Goal: Transaction & Acquisition: Purchase product/service

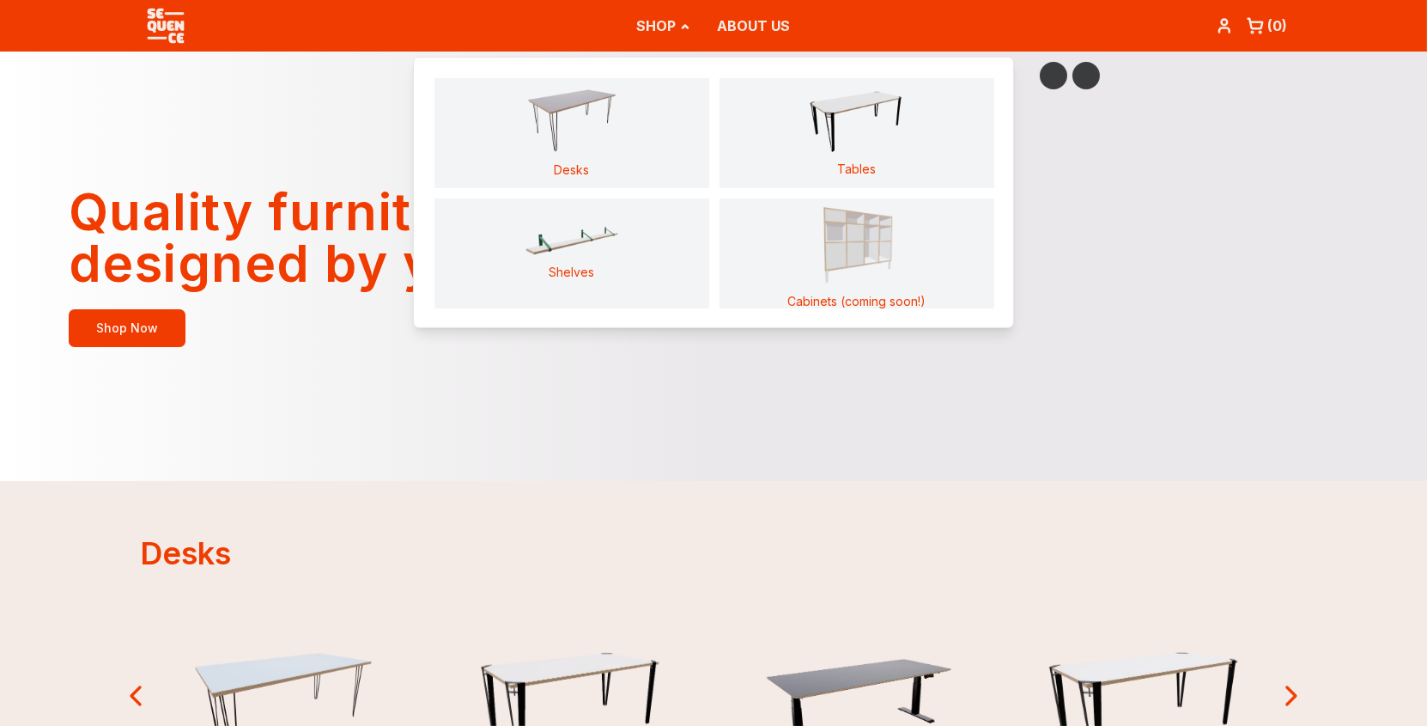
click at [837, 261] on img "Main" at bounding box center [857, 241] width 96 height 89
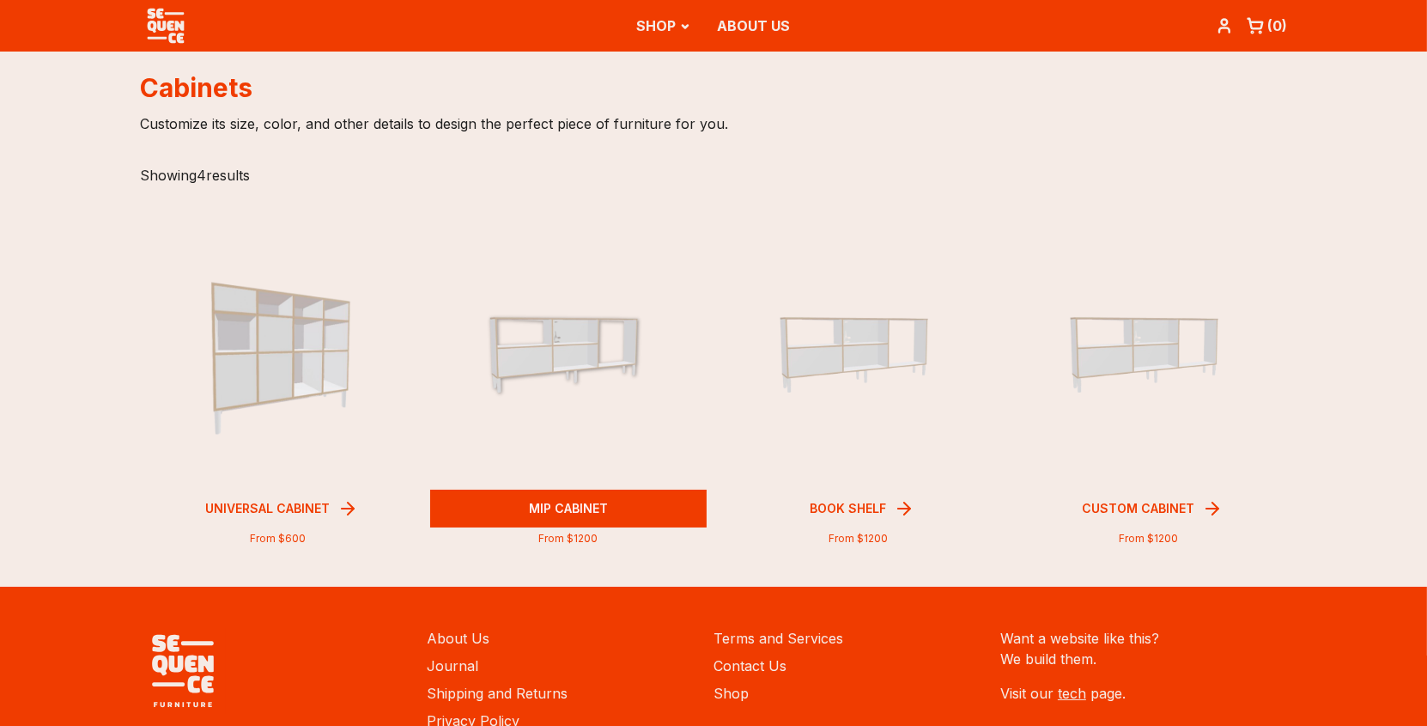
click at [559, 371] on img at bounding box center [568, 350] width 194 height 137
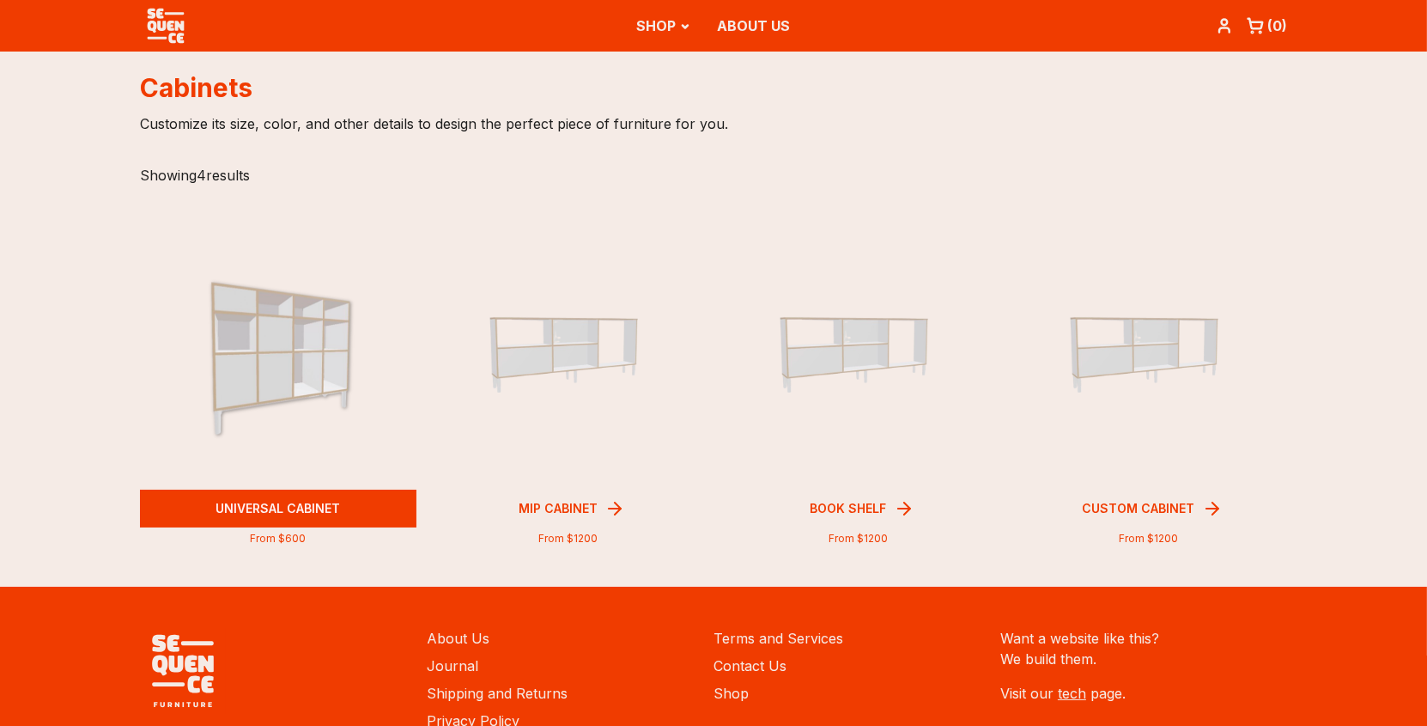
click at [275, 361] on img at bounding box center [278, 351] width 194 height 180
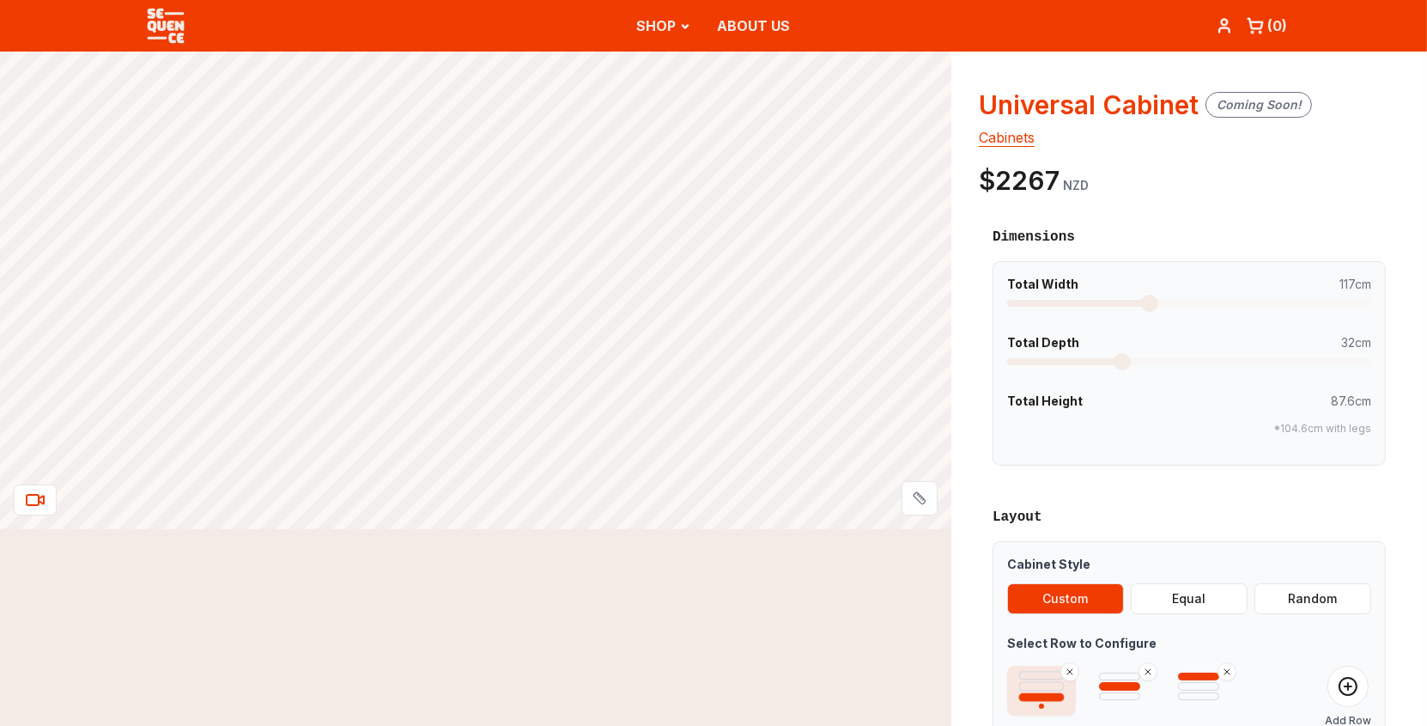
click at [1141, 301] on span at bounding box center [1149, 302] width 17 height 17
click at [1102, 301] on span at bounding box center [1189, 303] width 364 height 7
click at [1089, 306] on span at bounding box center [1189, 303] width 364 height 7
click at [1119, 232] on h3 "Dimensions" at bounding box center [1189, 237] width 393 height 21
click at [1153, 358] on span at bounding box center [1148, 361] width 17 height 17
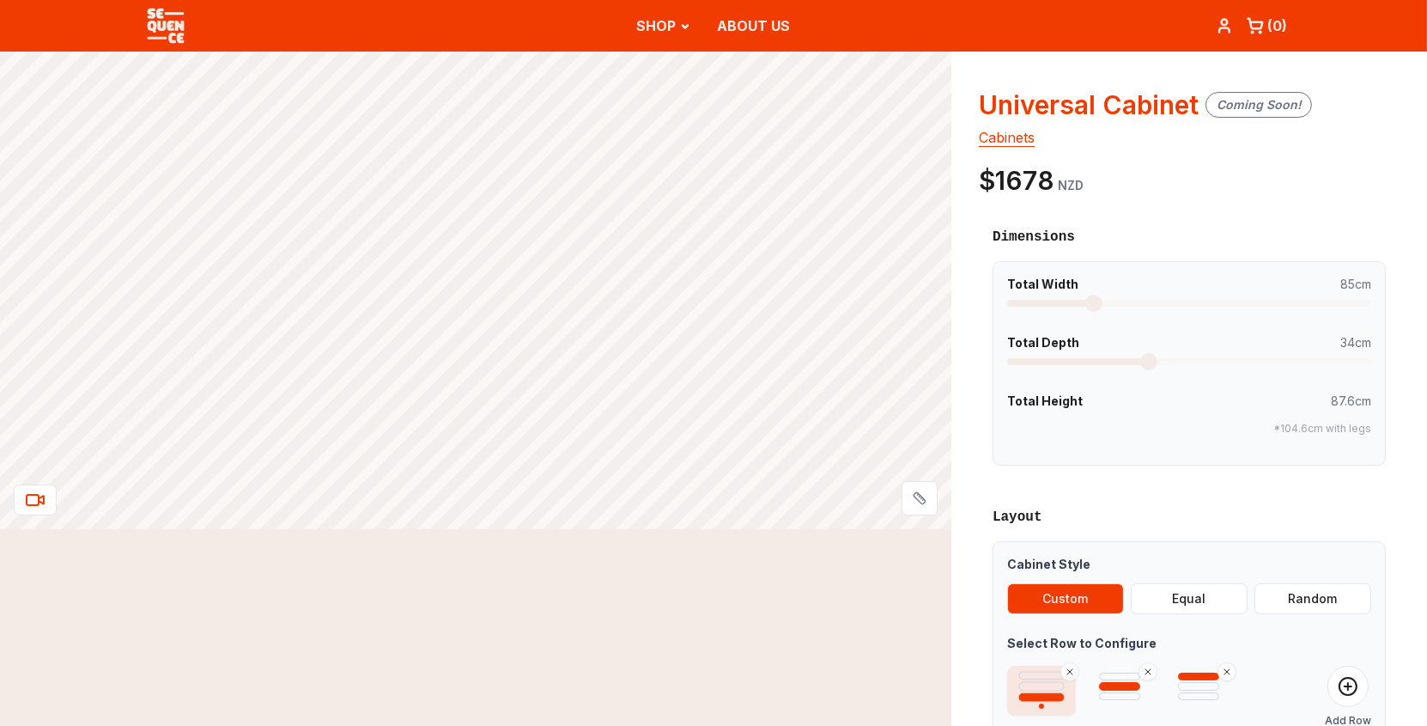
scroll to position [28, 0]
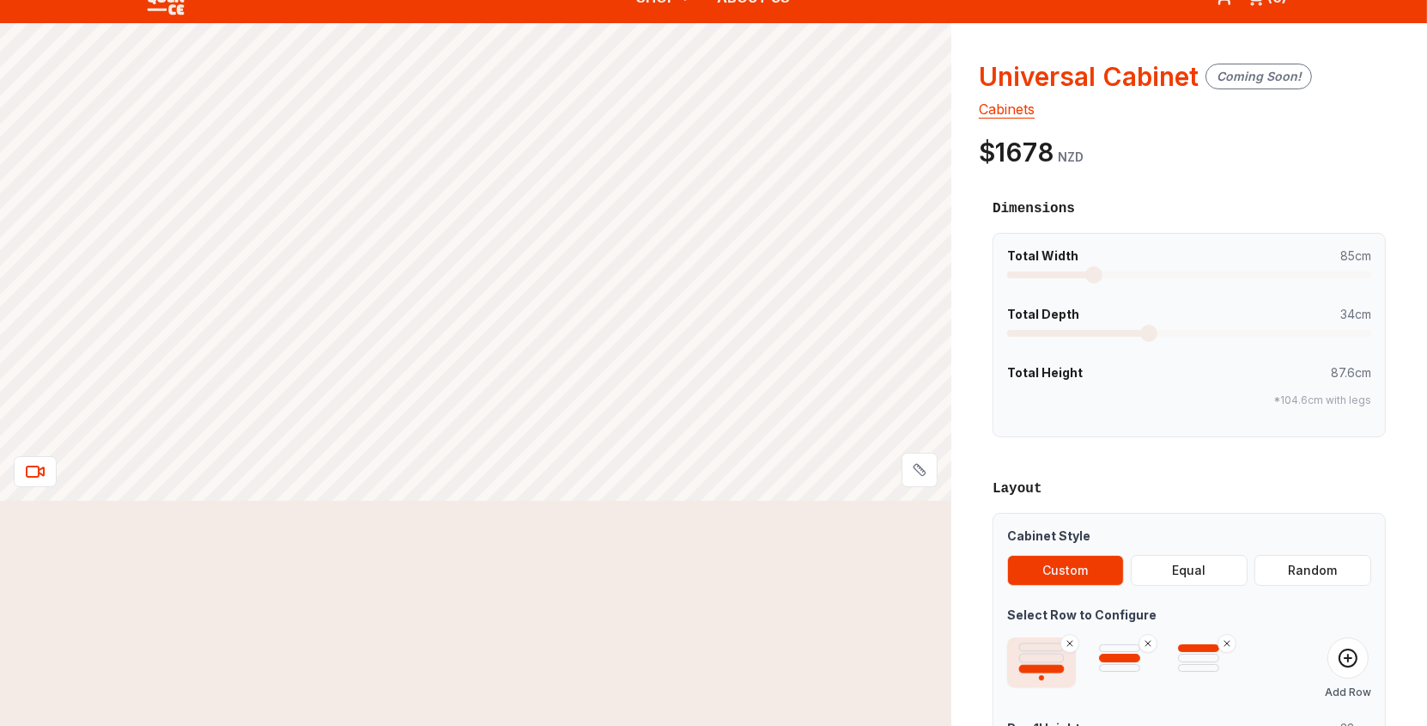
drag, startPoint x: 1090, startPoint y: 367, endPoint x: 1102, endPoint y: 367, distance: 11.2
click at [1095, 367] on span "Total Height 87.6cm" at bounding box center [1189, 372] width 364 height 17
click at [1345, 367] on span "87.6cm" at bounding box center [1351, 372] width 40 height 17
click at [1292, 391] on div "*104.6cm with legs" at bounding box center [1189, 398] width 364 height 21
drag, startPoint x: 1270, startPoint y: 399, endPoint x: 1250, endPoint y: 397, distance: 19.9
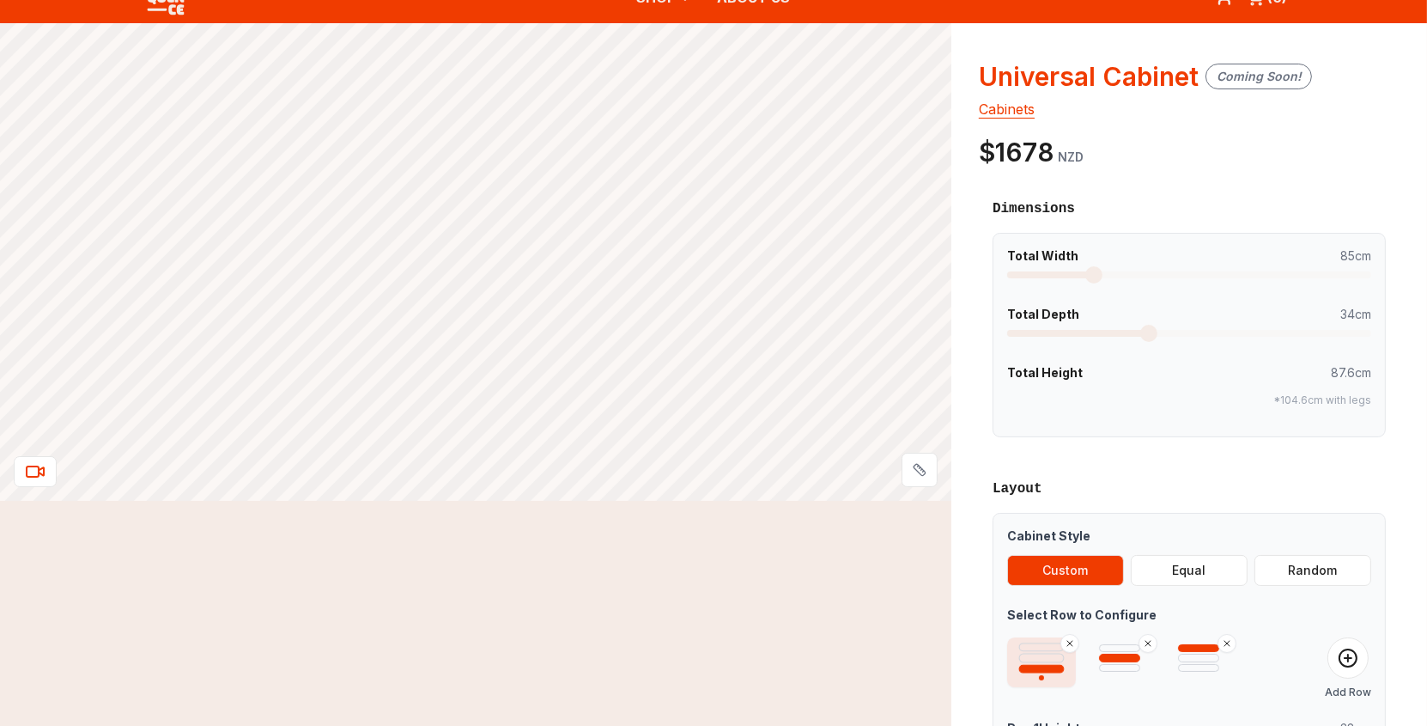
click at [1266, 398] on div "*104.6cm with legs" at bounding box center [1189, 398] width 364 height 21
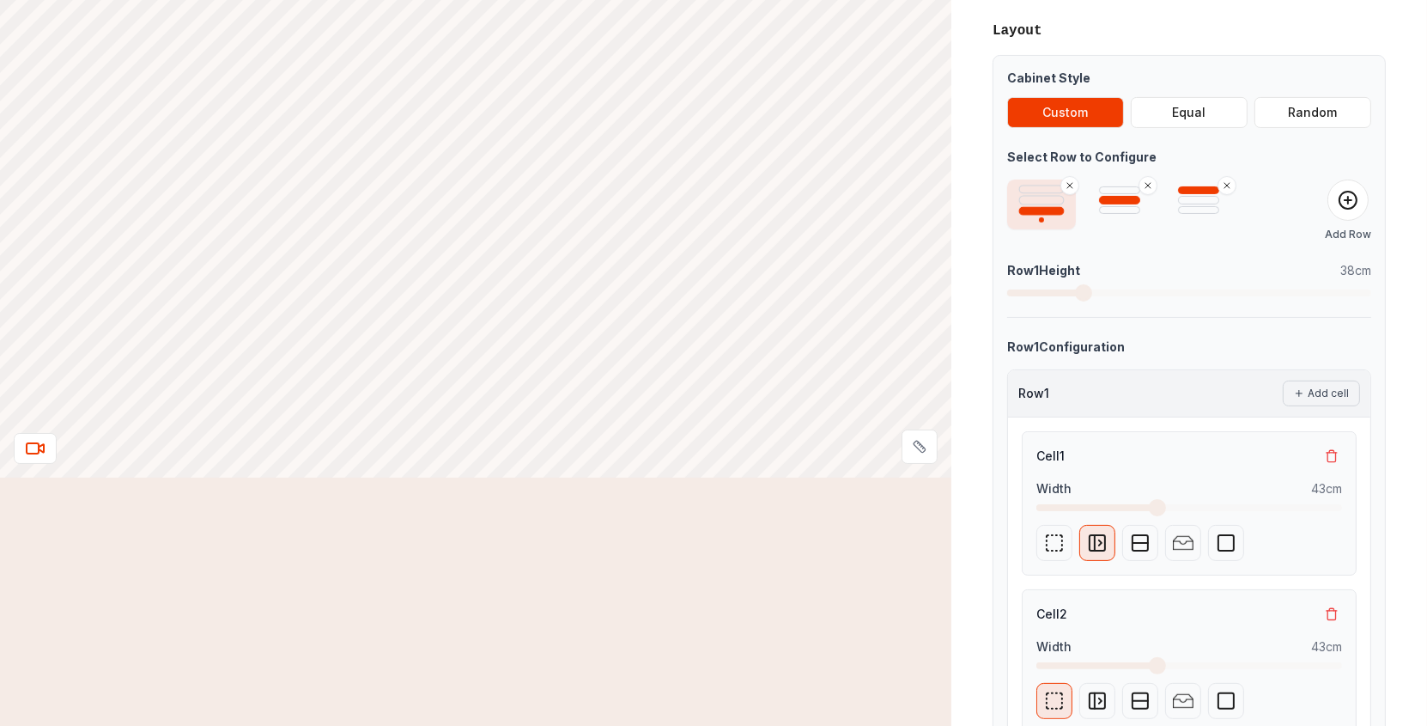
scroll to position [429, 0]
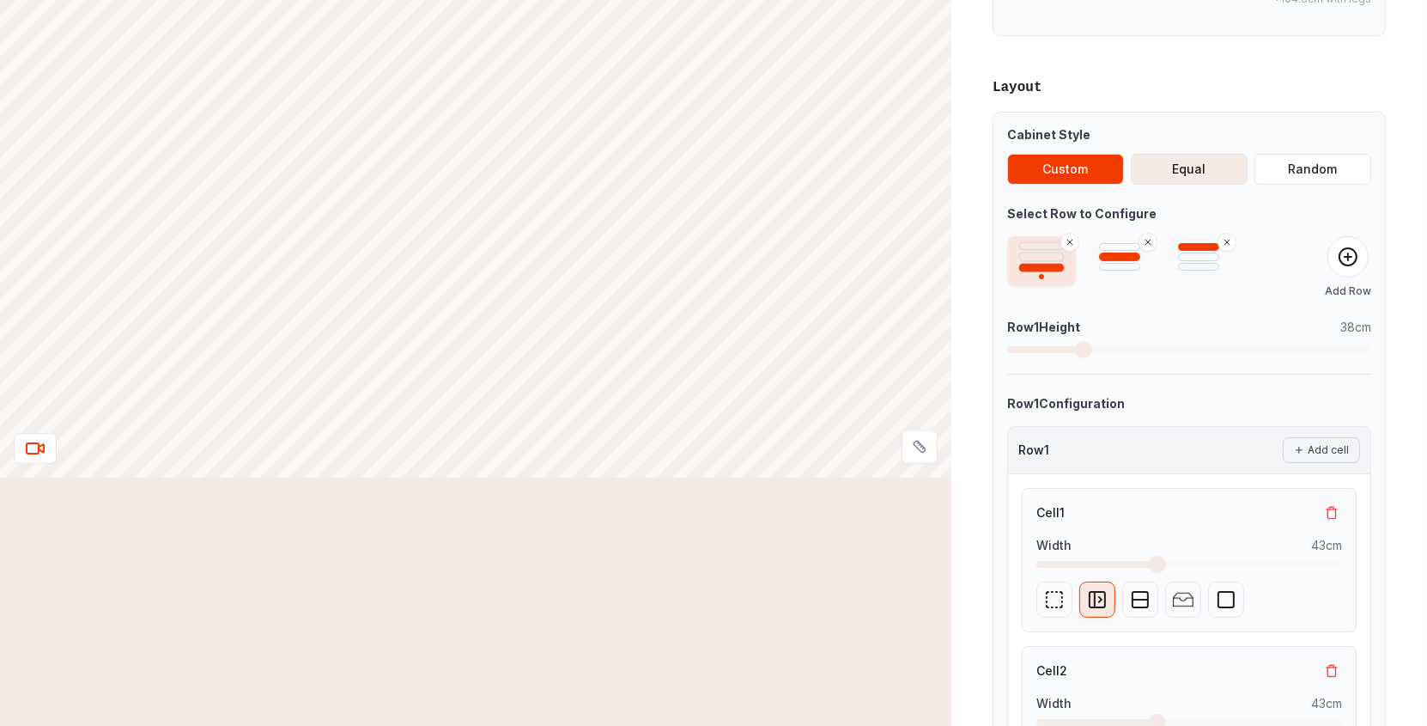
click at [1189, 173] on button "Equal" at bounding box center [1189, 169] width 117 height 31
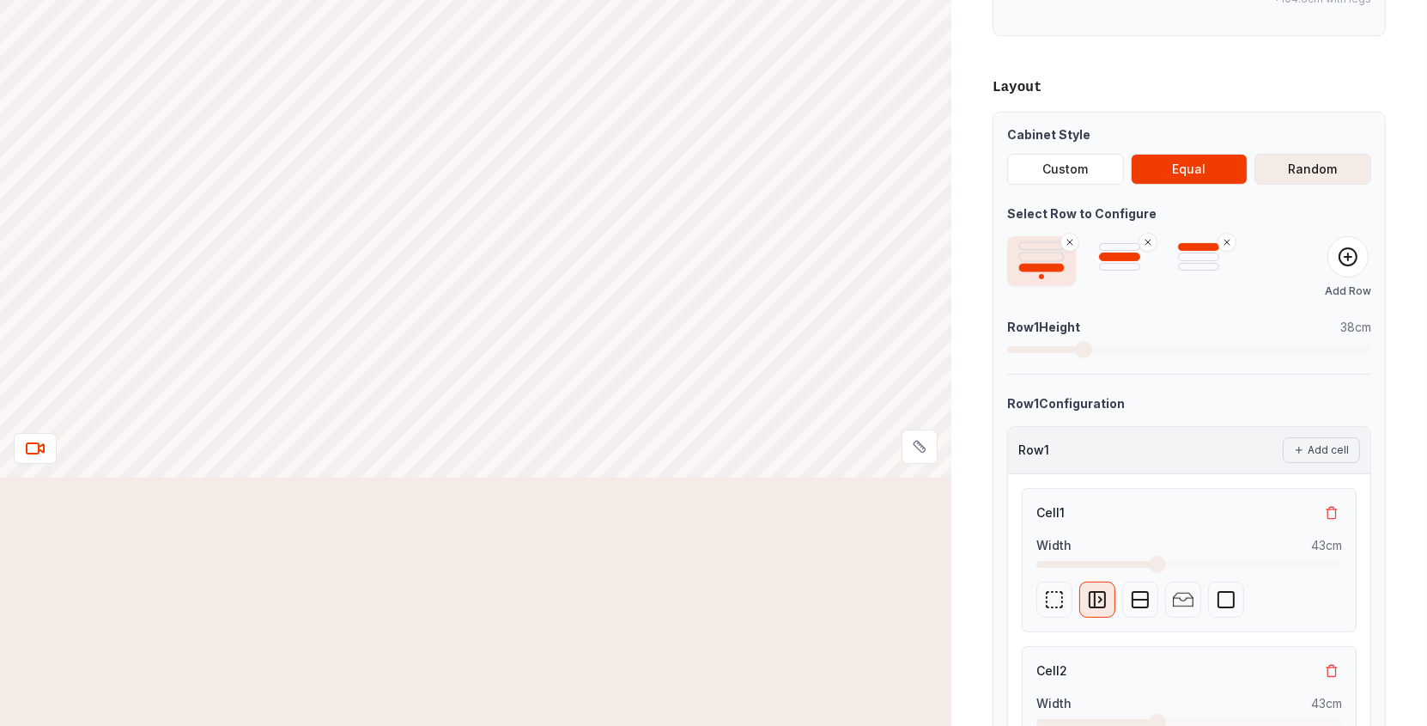
click at [1314, 163] on button "Random" at bounding box center [1312, 169] width 117 height 31
click at [1200, 170] on button "Equal" at bounding box center [1189, 169] width 117 height 31
click at [1062, 169] on button "Custom" at bounding box center [1065, 169] width 117 height 31
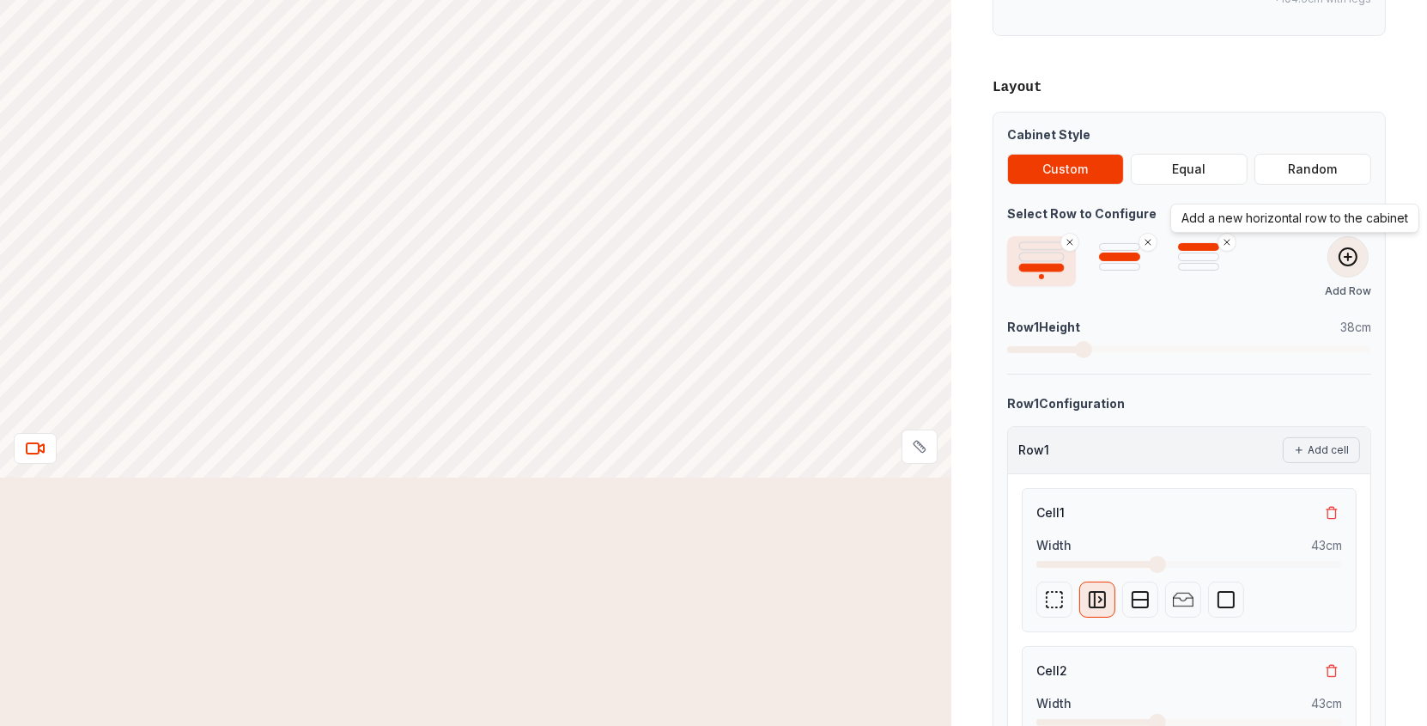
click at [1344, 255] on icon at bounding box center [1348, 256] width 21 height 21
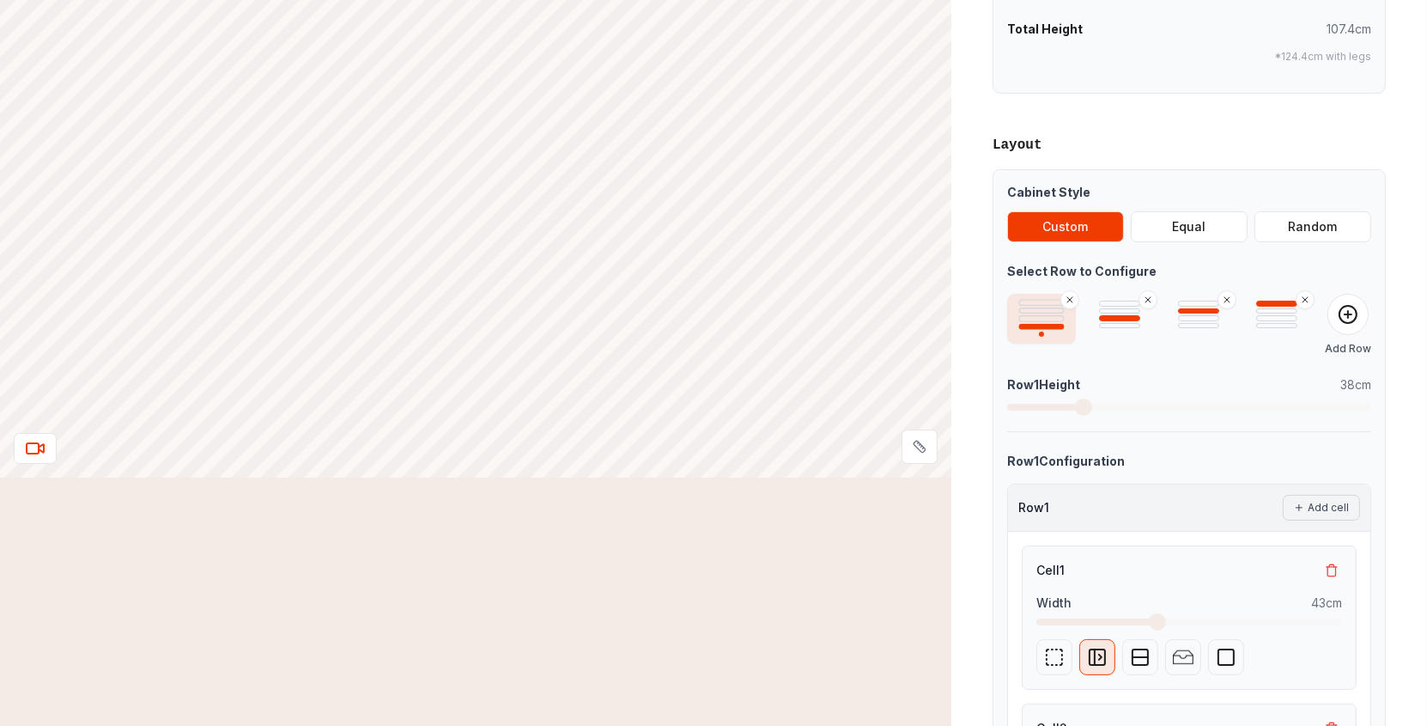
scroll to position [343, 0]
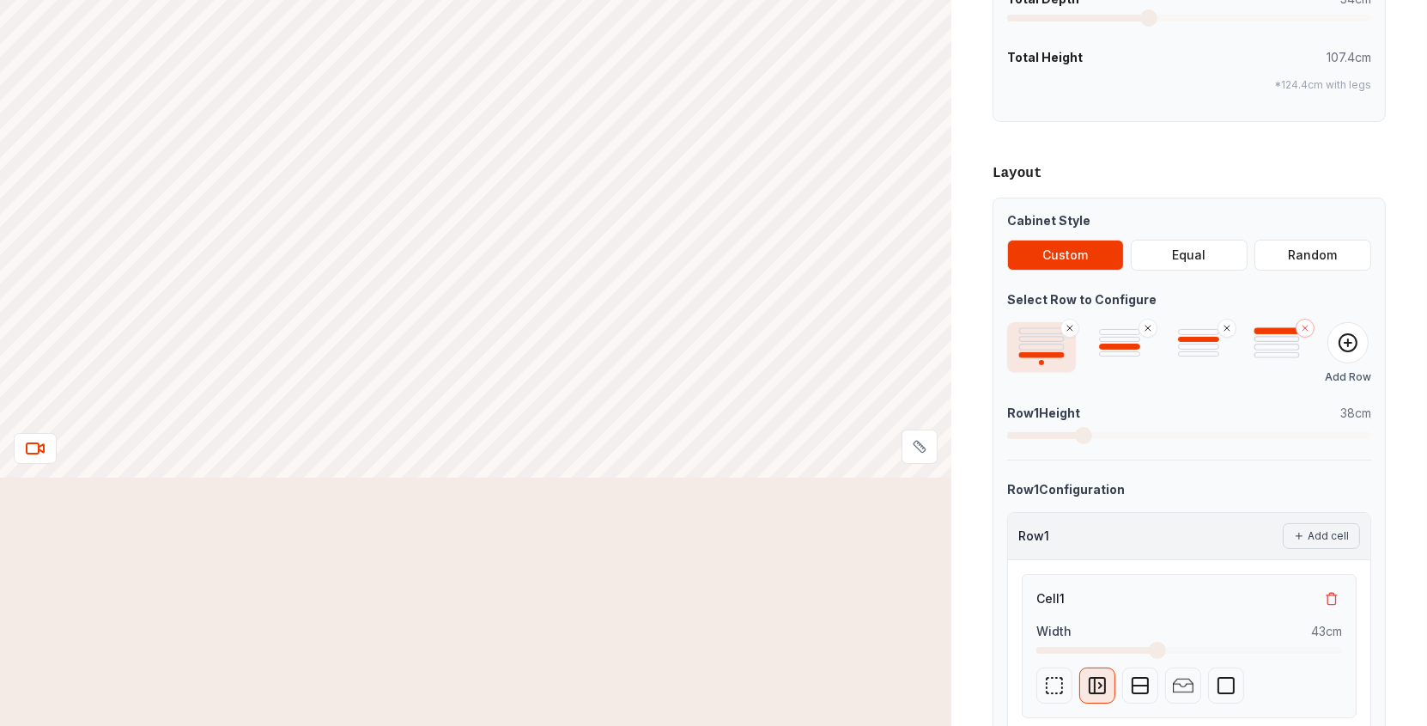
click at [1308, 326] on icon at bounding box center [1304, 327] width 5 height 5
click at [1227, 324] on icon at bounding box center [1227, 328] width 10 height 10
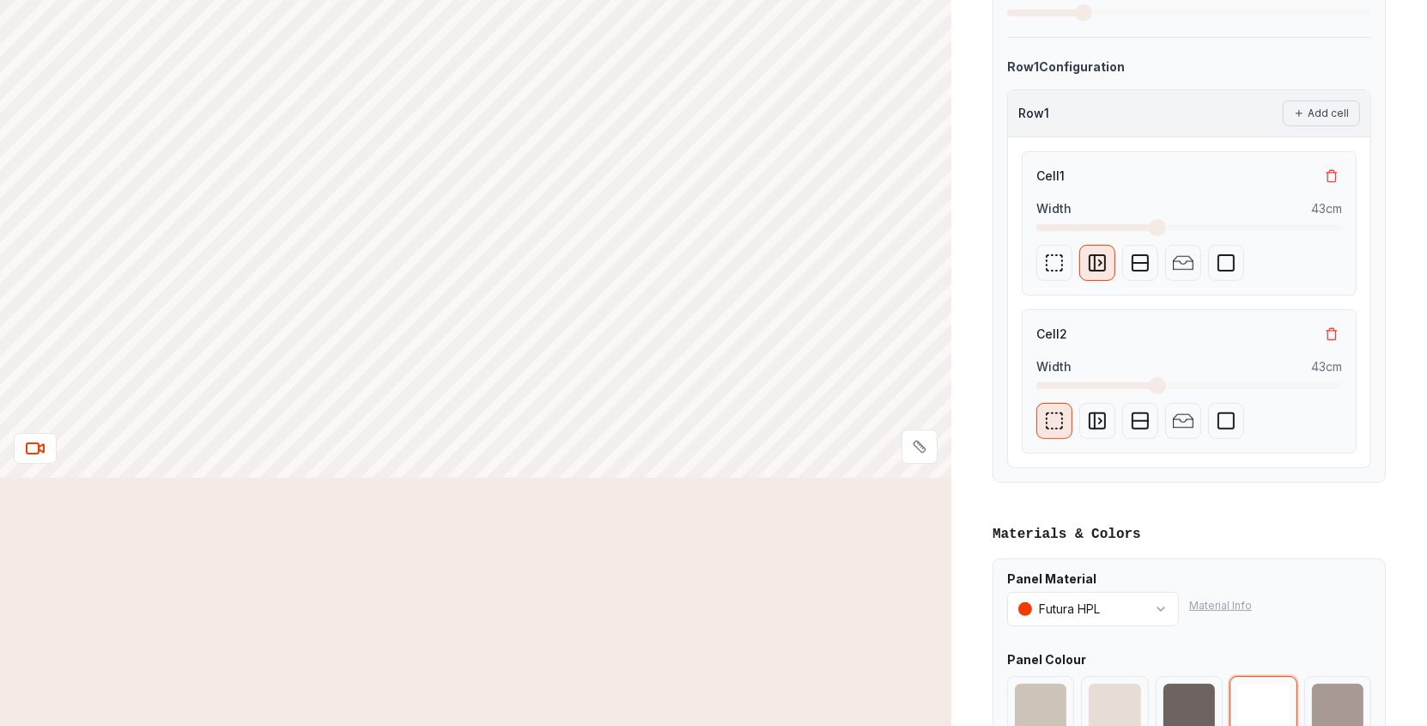
scroll to position [789, 0]
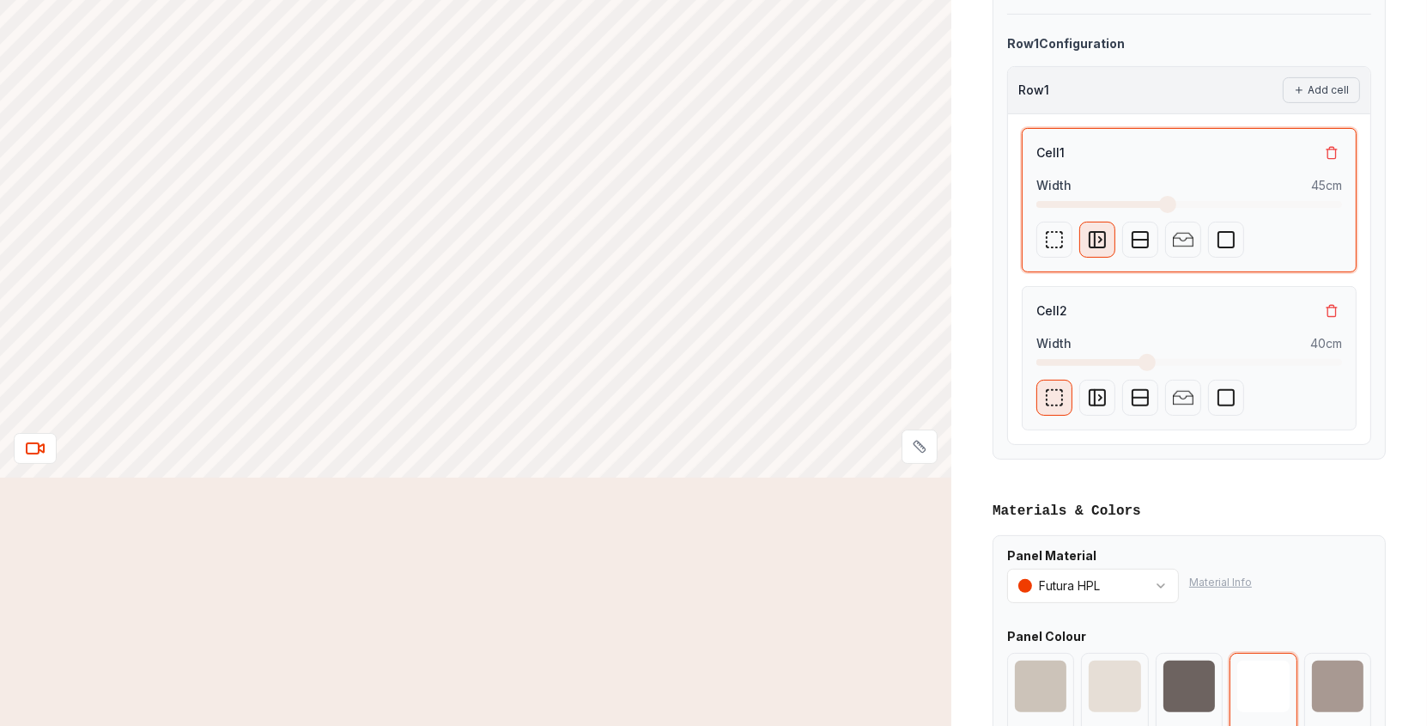
click at [1164, 196] on span at bounding box center [1167, 204] width 17 height 17
click at [1136, 224] on button "Shelves" at bounding box center [1140, 240] width 36 height 36
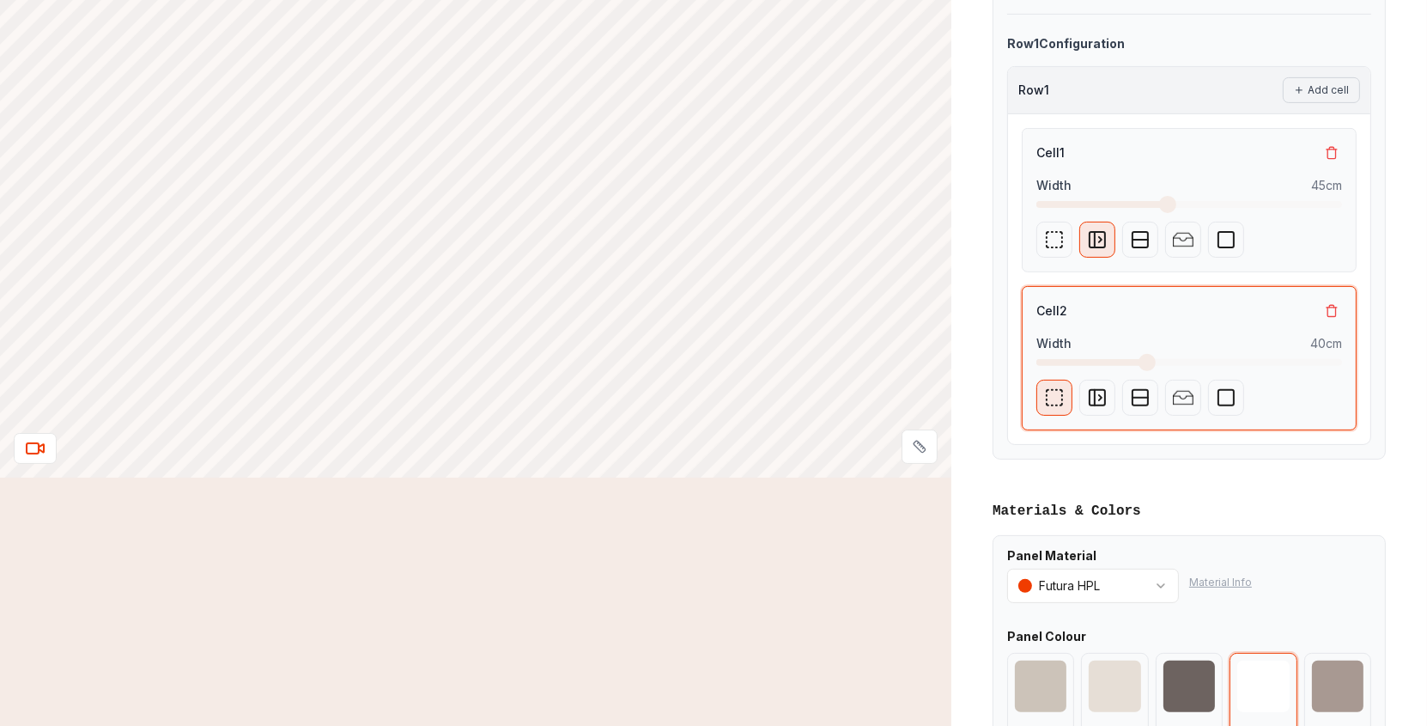
click at [1051, 397] on icon at bounding box center [1054, 397] width 21 height 21
click at [1140, 388] on icon "button" at bounding box center [1140, 397] width 21 height 21
click at [1144, 392] on icon "button" at bounding box center [1140, 397] width 21 height 21
click at [1138, 391] on icon "button" at bounding box center [1140, 397] width 21 height 21
click at [1135, 393] on icon "button" at bounding box center [1140, 397] width 21 height 21
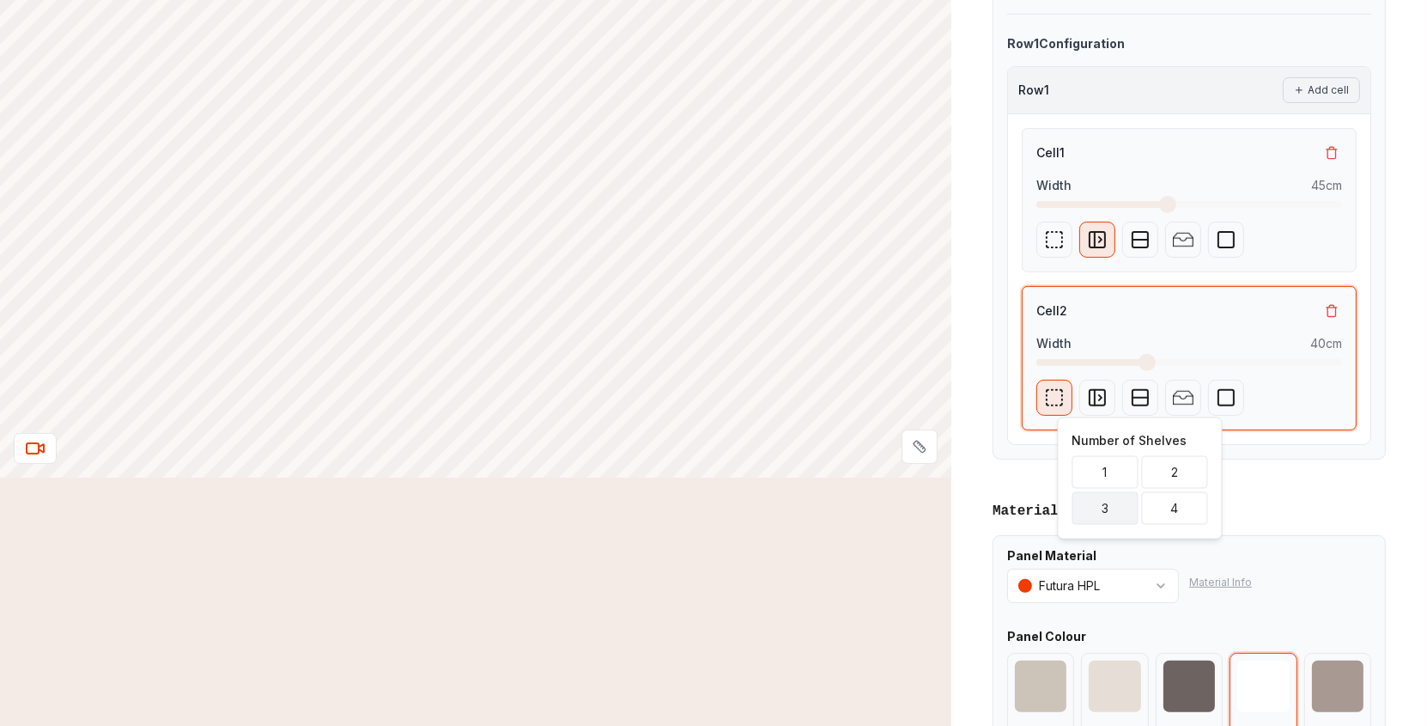
click at [1104, 507] on button "3" at bounding box center [1105, 508] width 66 height 33
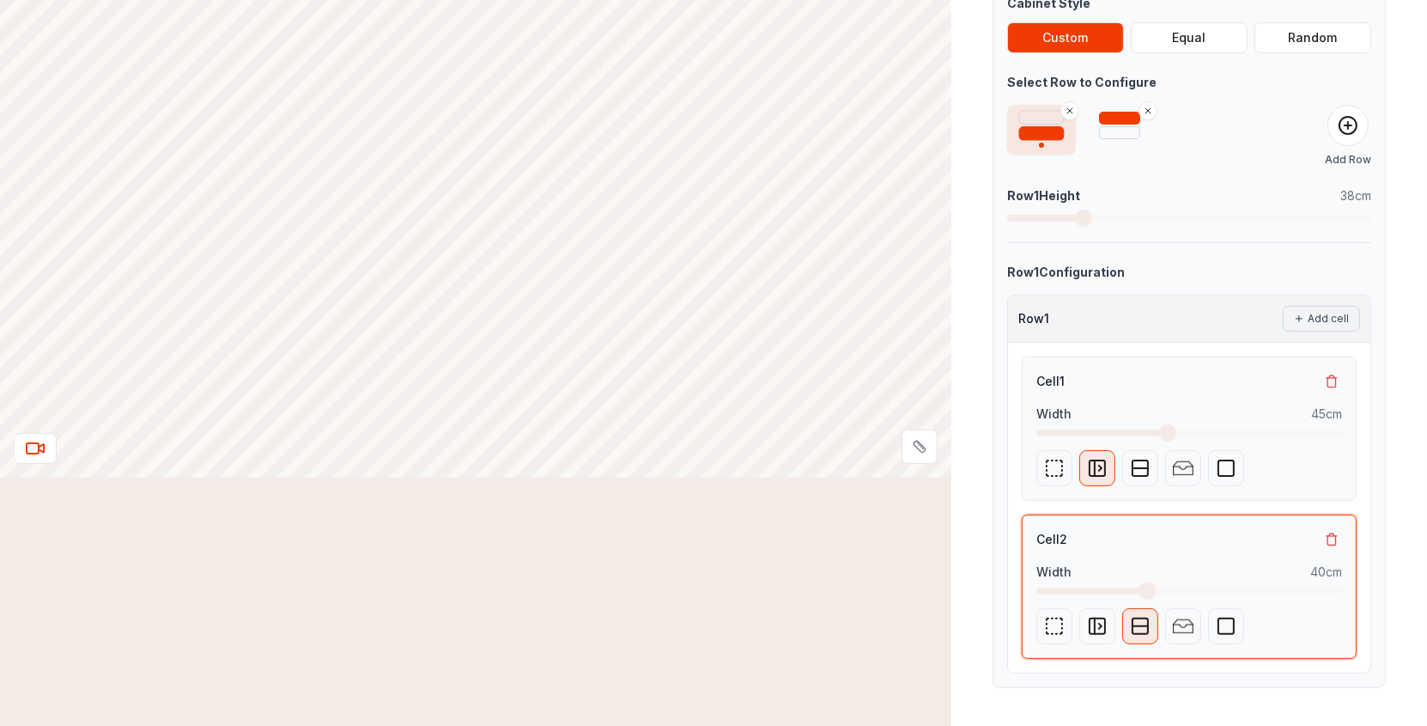
scroll to position [389, 0]
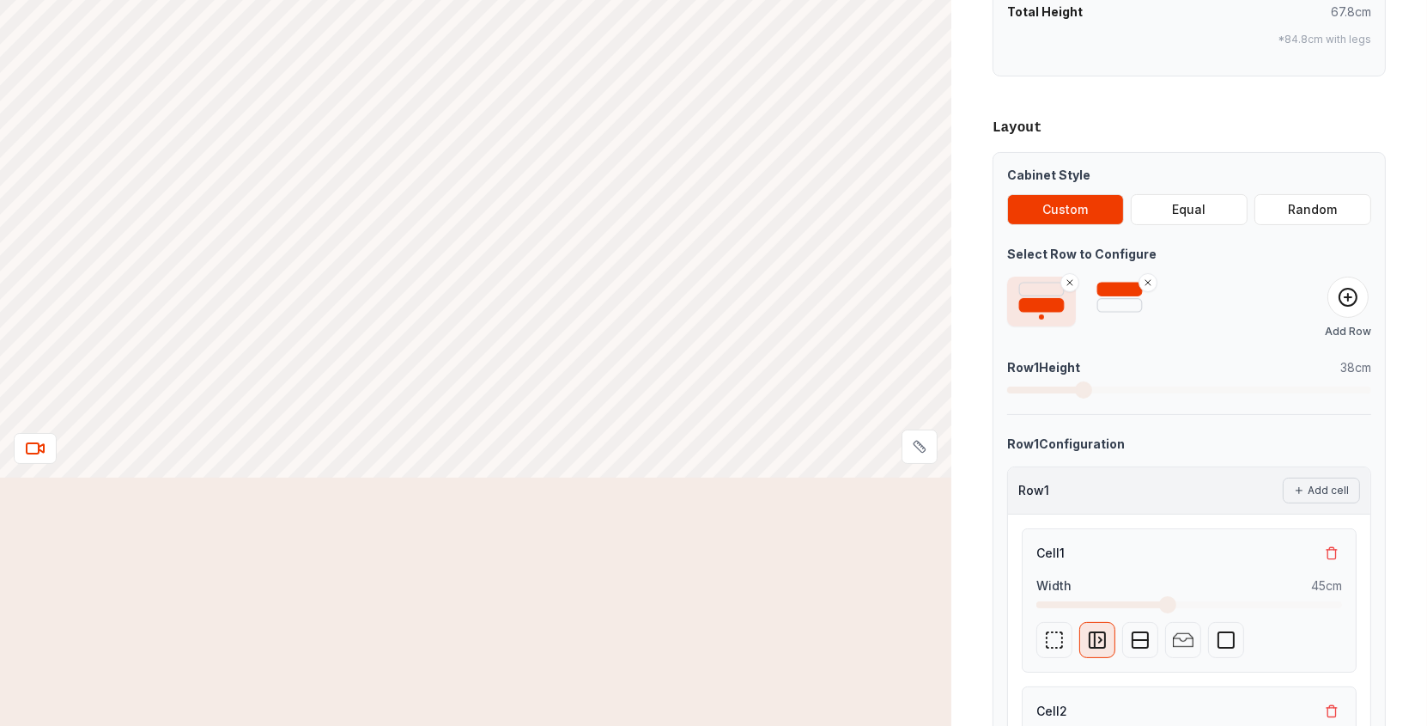
click at [1112, 279] on div at bounding box center [1120, 301] width 69 height 50
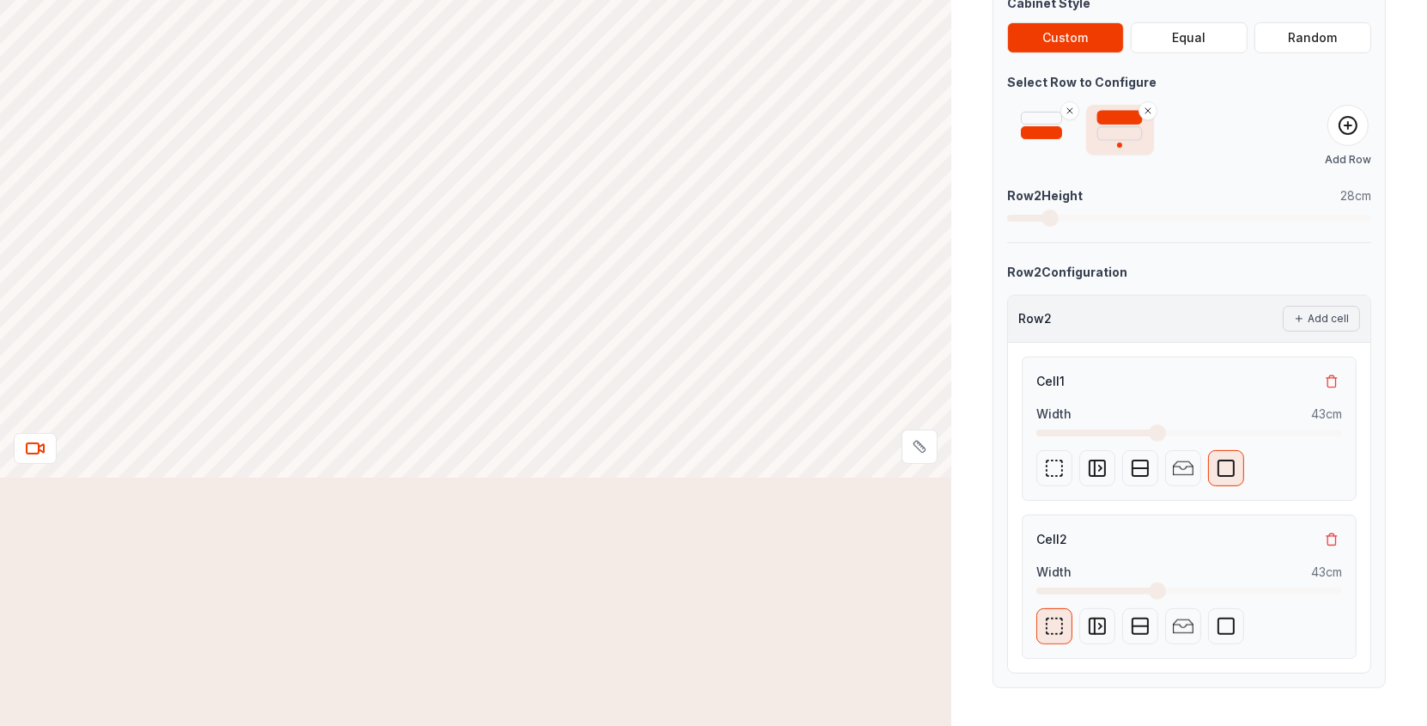
scroll to position [617, 0]
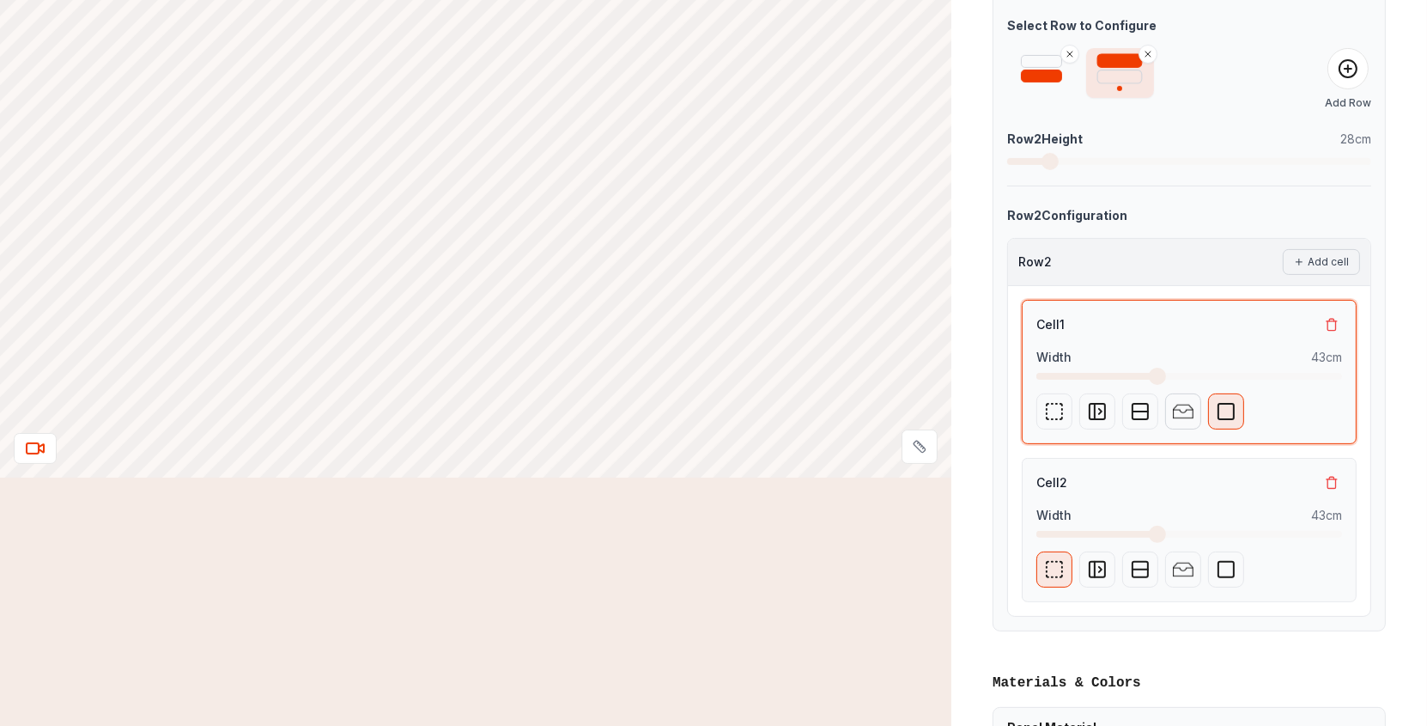
click at [1176, 405] on img "button" at bounding box center [1183, 411] width 21 height 21
click at [1148, 481] on button "1" at bounding box center [1147, 486] width 66 height 33
click at [1144, 479] on button "1" at bounding box center [1147, 486] width 66 height 33
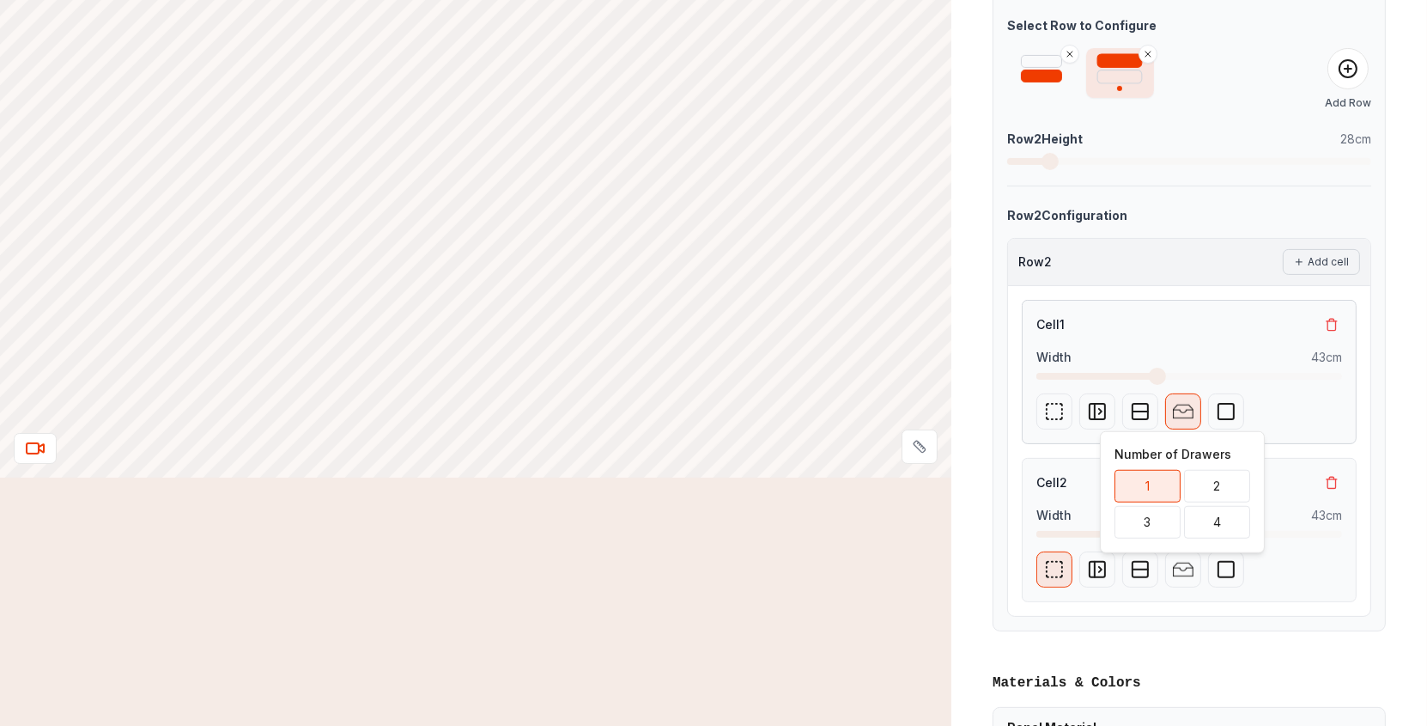
click at [1327, 414] on div "Open Storage Door Shelves 1 Drawer Back Panel Only Row 2, Cell 1" at bounding box center [1189, 411] width 306 height 36
click at [1175, 344] on div "Cell 1 Width 43 cm Open Storage Door Shelves 1 Drawer Back Panel Only Row 2, Ce…" at bounding box center [1189, 371] width 306 height 115
click at [1201, 320] on div "Cell 1" at bounding box center [1189, 324] width 306 height 21
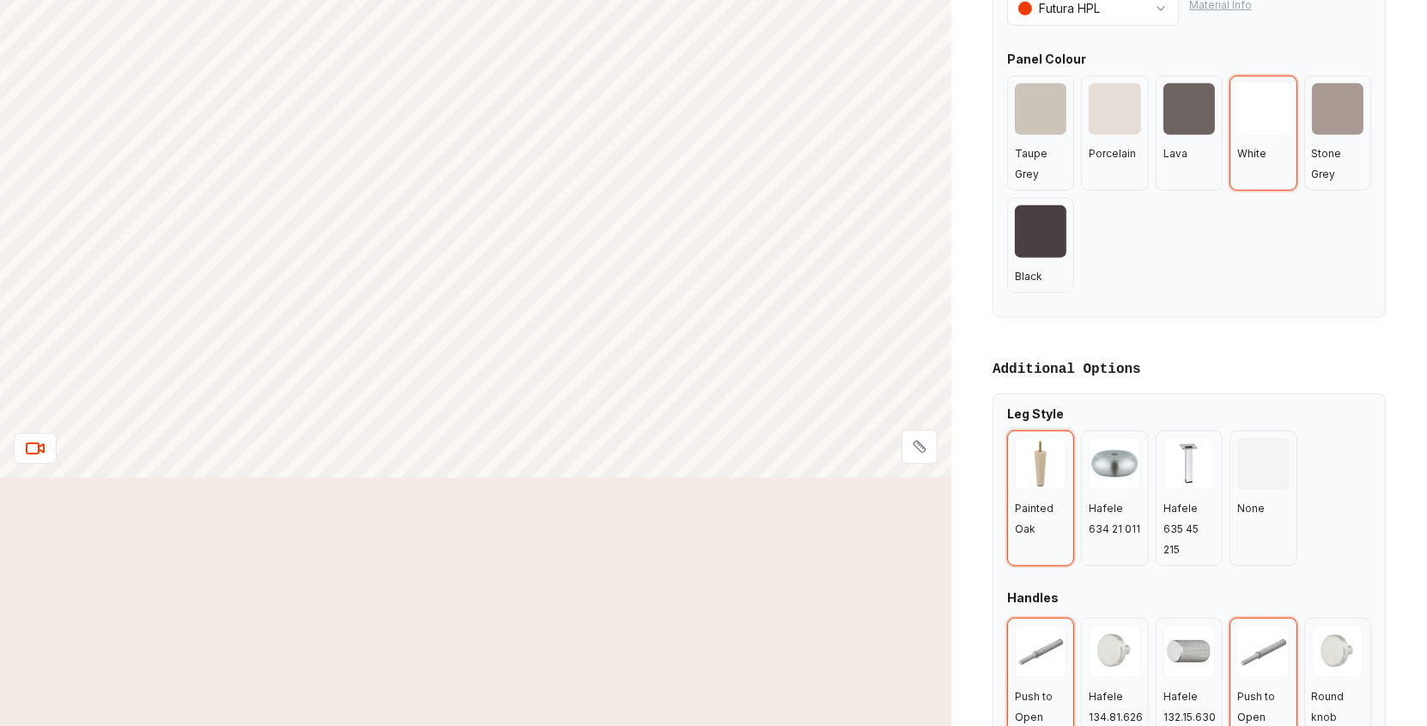
scroll to position [1395, 0]
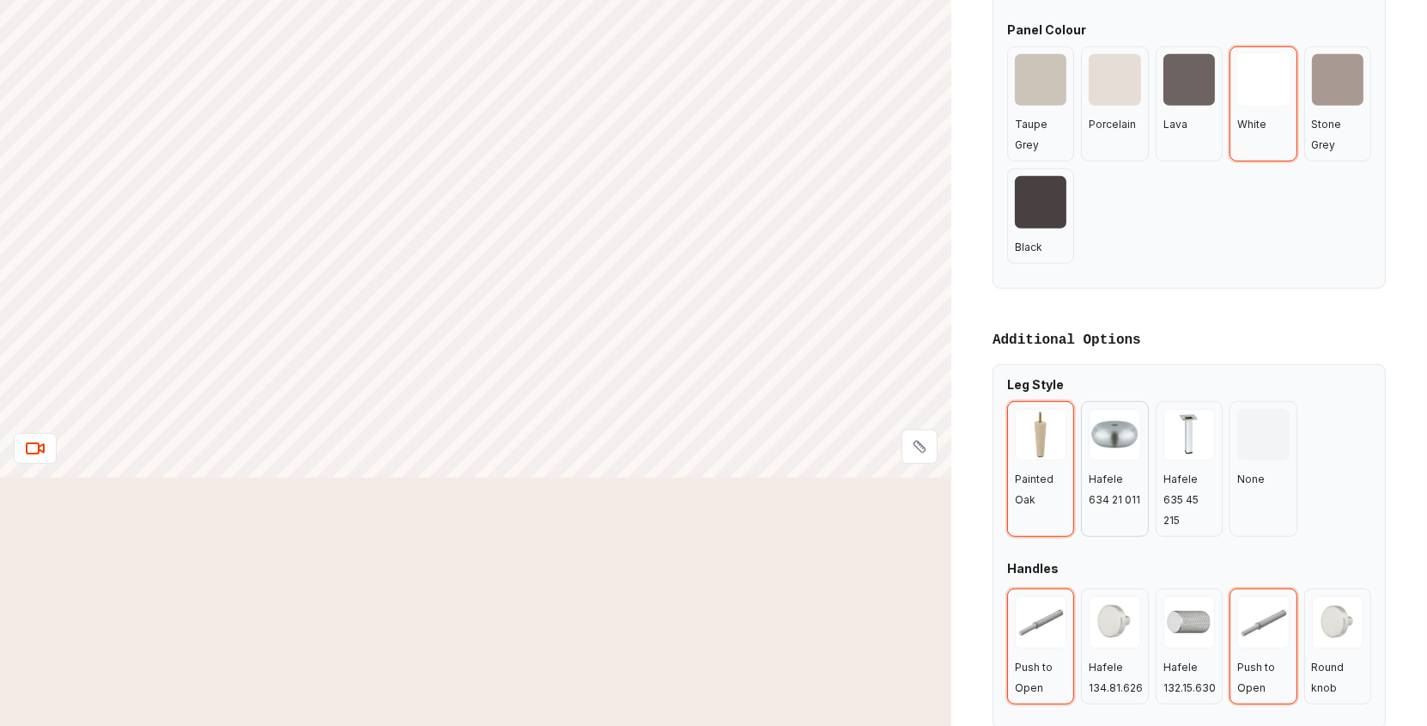
click at [1118, 452] on div at bounding box center [1115, 435] width 52 height 52
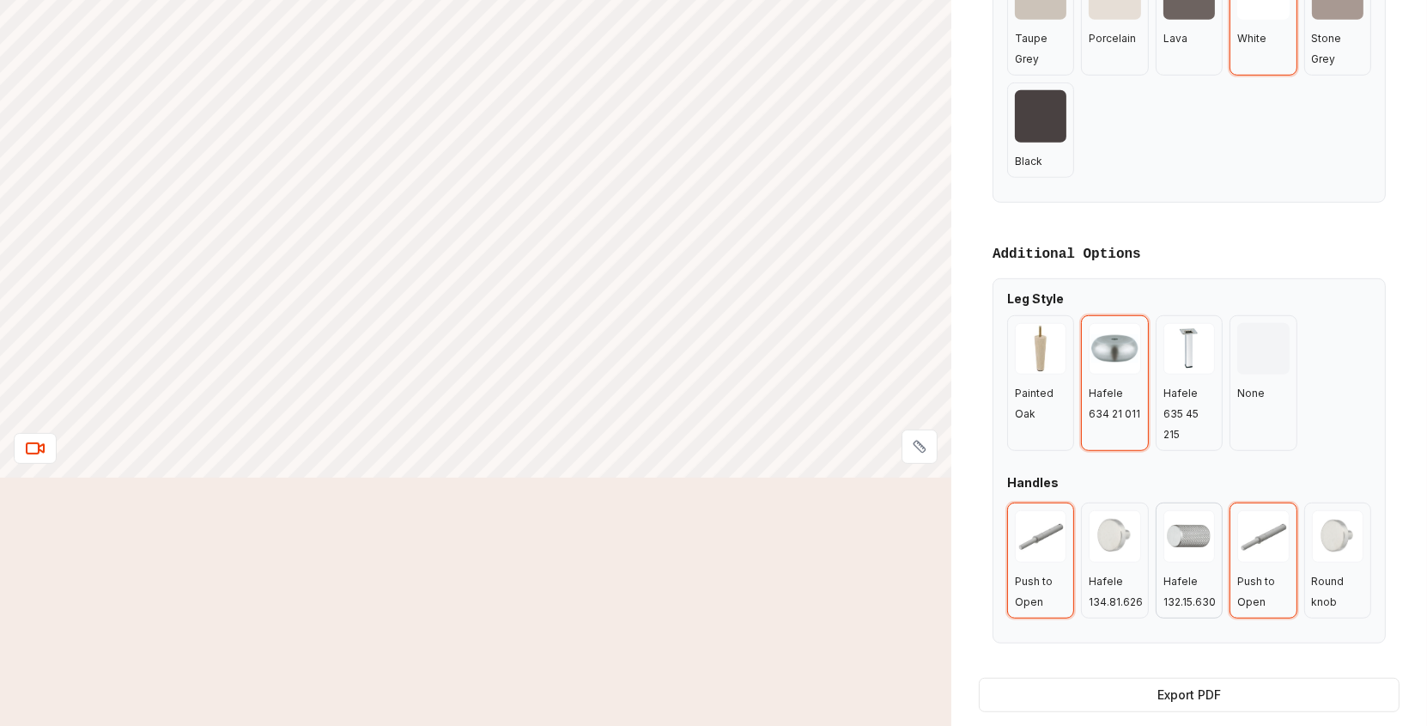
click at [1187, 548] on div at bounding box center [1189, 536] width 52 height 52
click at [1199, 362] on div at bounding box center [1189, 349] width 52 height 52
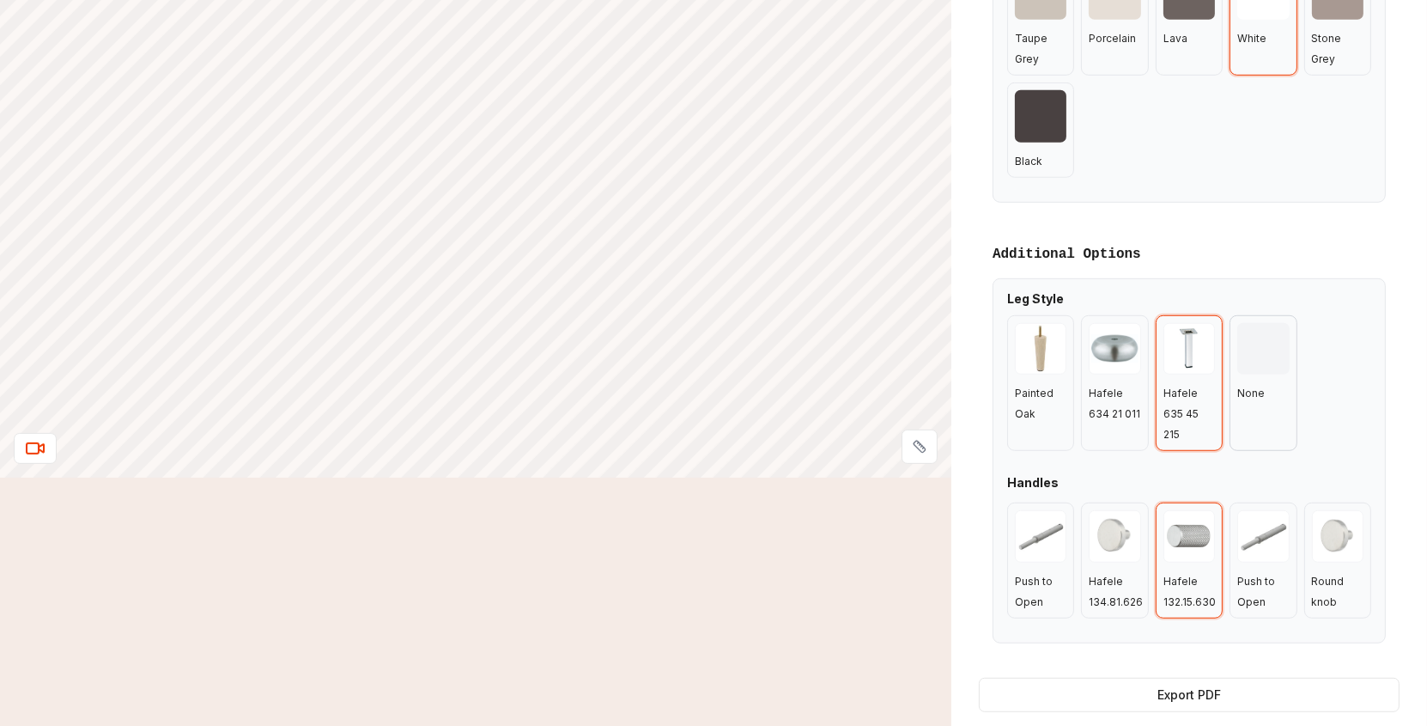
click at [1269, 373] on div "None" at bounding box center [1262, 383] width 67 height 136
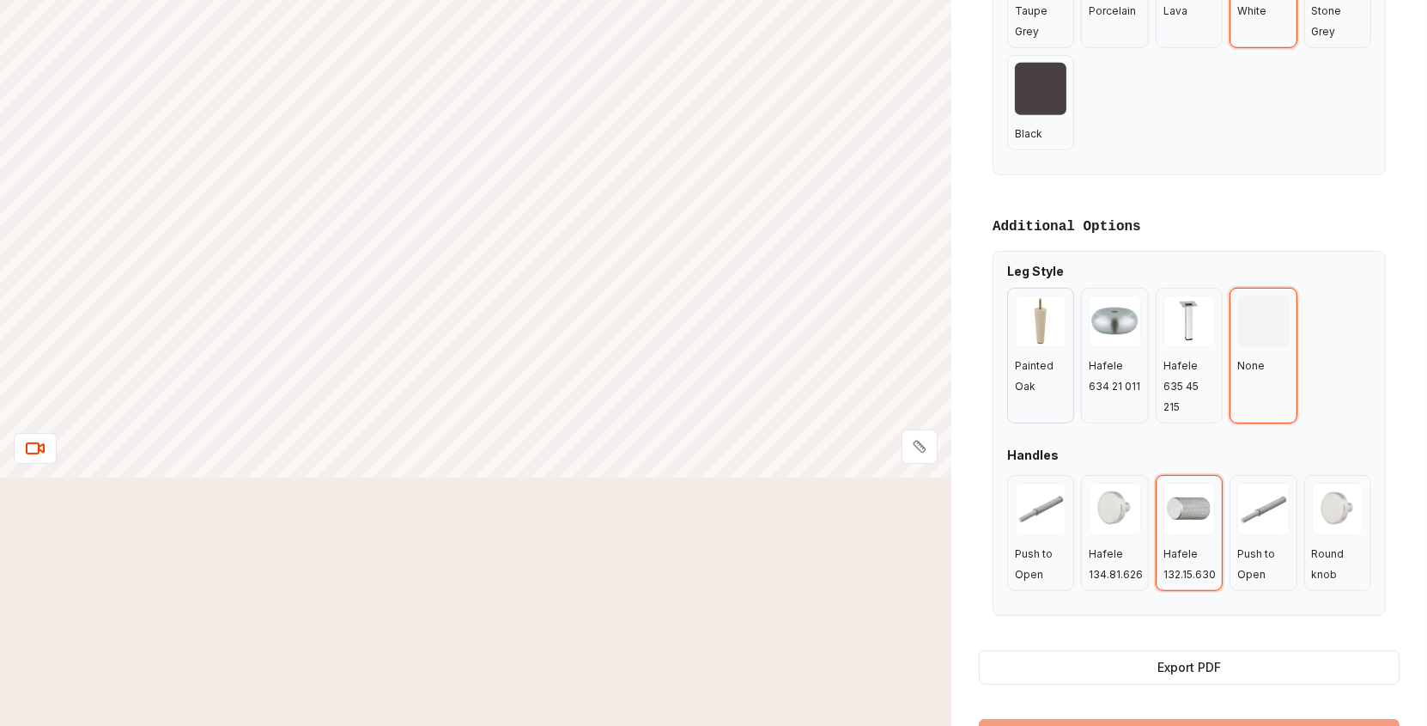
click at [1040, 362] on span "Painted Oak" at bounding box center [1034, 375] width 39 height 33
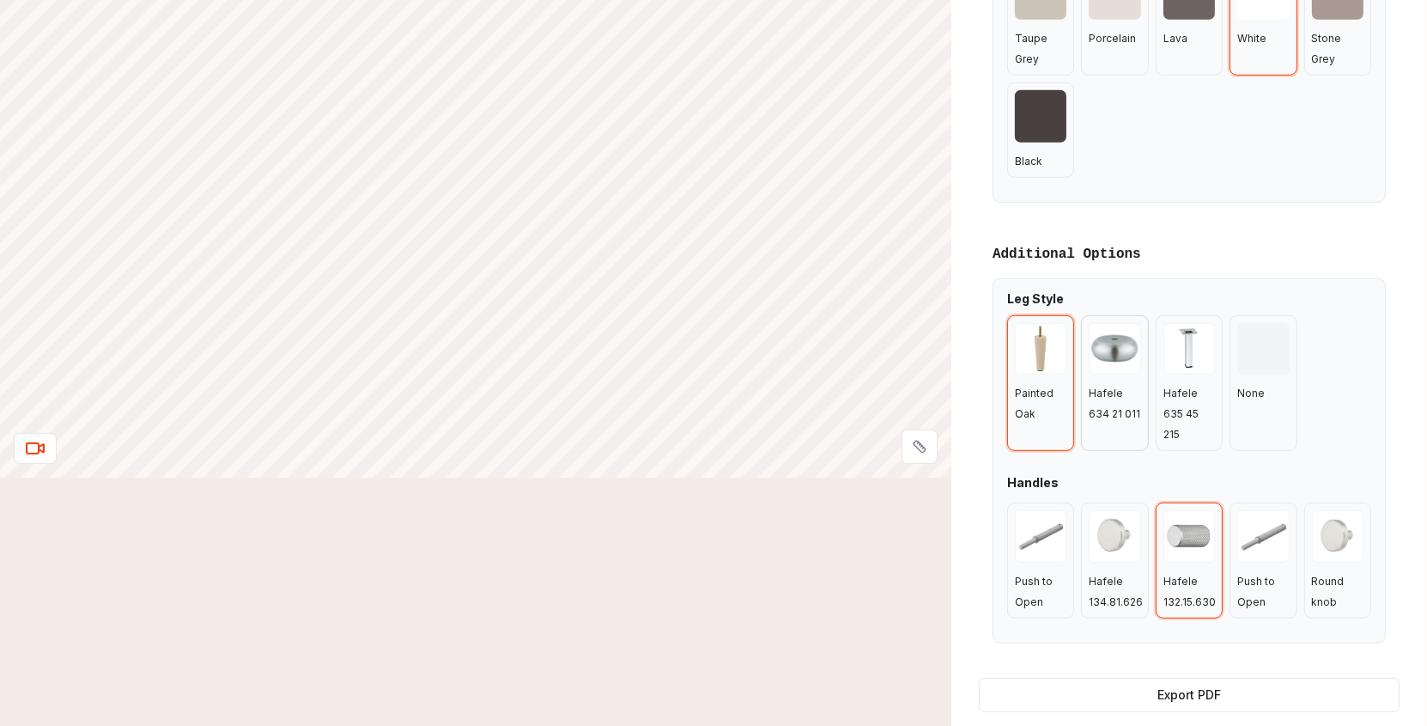
click at [1115, 386] on span "Hafele 634 21 011" at bounding box center [1115, 402] width 52 height 33
click at [1184, 551] on div at bounding box center [1189, 536] width 52 height 52
click at [1117, 559] on div at bounding box center [1115, 536] width 52 height 52
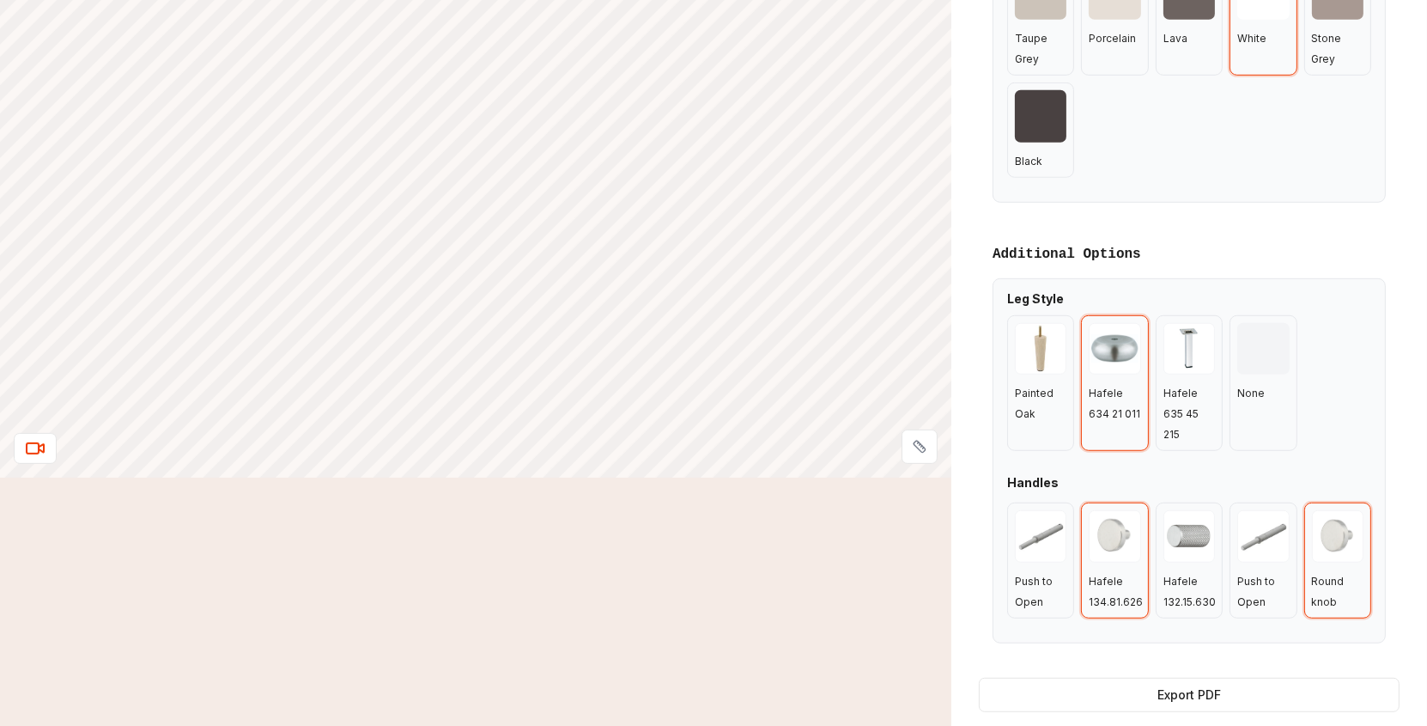
click at [1110, 544] on div at bounding box center [1115, 536] width 52 height 52
click at [1248, 543] on div at bounding box center [1263, 536] width 52 height 52
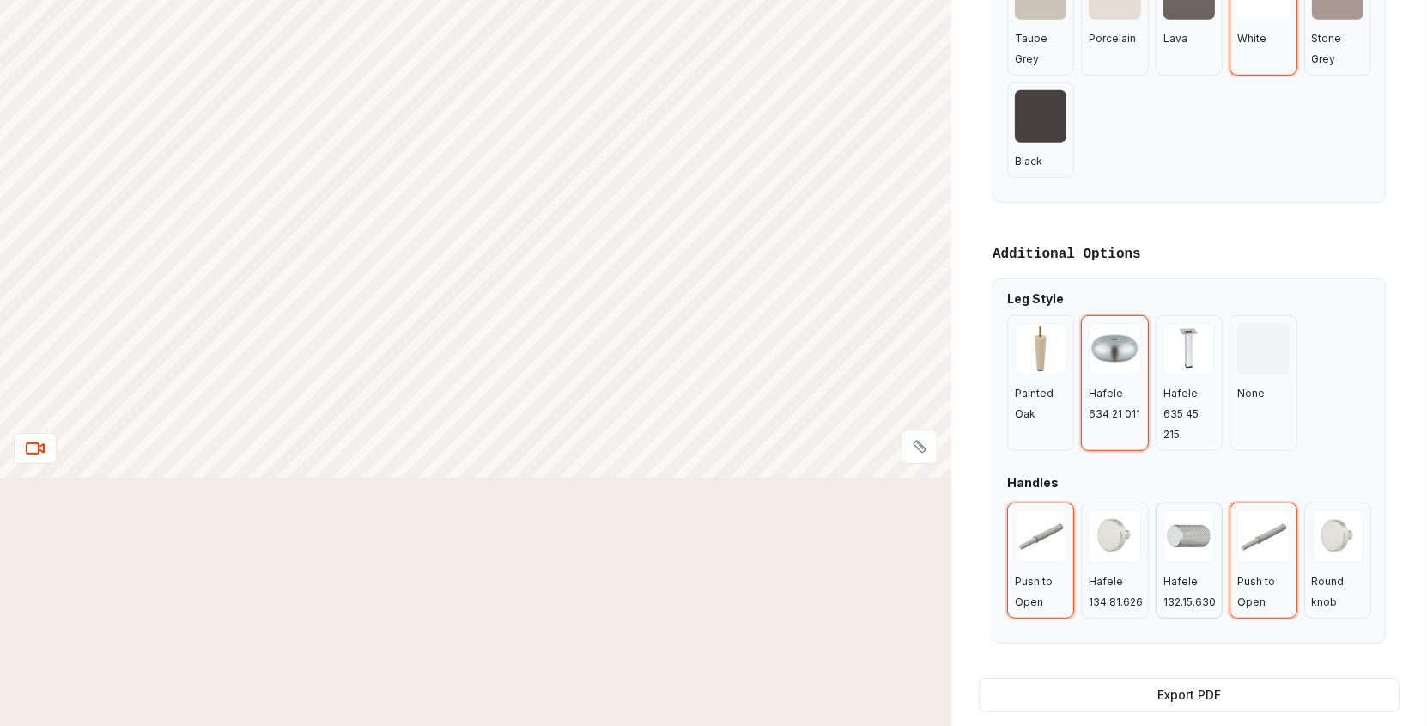
click at [1180, 549] on div at bounding box center [1189, 536] width 52 height 52
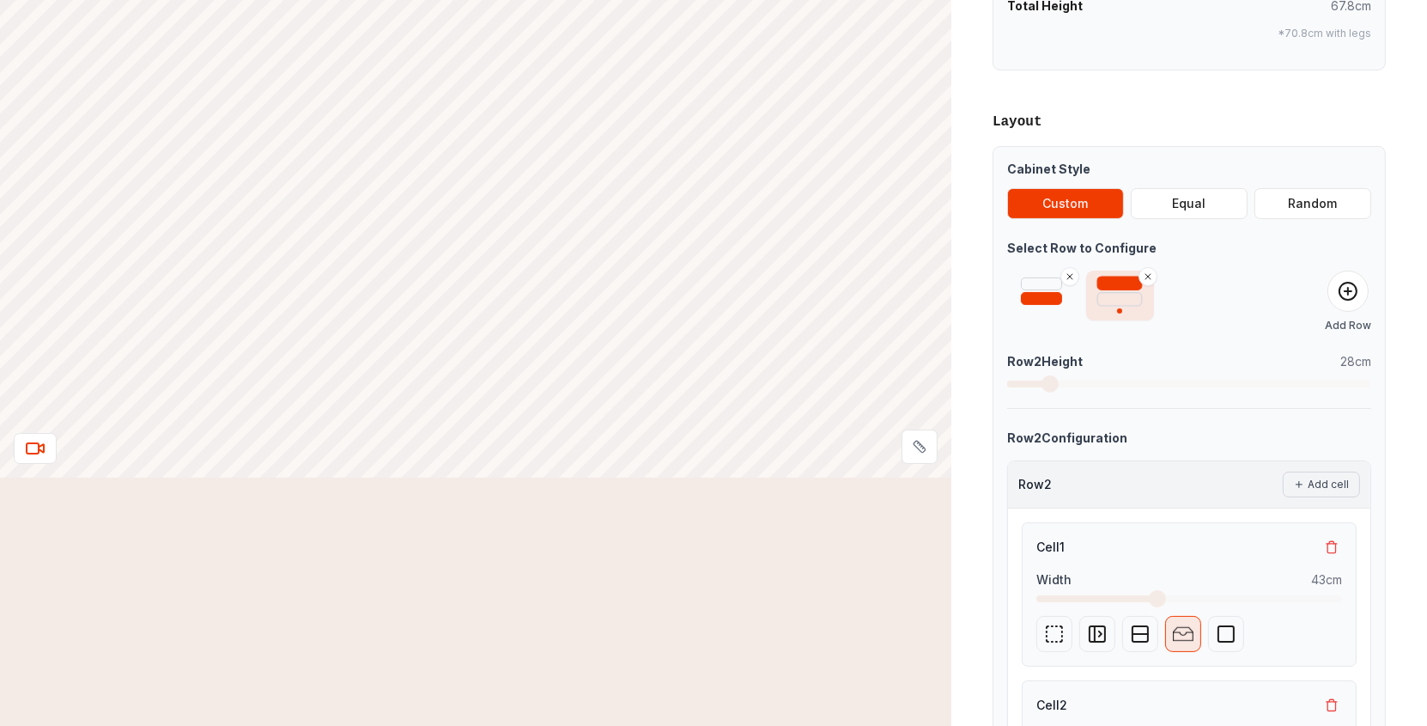
scroll to position [383, 0]
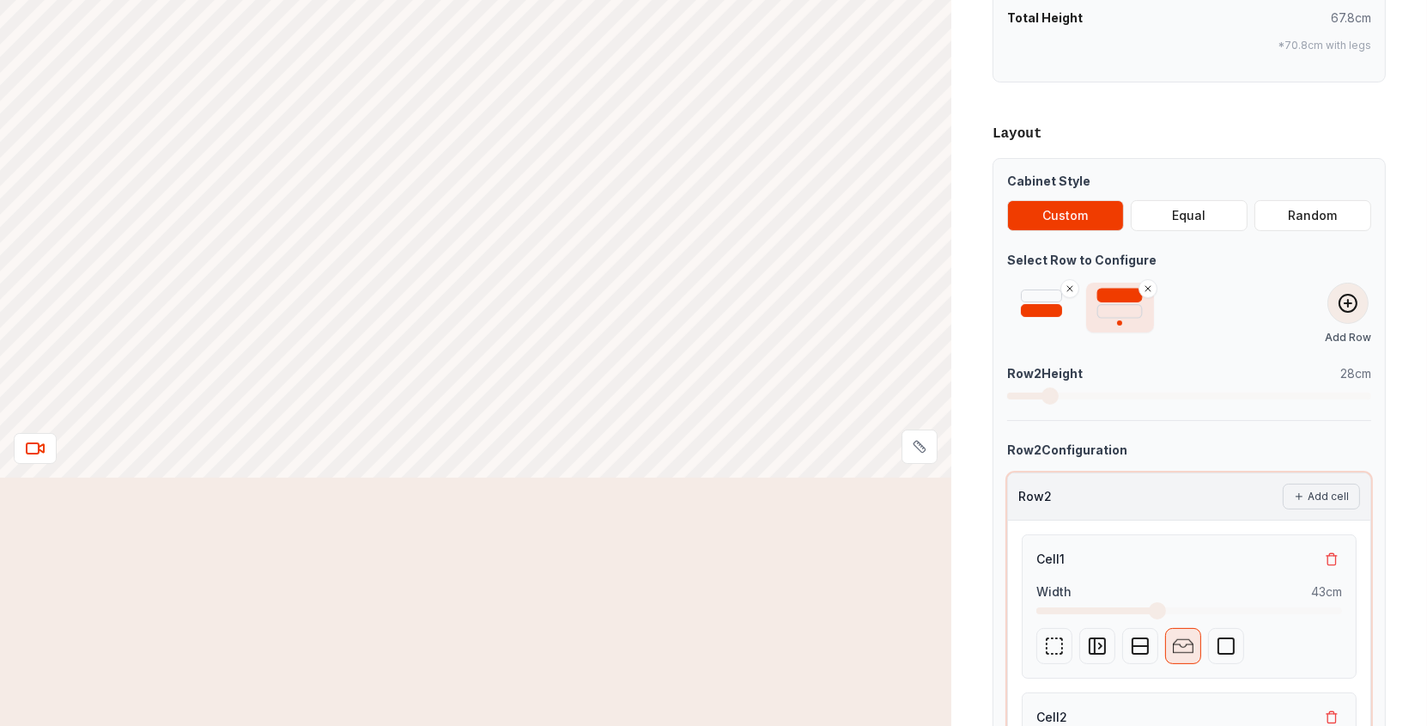
click at [1350, 294] on icon at bounding box center [1348, 303] width 21 height 21
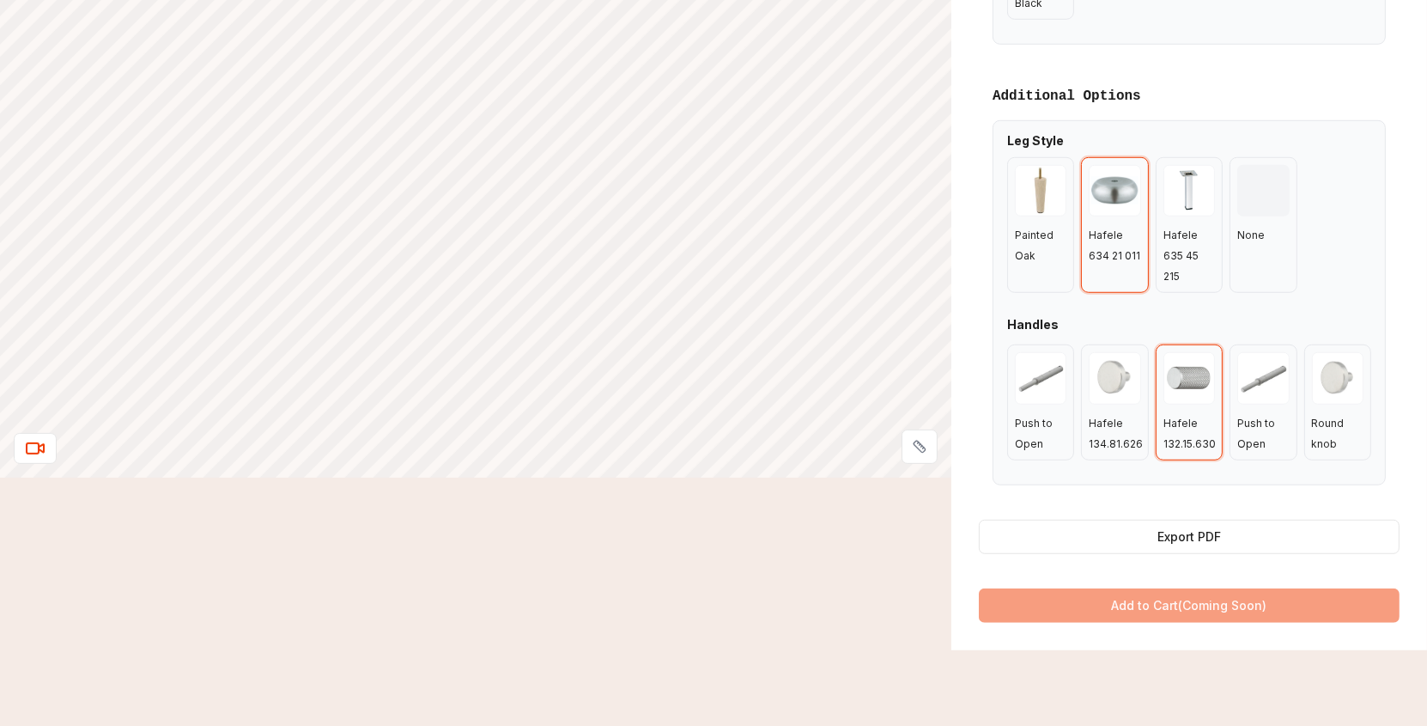
scroll to position [1525, 0]
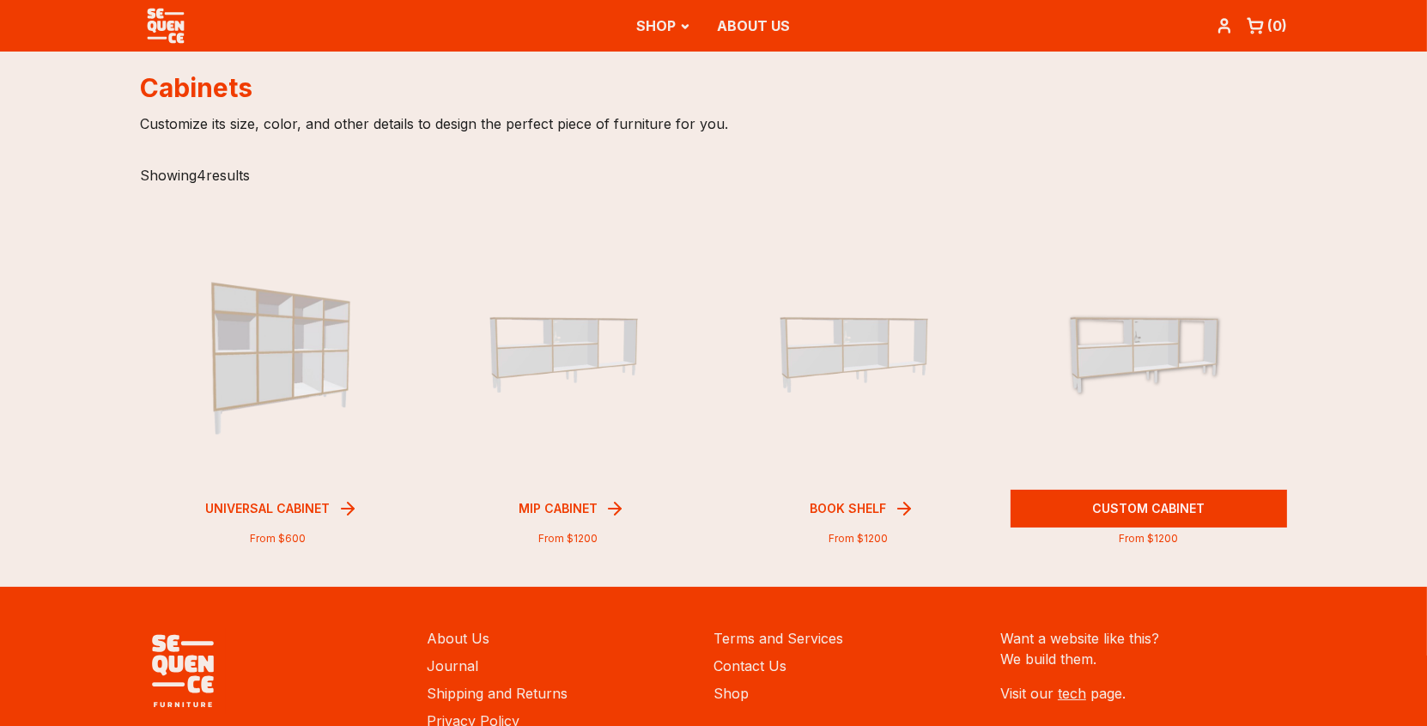
click at [1117, 419] on img at bounding box center [1149, 350] width 194 height 137
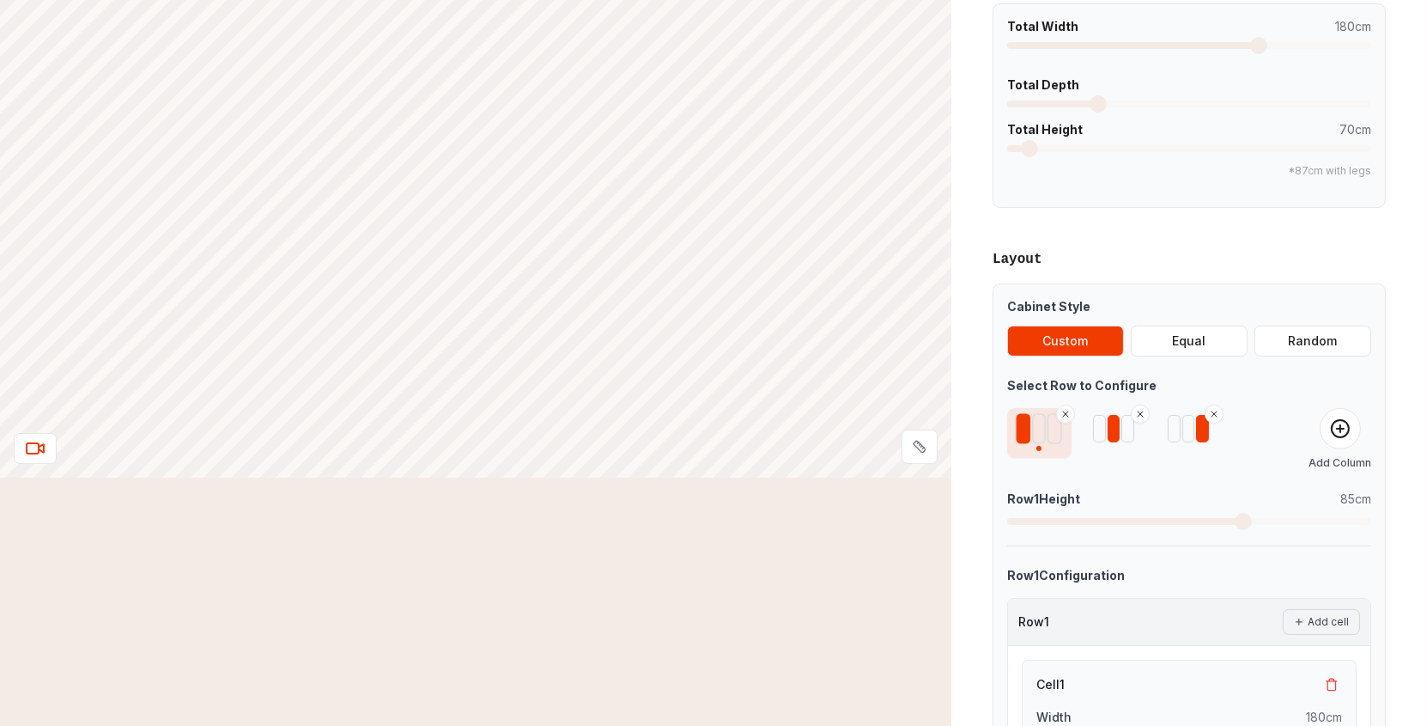
scroll to position [286, 0]
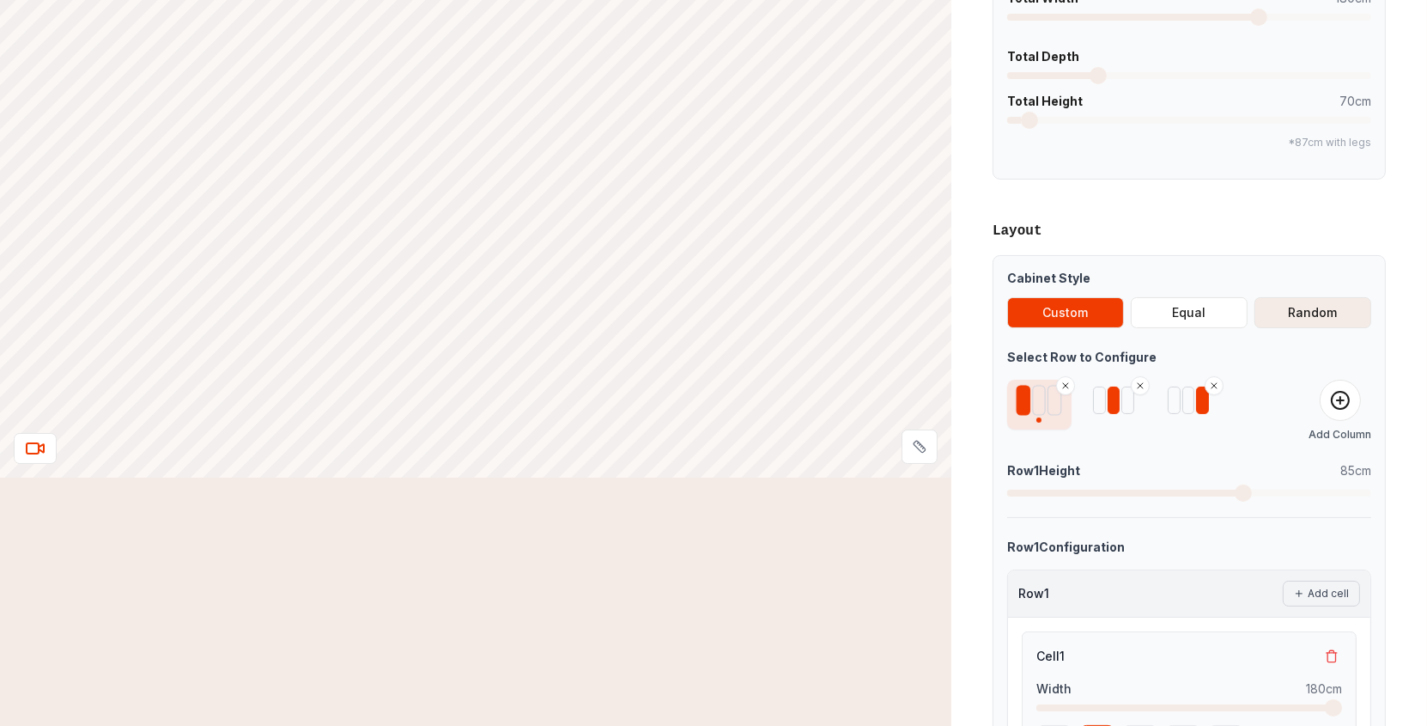
click at [1302, 310] on button "Random" at bounding box center [1312, 312] width 117 height 31
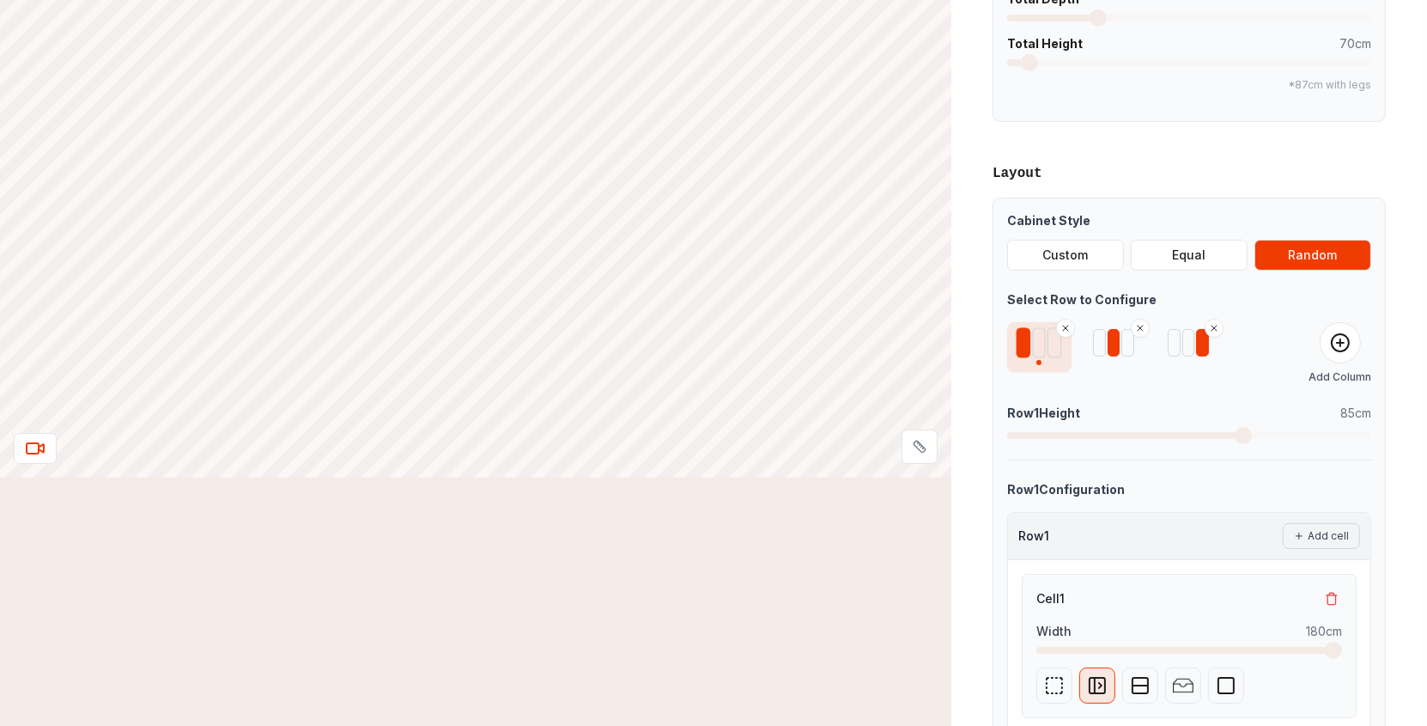
scroll to position [486, 0]
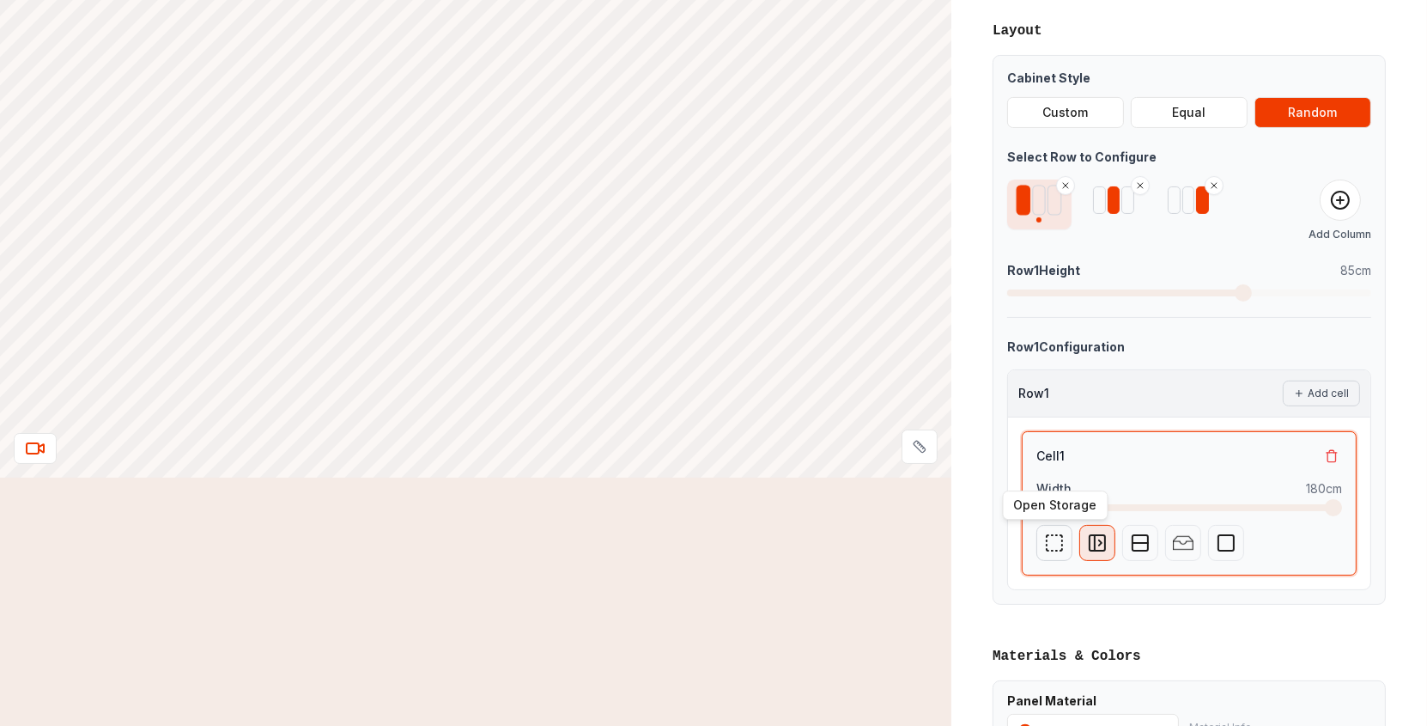
click at [1052, 541] on icon at bounding box center [1054, 542] width 21 height 21
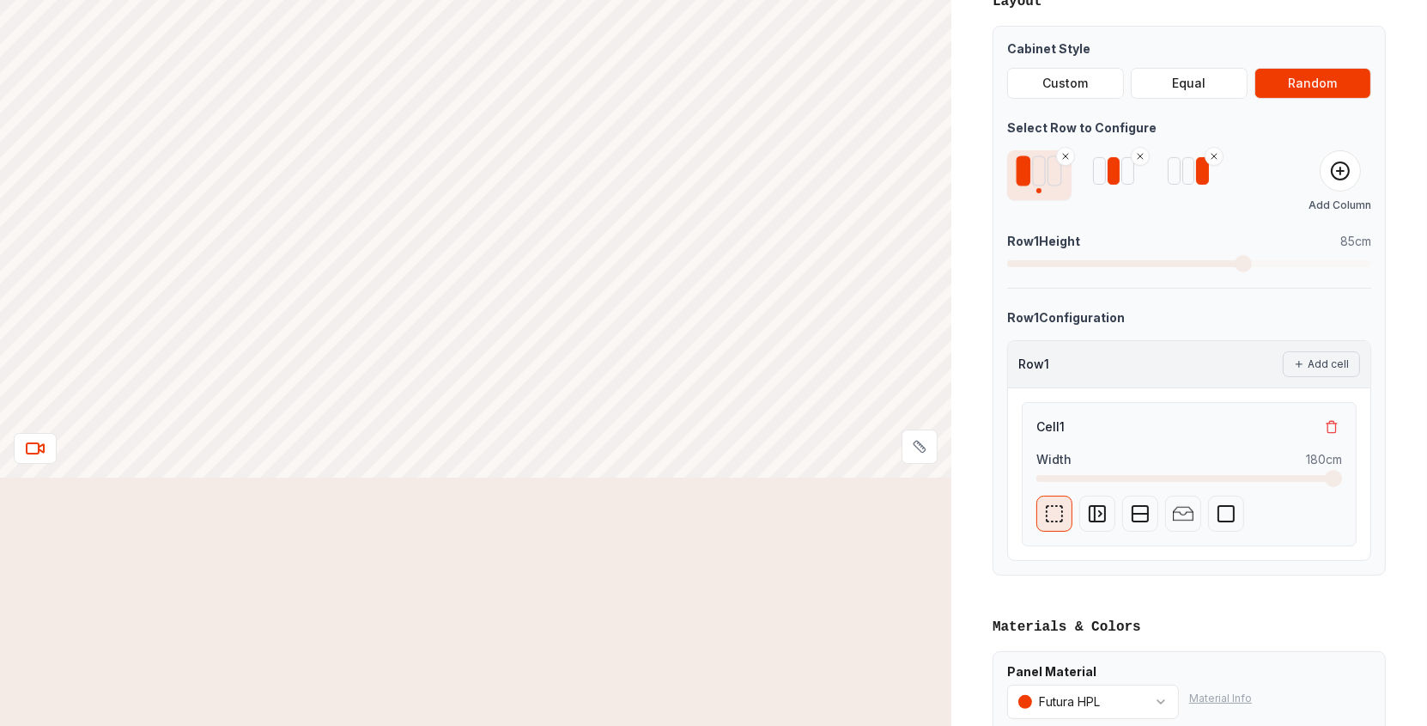
scroll to position [458, 0]
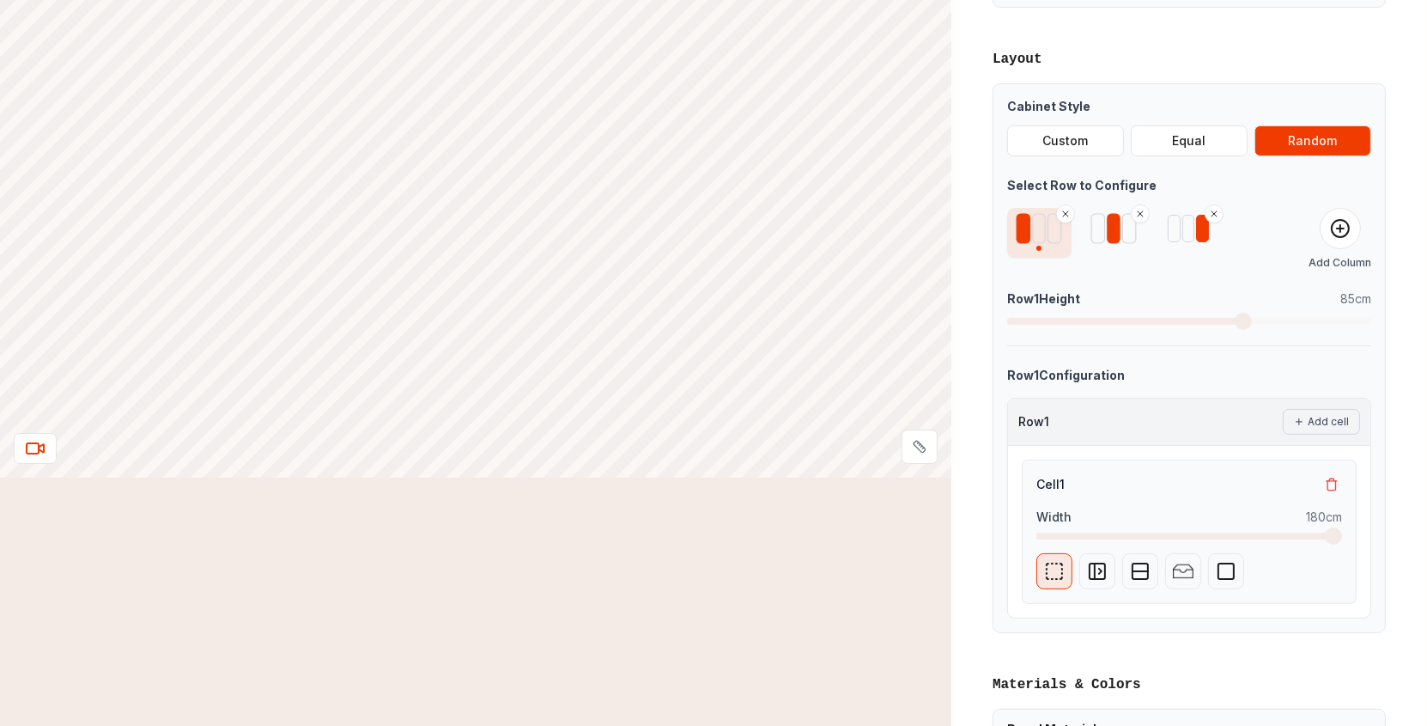
click at [1124, 226] on div at bounding box center [1129, 228] width 14 height 30
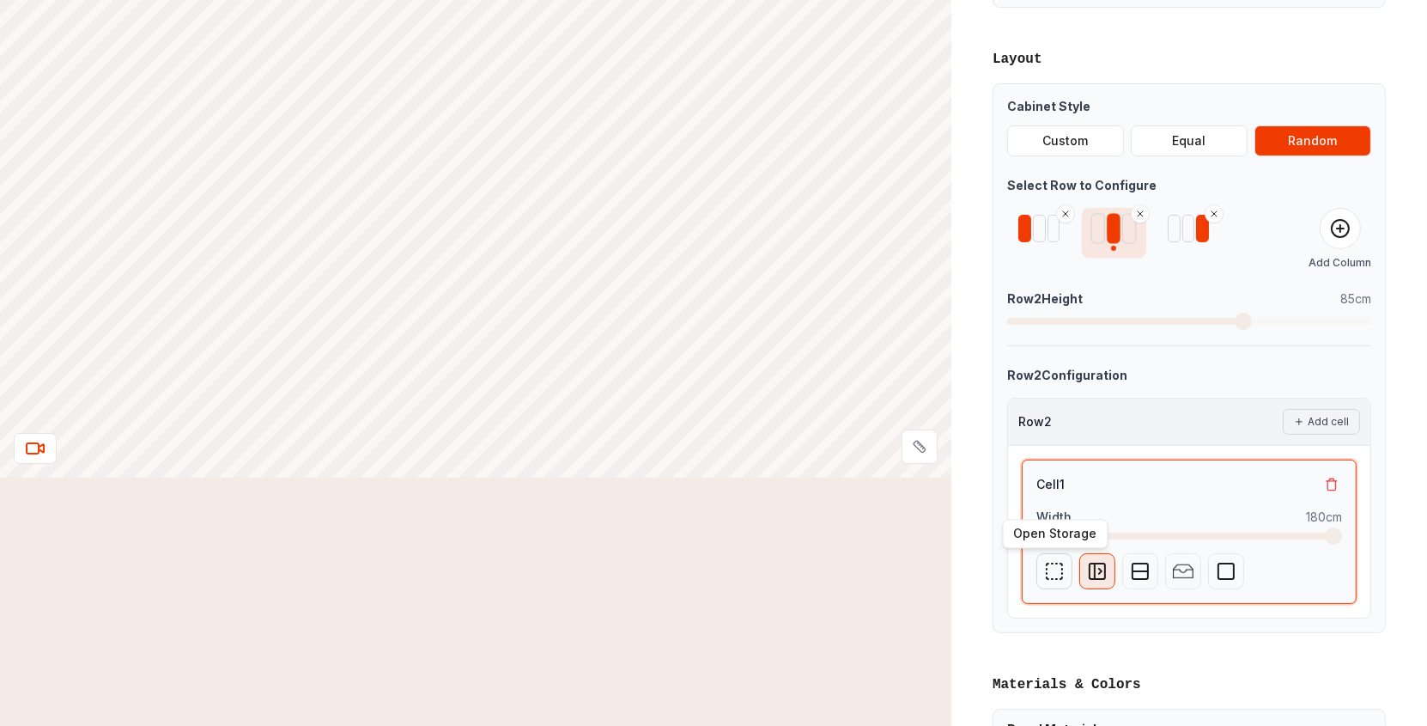
click at [1053, 568] on icon at bounding box center [1054, 571] width 21 height 21
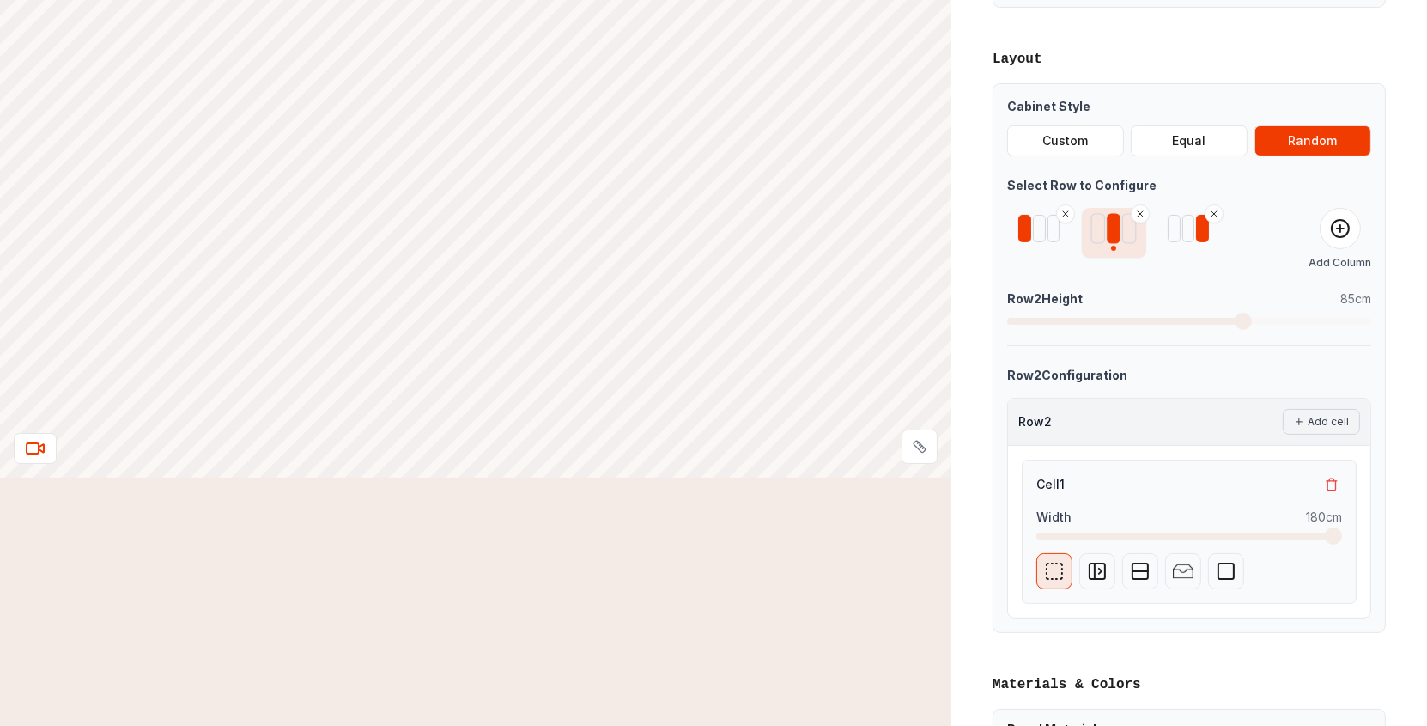
scroll to position [400, 0]
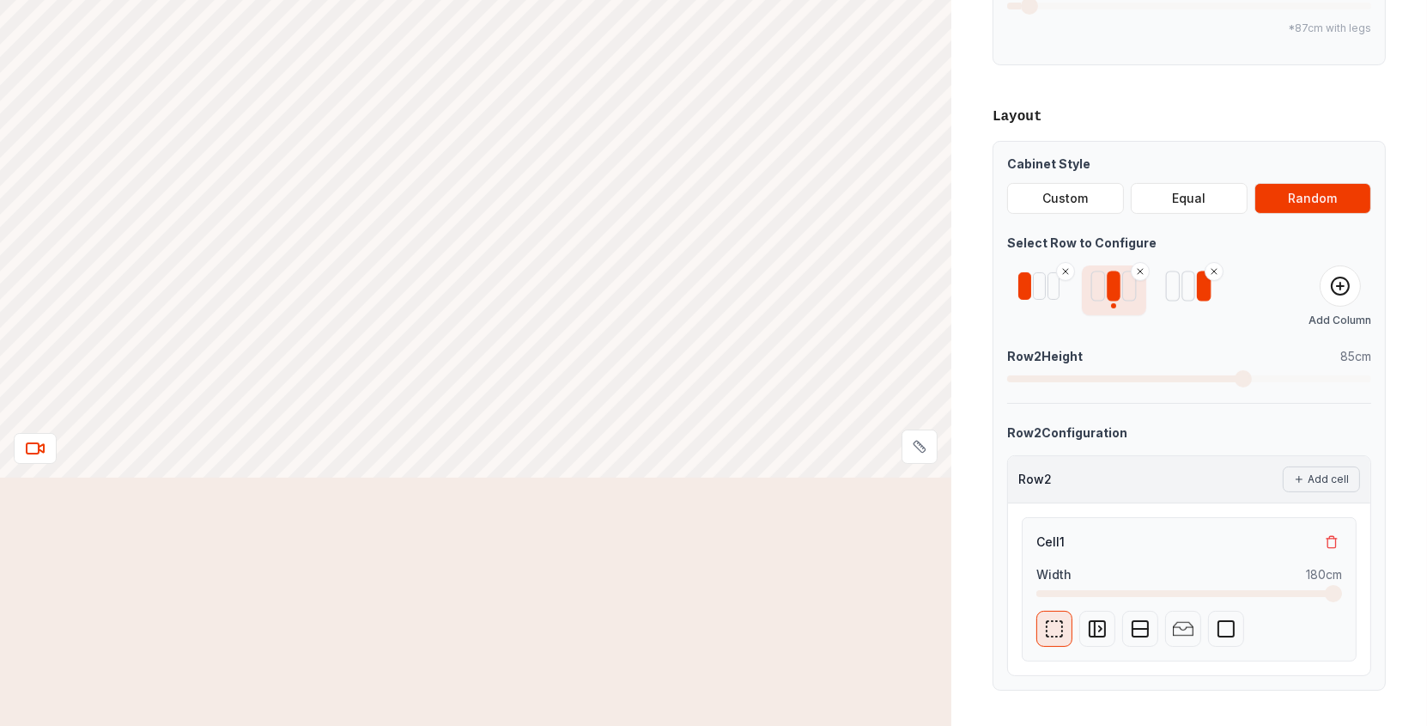
click at [1193, 282] on div at bounding box center [1188, 285] width 14 height 30
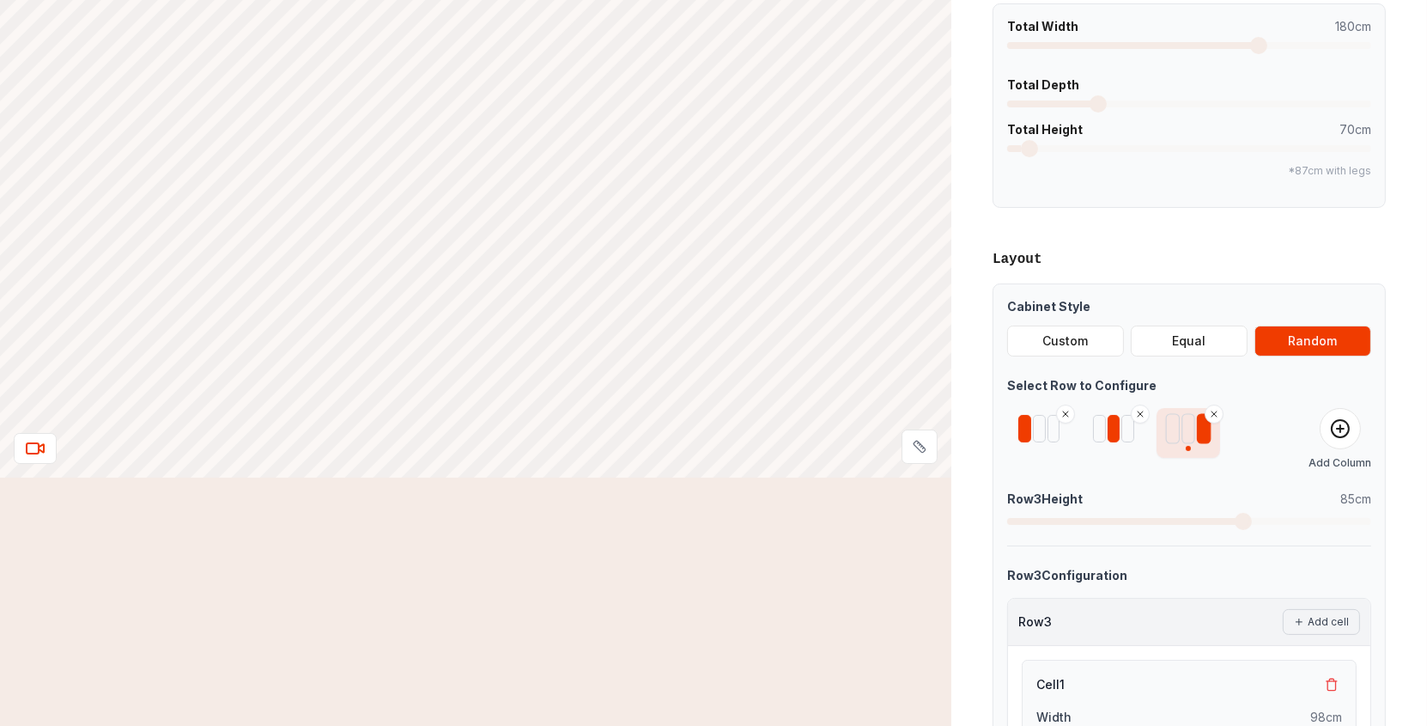
scroll to position [200, 0]
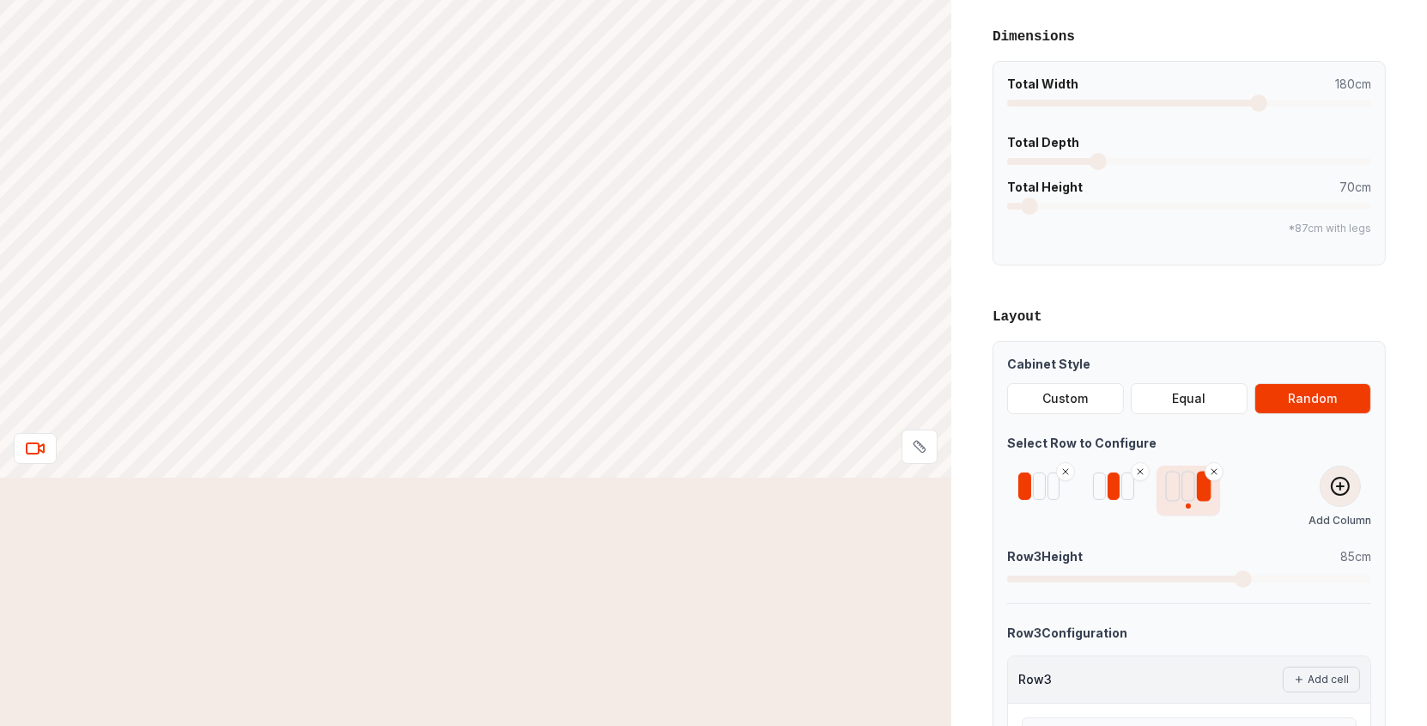
click at [1348, 494] on icon at bounding box center [1340, 486] width 21 height 21
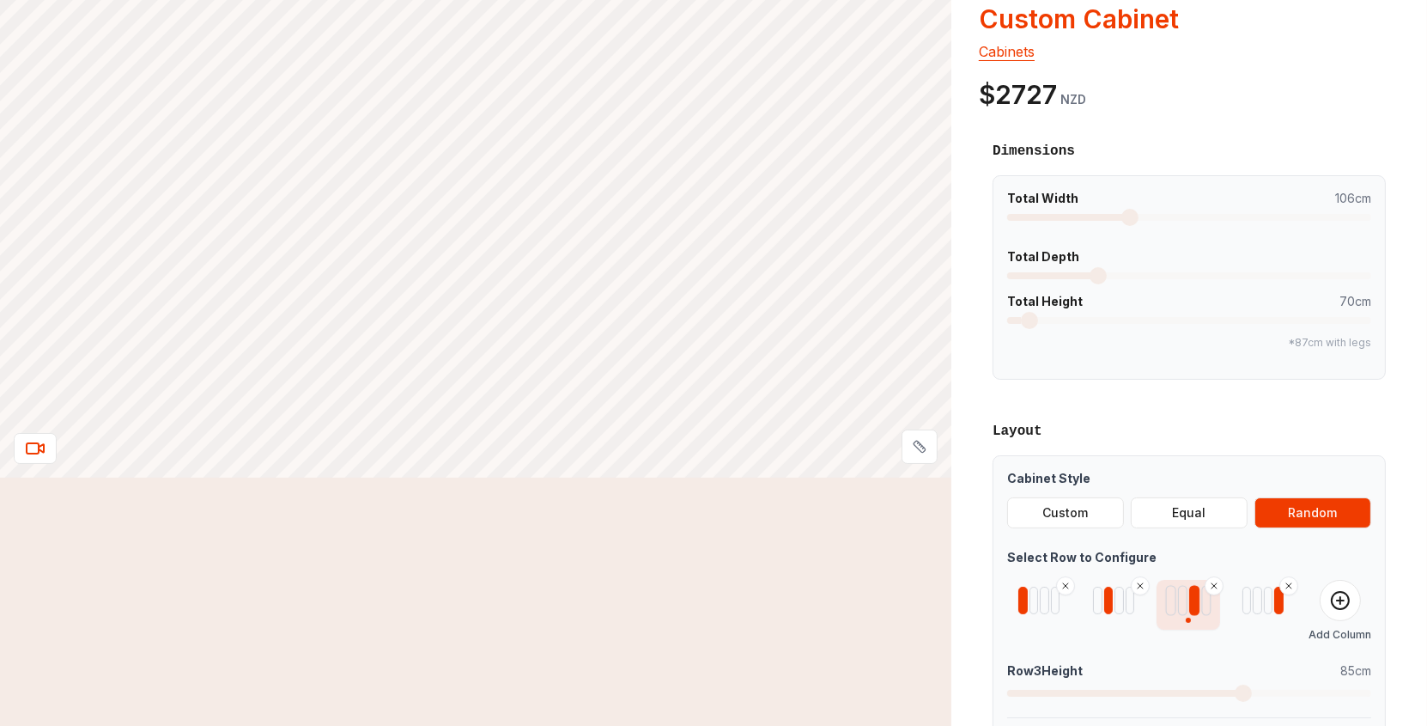
click at [1127, 222] on span at bounding box center [1129, 217] width 17 height 17
click at [1187, 267] on span at bounding box center [1189, 275] width 17 height 17
click at [1022, 312] on span at bounding box center [1030, 320] width 17 height 17
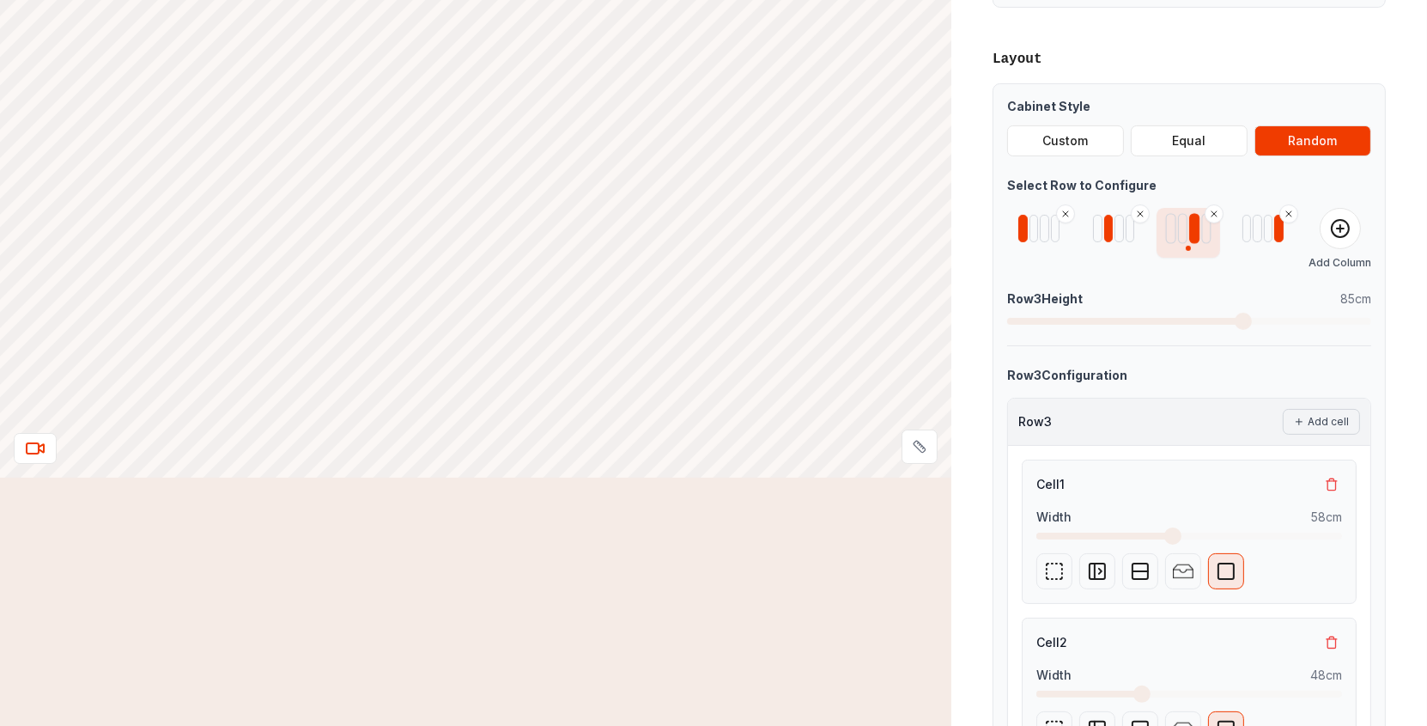
scroll to position [515, 0]
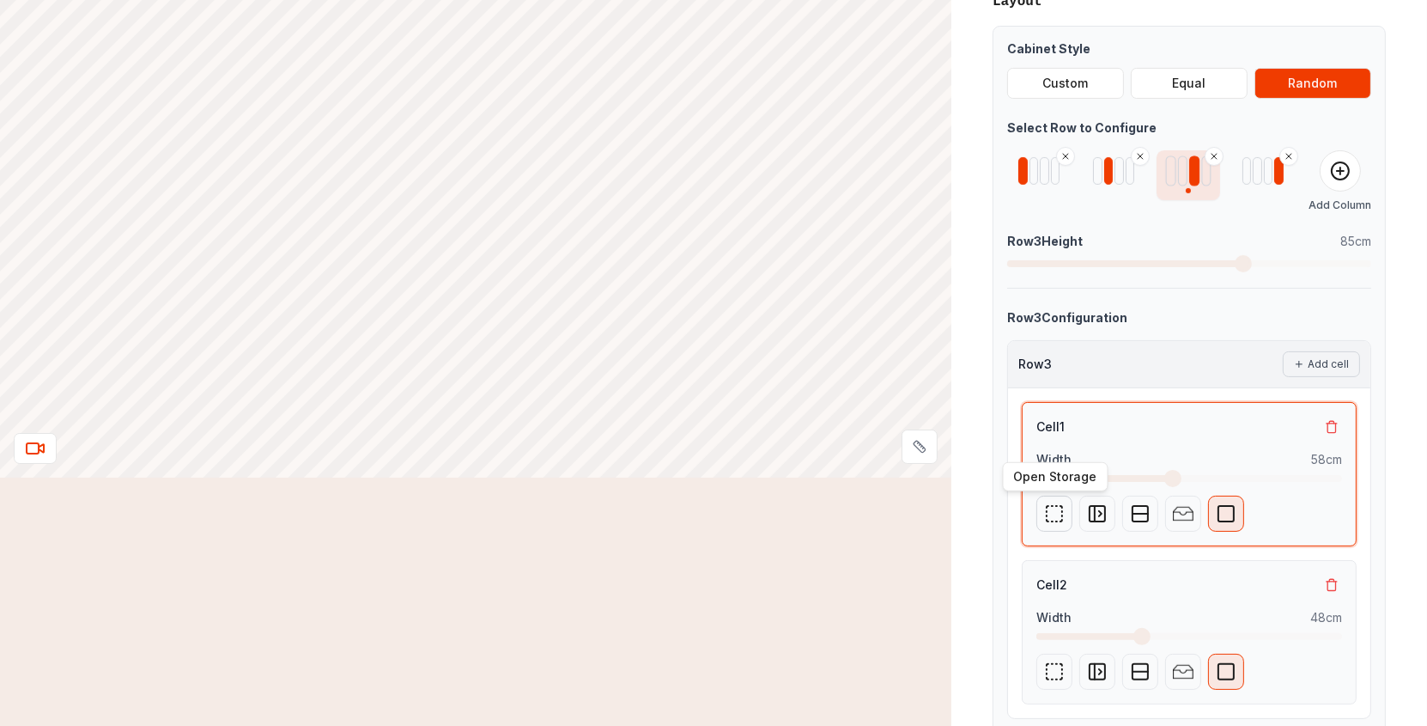
click at [1053, 513] on icon at bounding box center [1054, 513] width 21 height 21
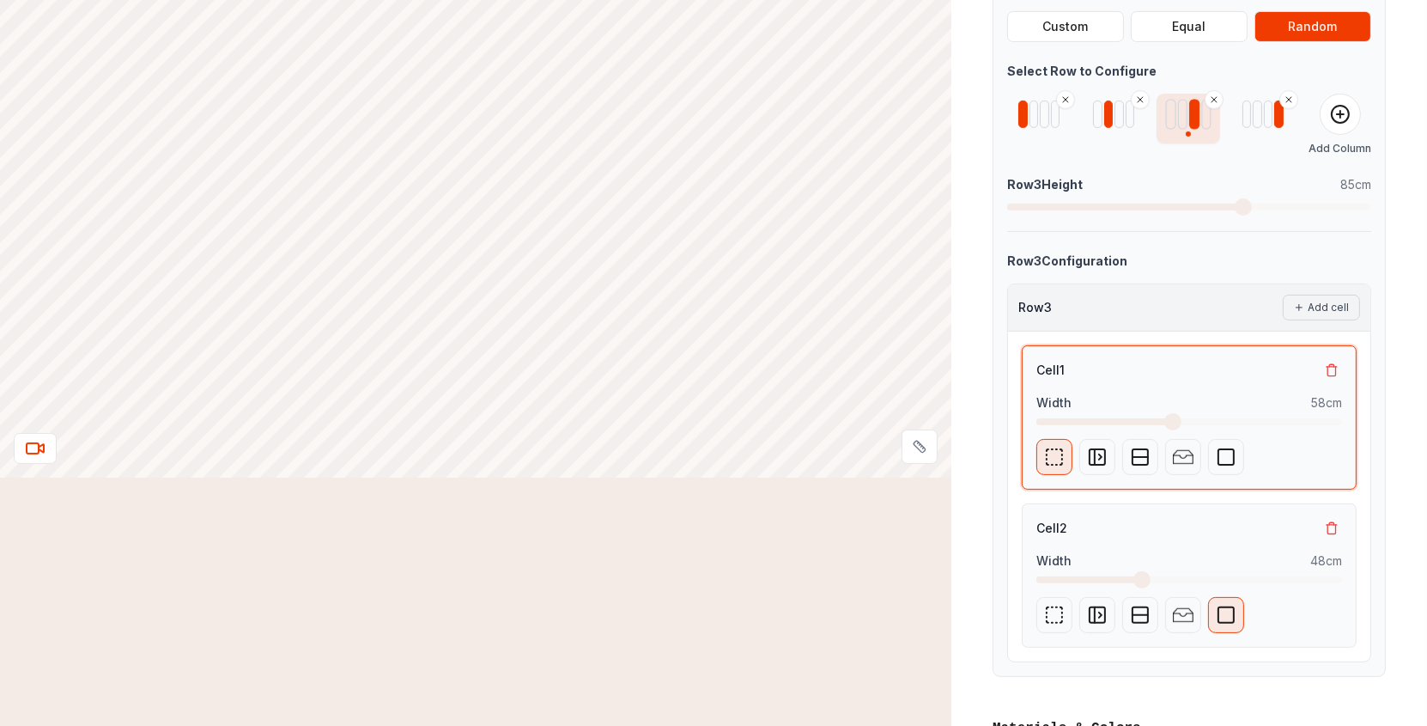
scroll to position [601, 0]
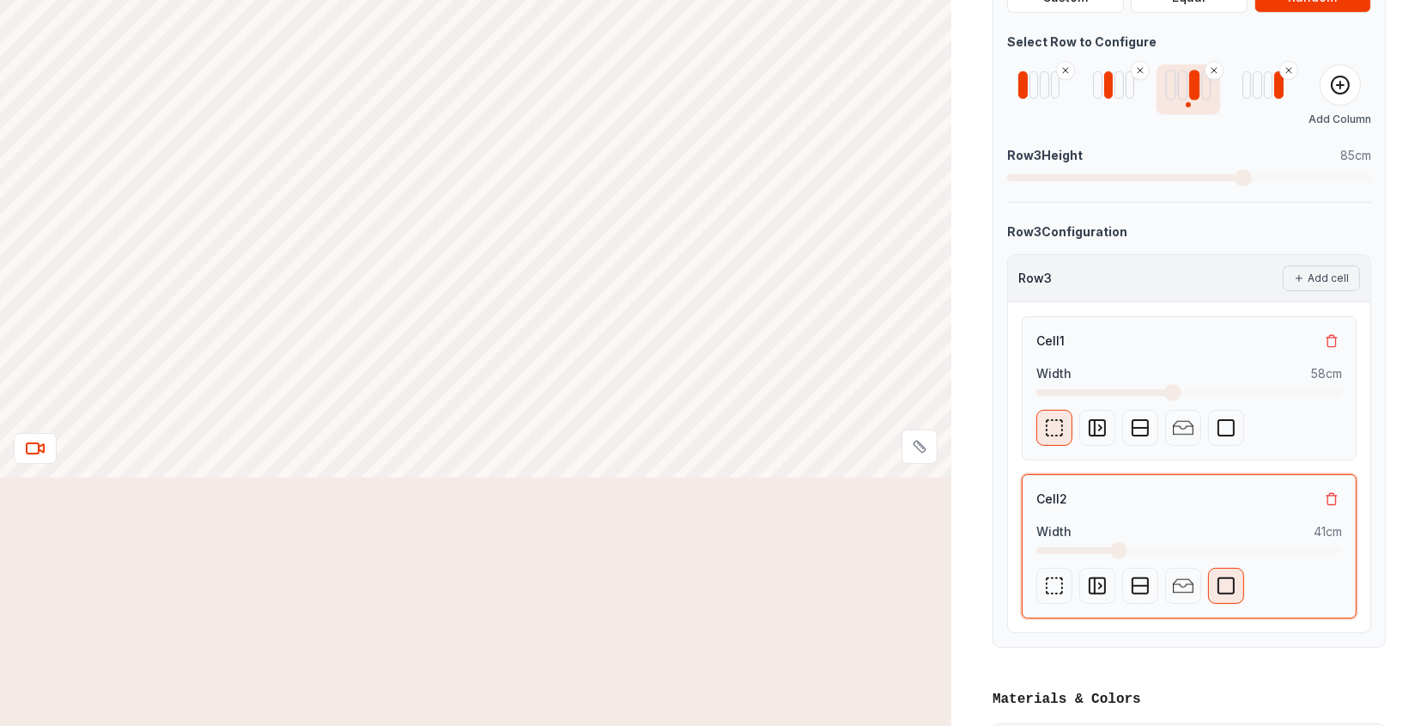
click at [1112, 549] on span at bounding box center [1118, 550] width 17 height 17
click at [1095, 549] on span at bounding box center [1101, 550] width 17 height 17
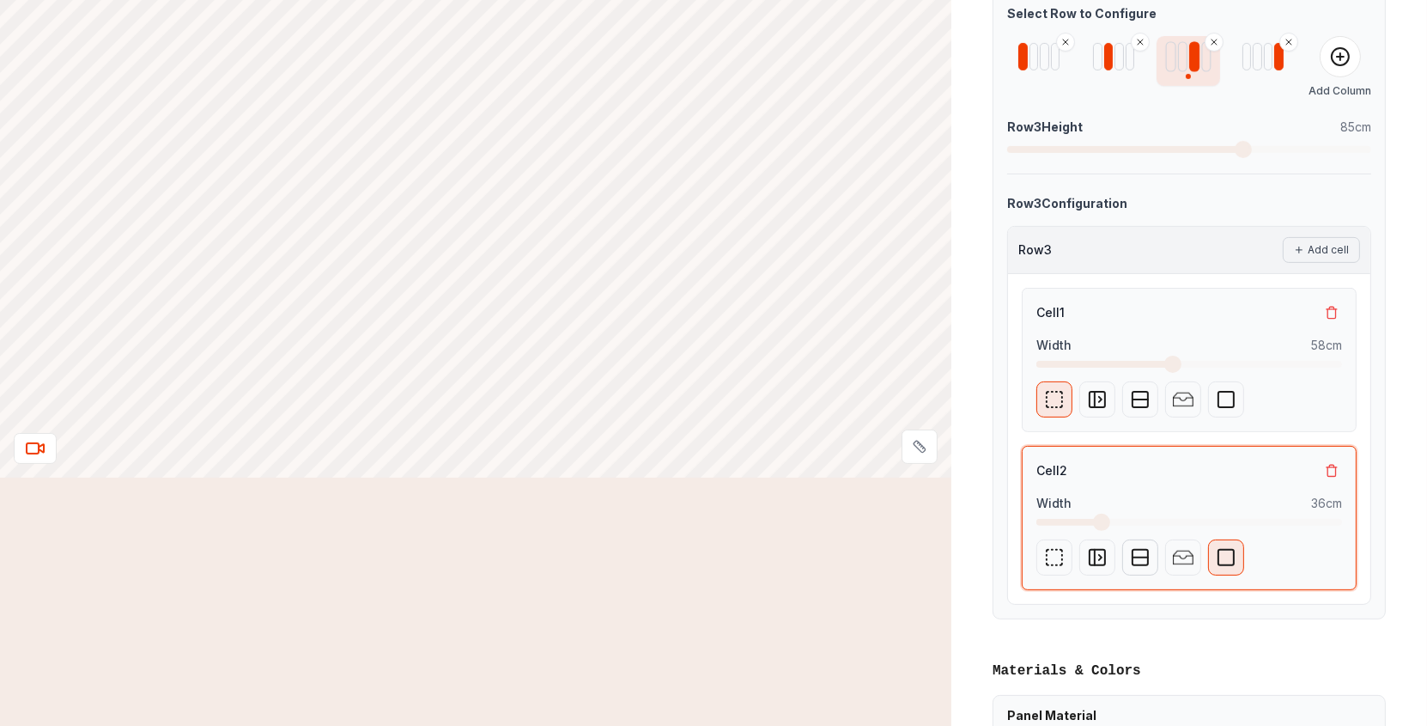
scroll to position [687, 0]
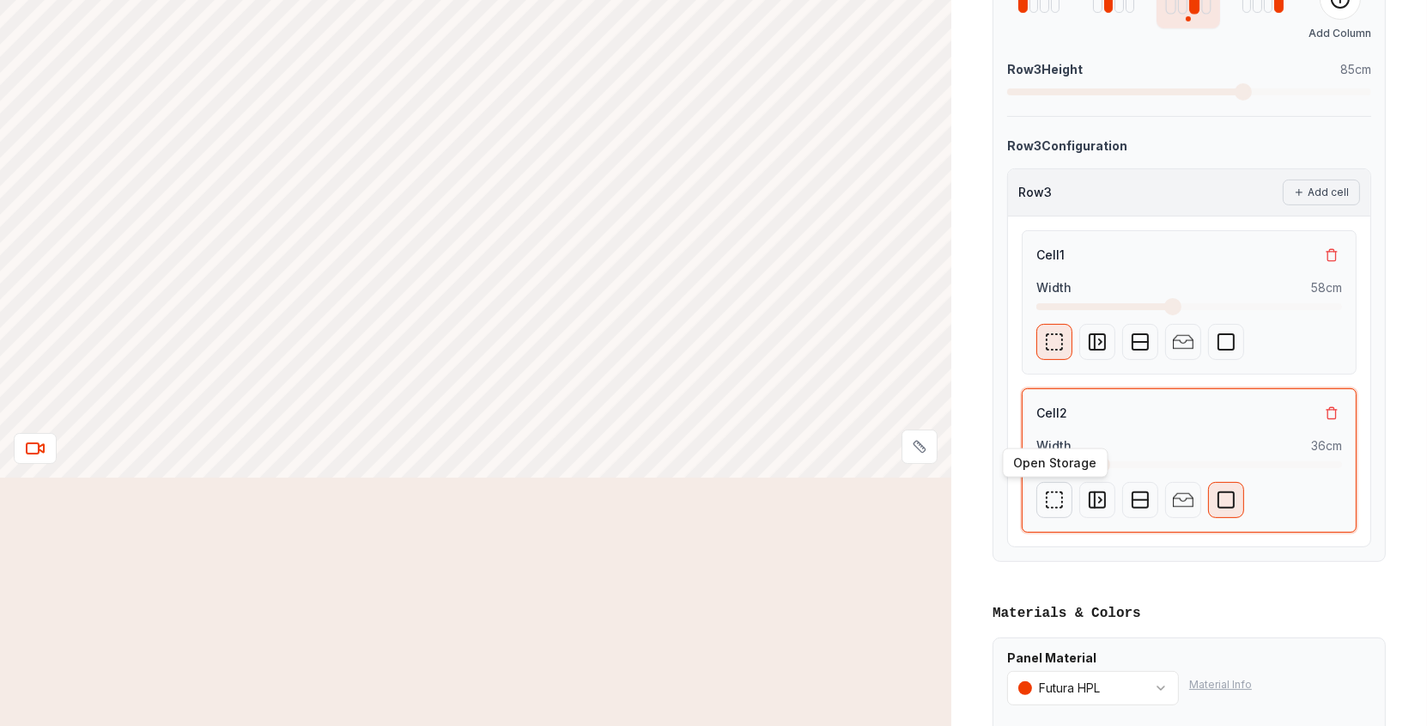
click at [1062, 501] on icon at bounding box center [1054, 499] width 21 height 21
click at [1143, 409] on div "Cell 2" at bounding box center [1189, 413] width 306 height 21
click at [1047, 492] on icon at bounding box center [1048, 493] width 2 height 2
click at [1334, 410] on icon at bounding box center [1332, 413] width 14 height 14
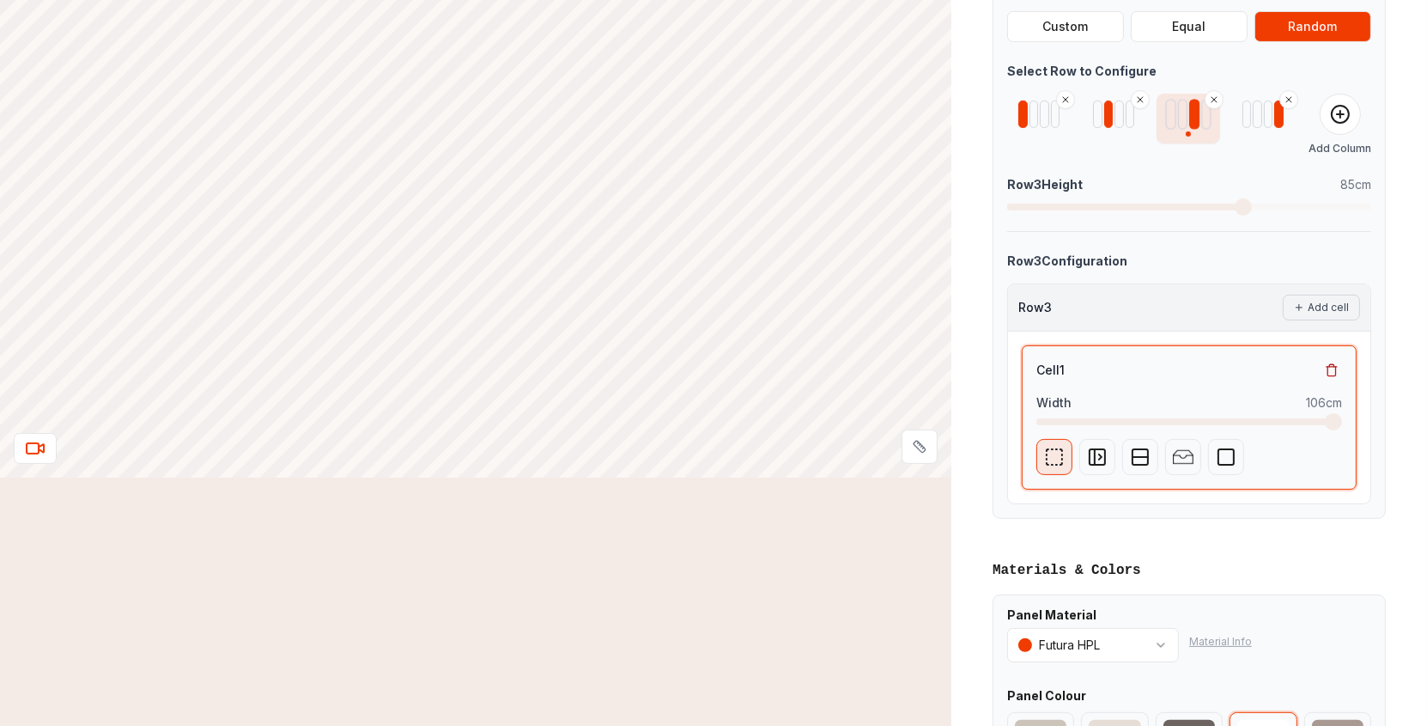
scroll to position [601, 0]
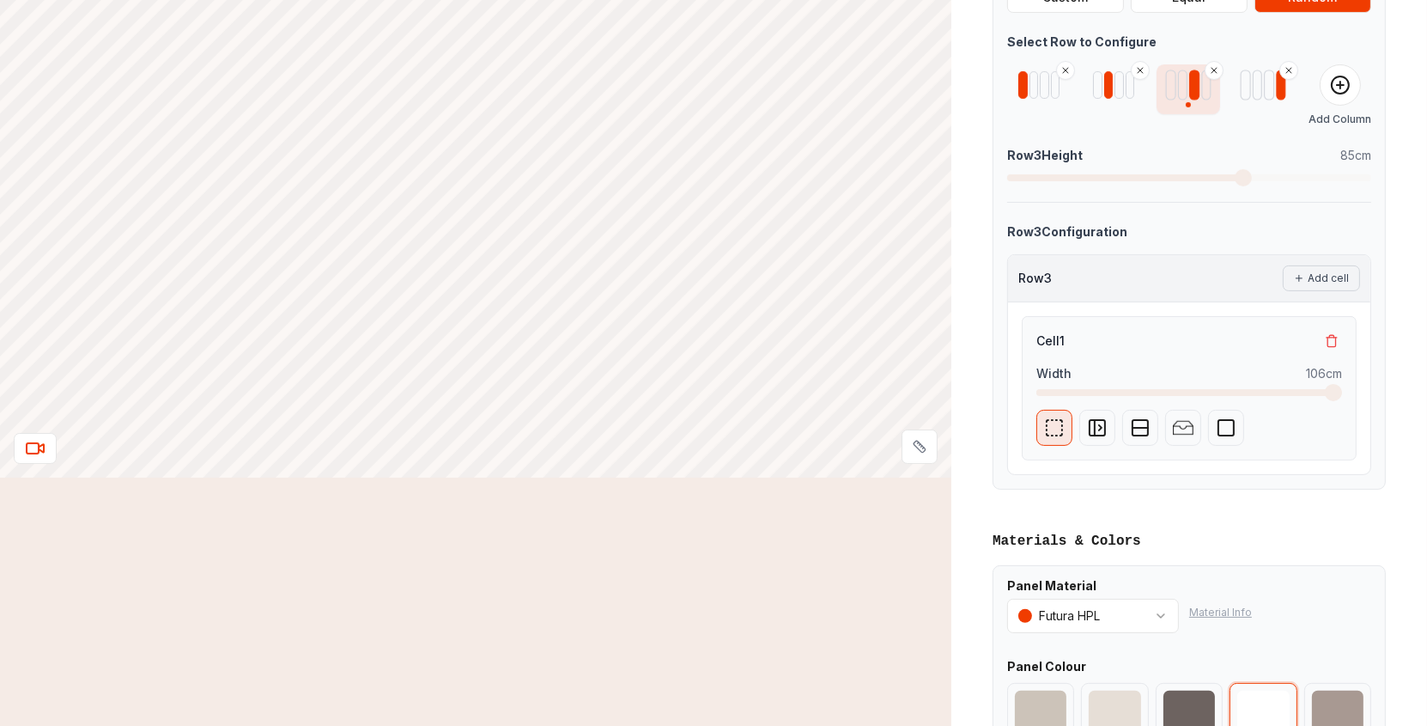
click at [1269, 98] on div at bounding box center [1269, 85] width 10 height 30
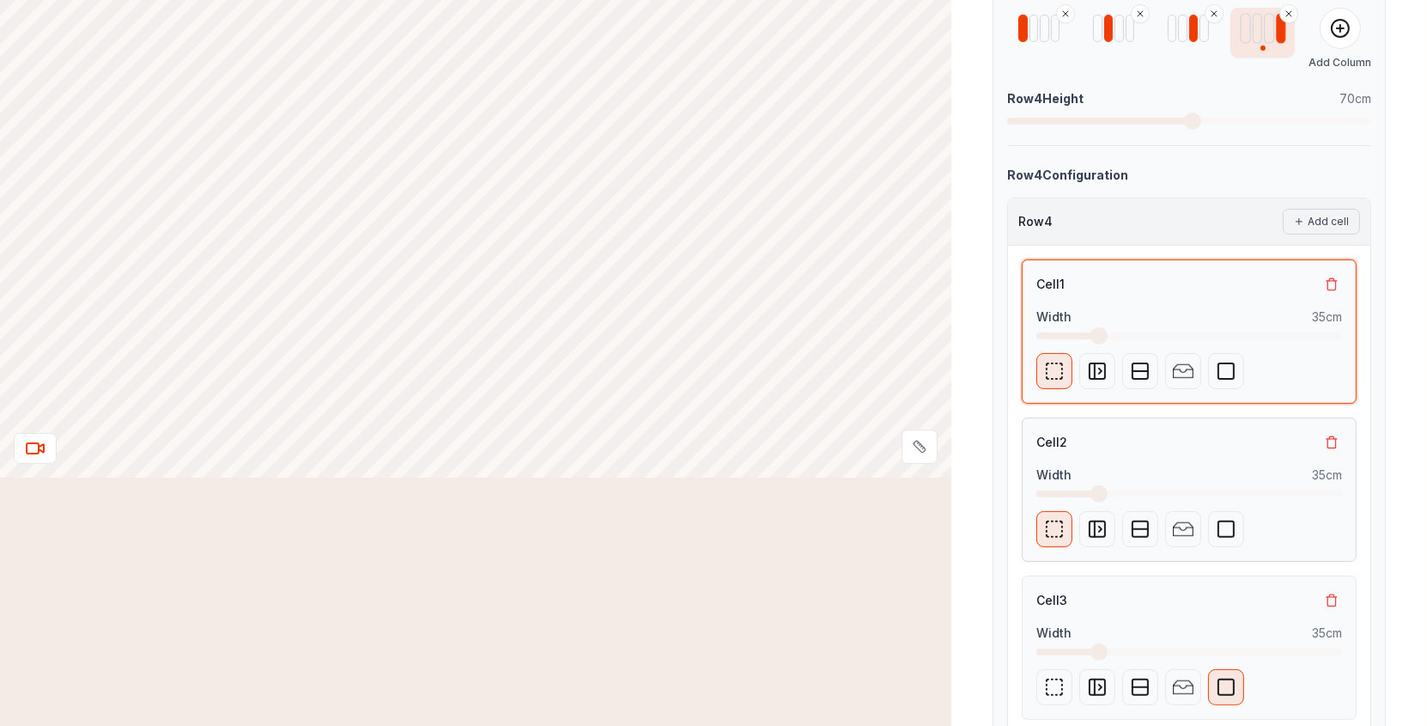
scroll to position [715, 0]
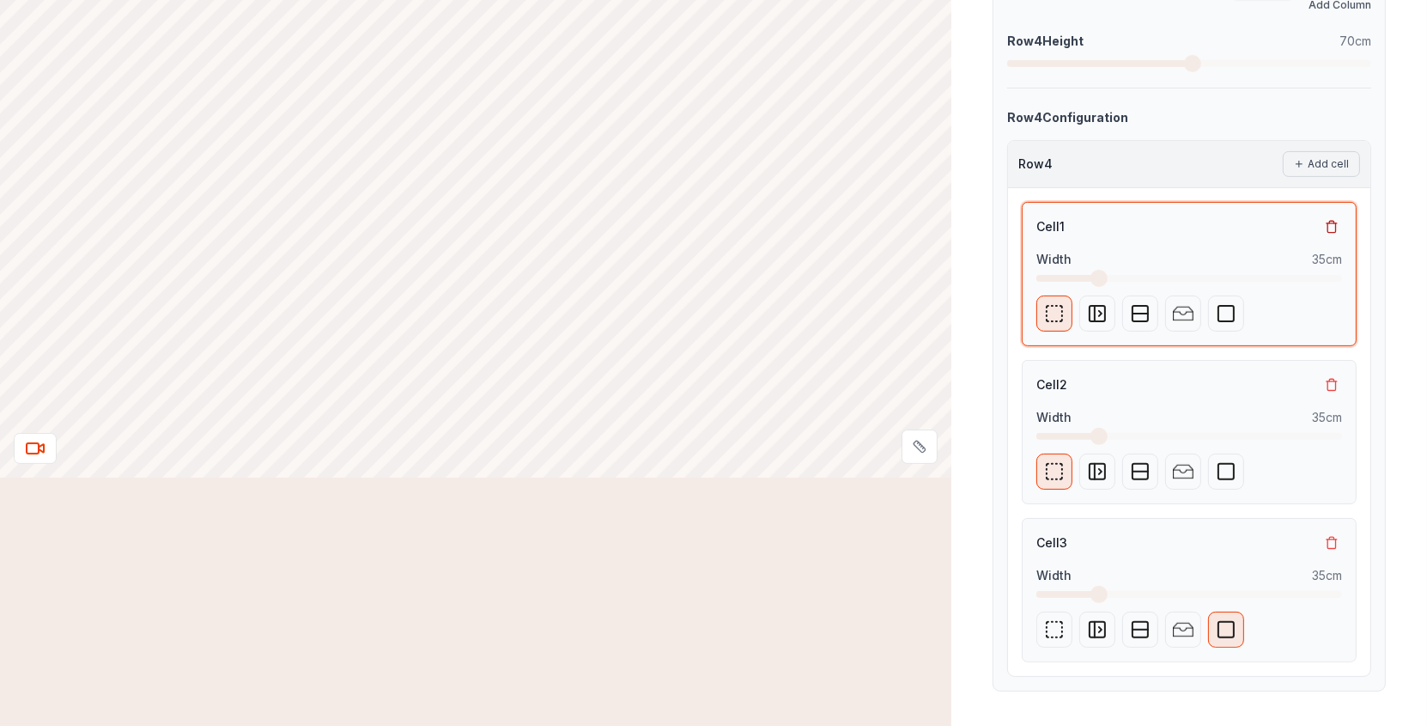
click at [1333, 227] on icon at bounding box center [1332, 227] width 14 height 14
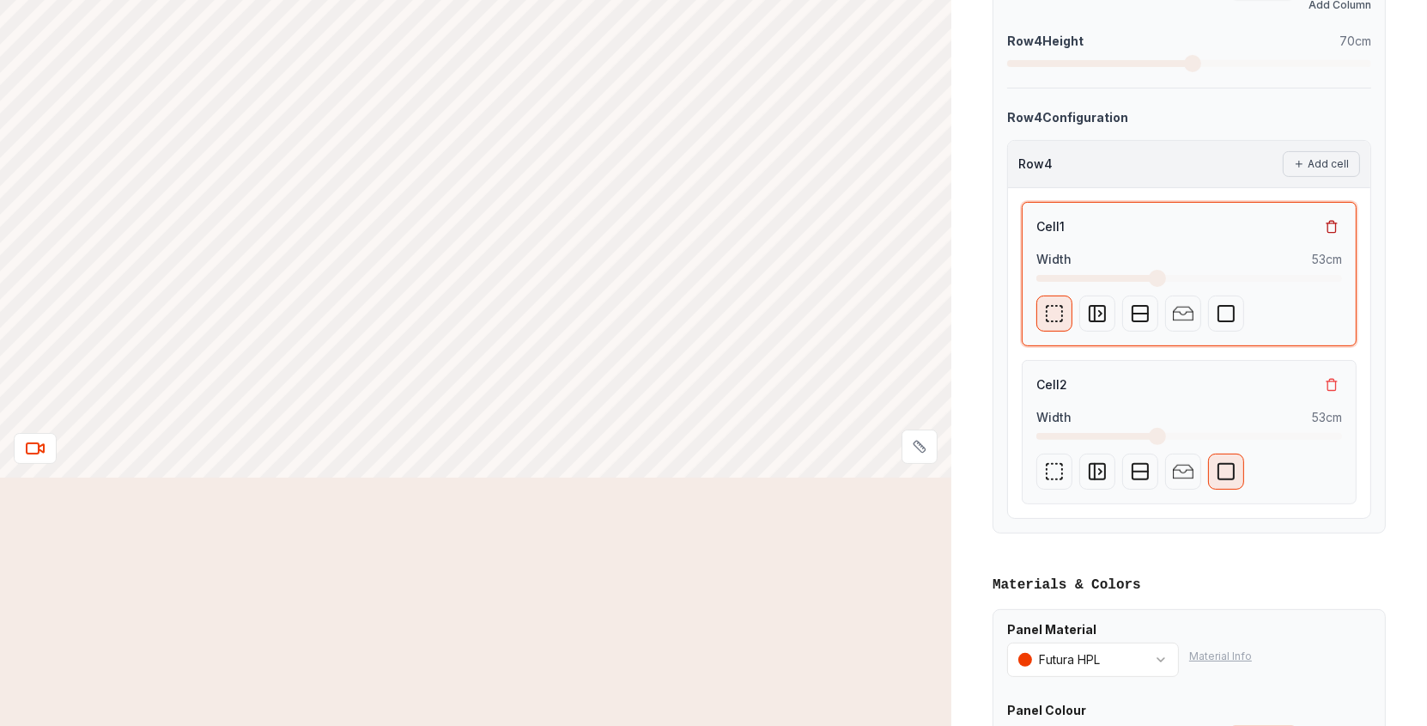
click at [1333, 227] on icon at bounding box center [1332, 227] width 14 height 14
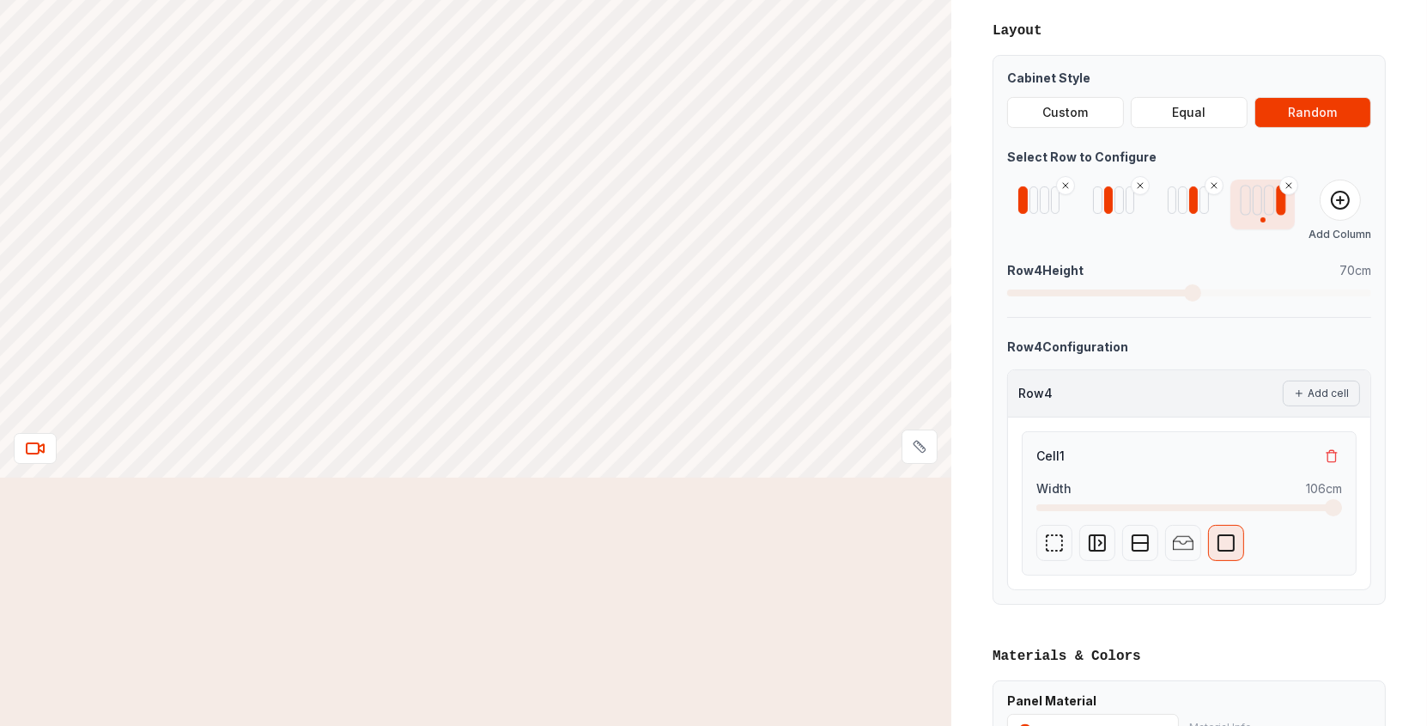
scroll to position [458, 0]
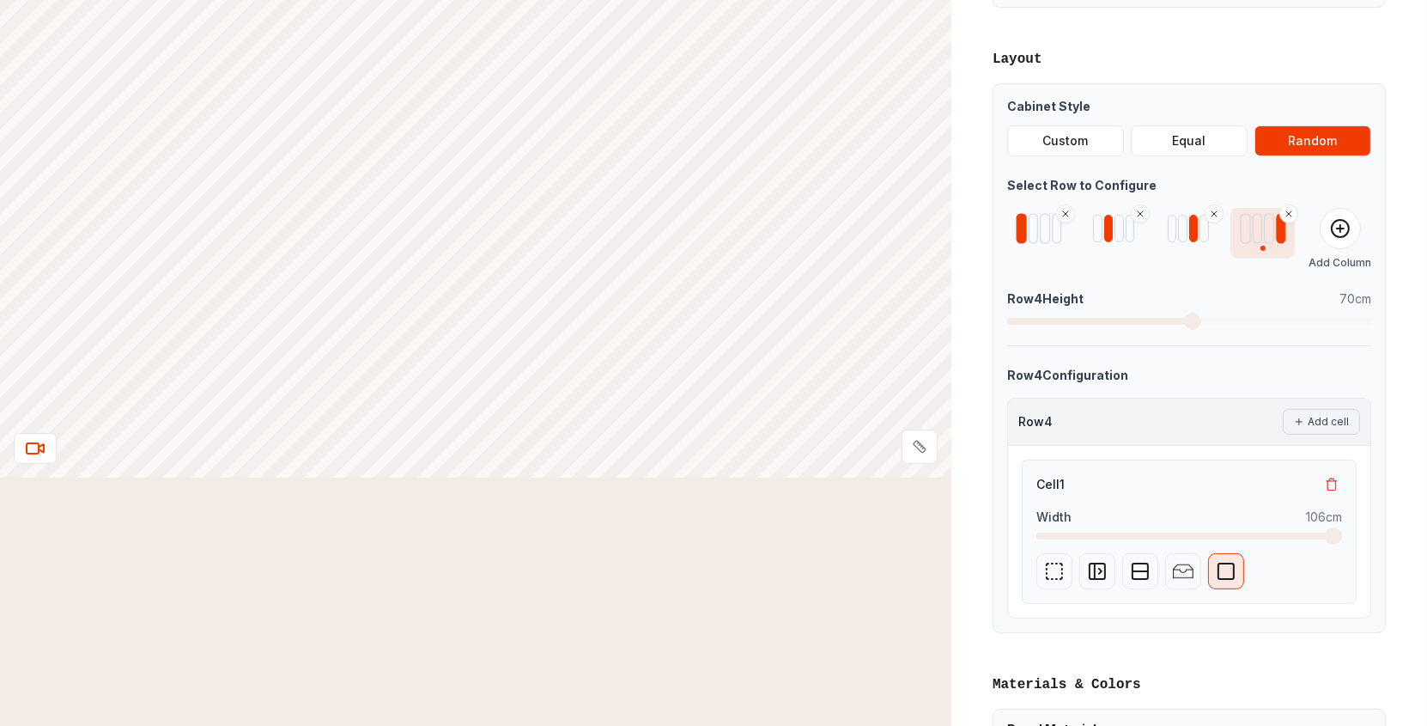
click at [1033, 234] on div at bounding box center [1034, 228] width 10 height 30
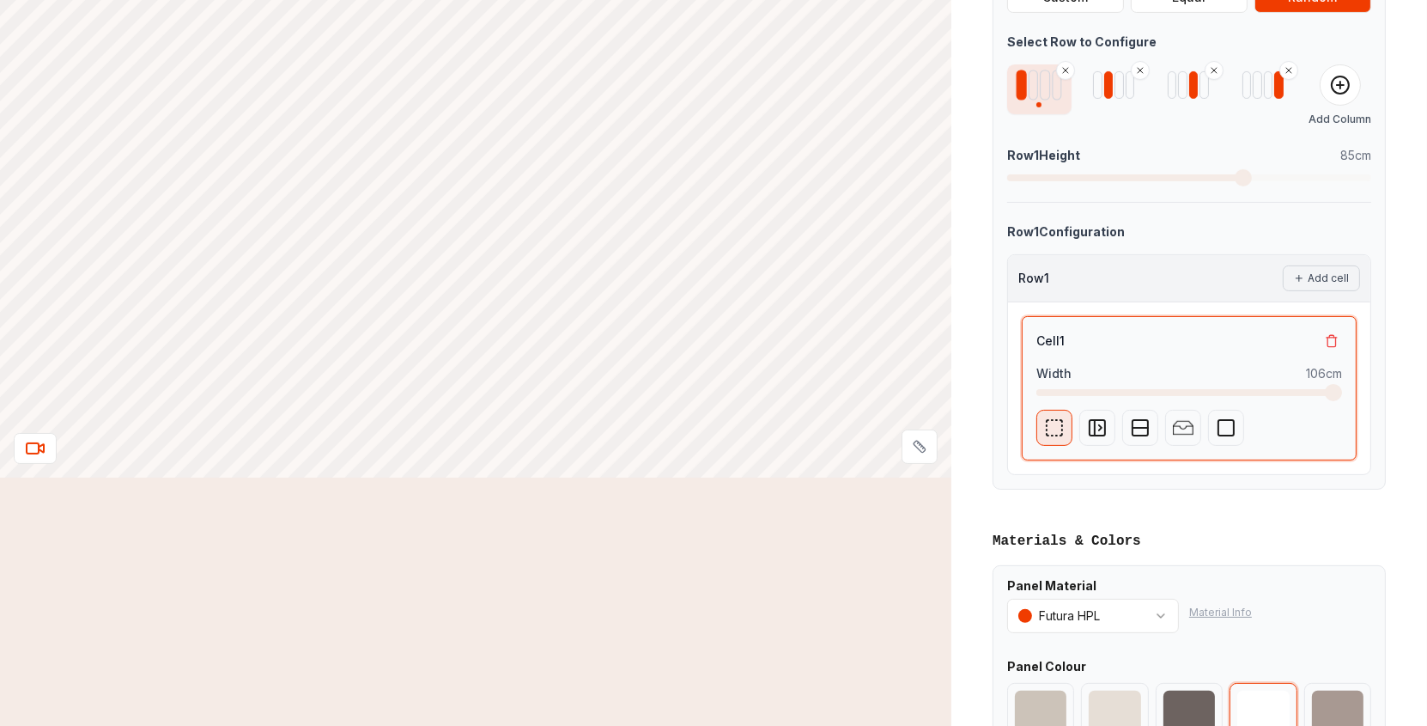
scroll to position [744, 0]
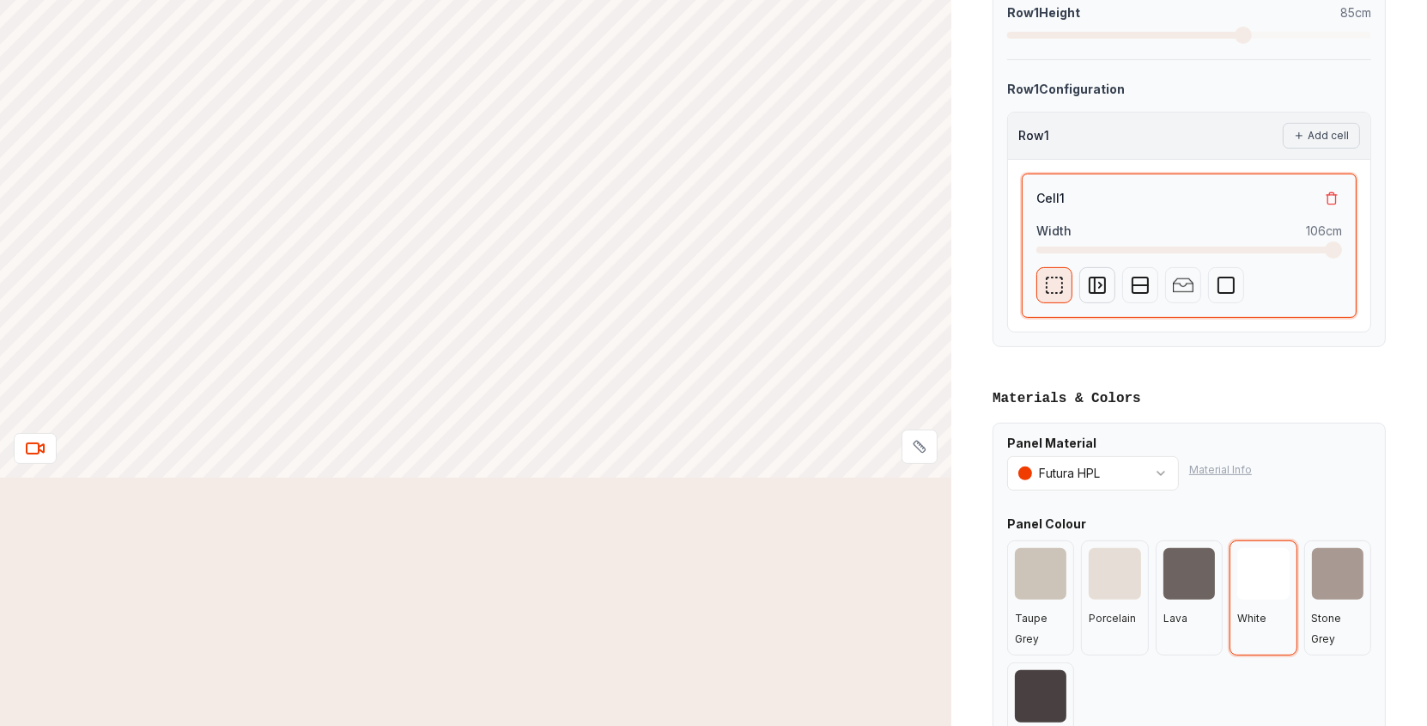
click at [1095, 287] on icon "button" at bounding box center [1095, 284] width 0 height 15
click at [1135, 287] on icon "button" at bounding box center [1140, 285] width 21 height 21
click at [1117, 390] on button "3" at bounding box center [1105, 395] width 66 height 33
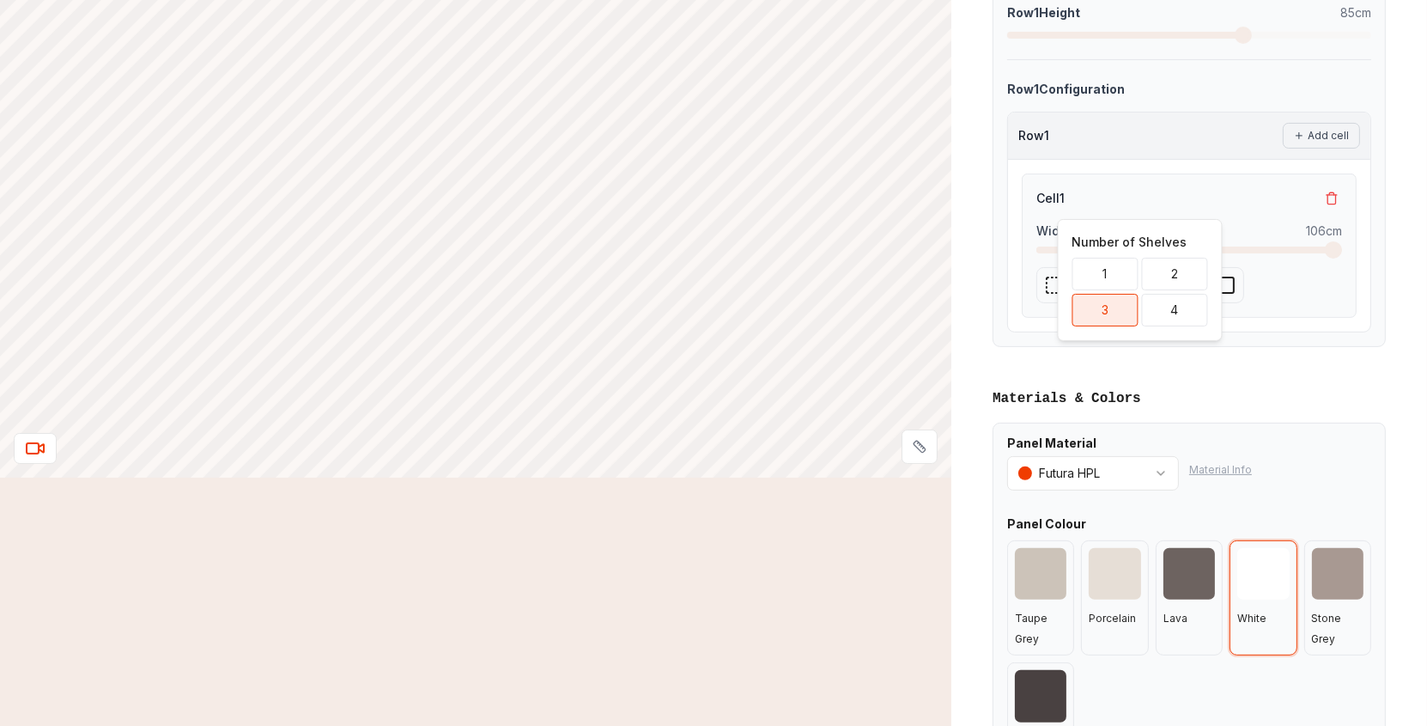
scroll to position [859, 0]
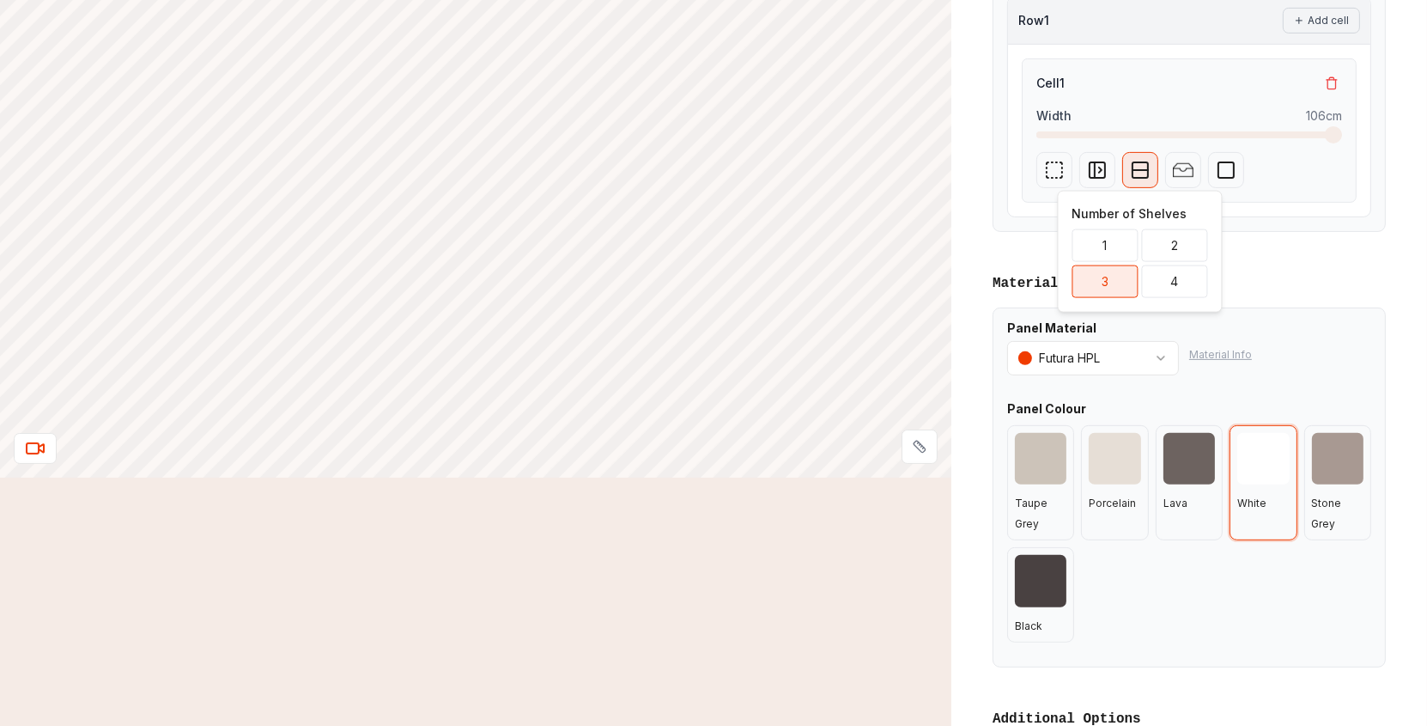
click at [1312, 263] on div "Materials & Colors Panel Material Futura HPL Material Info Panel Colour Taupe G…" at bounding box center [1189, 470] width 421 height 422
click at [1207, 433] on div at bounding box center [1189, 459] width 52 height 52
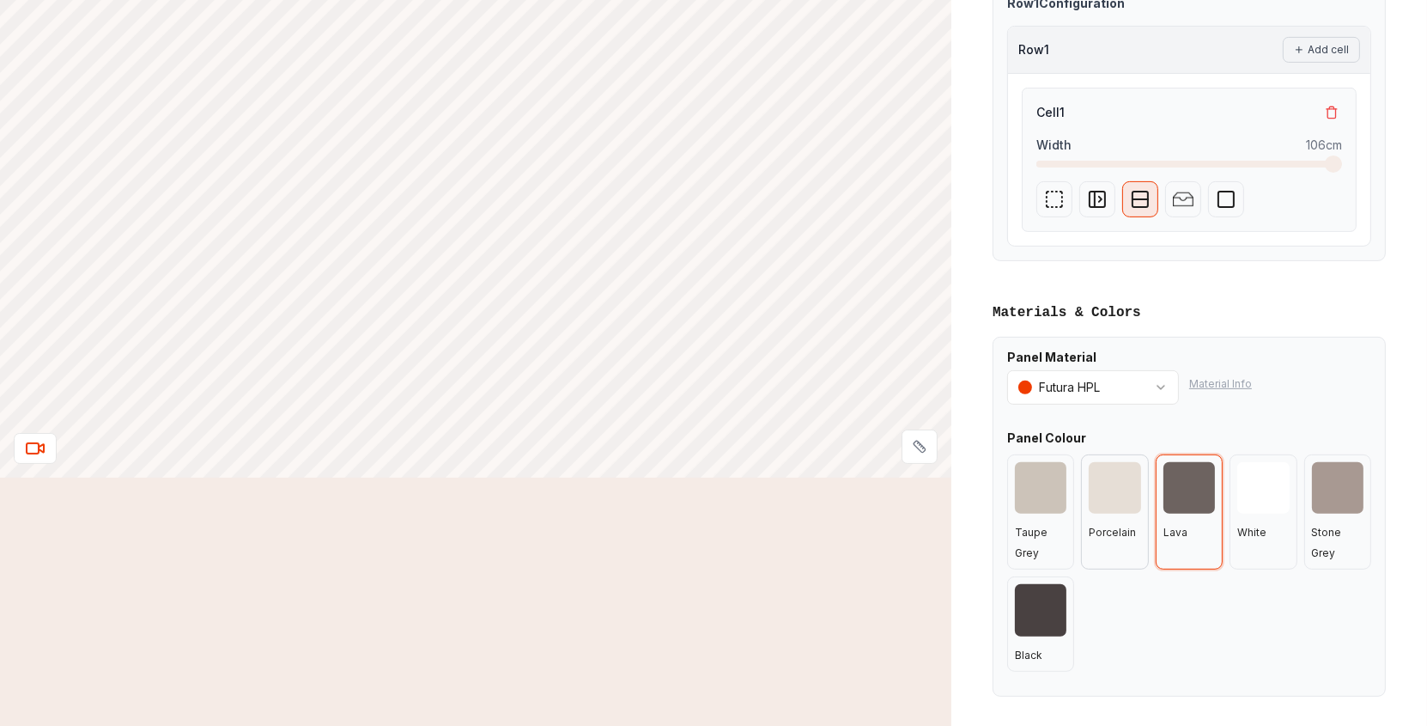
click at [1101, 489] on div at bounding box center [1115, 488] width 52 height 52
click at [1043, 498] on div at bounding box center [1041, 488] width 52 height 52
click at [1328, 499] on div at bounding box center [1338, 488] width 52 height 52
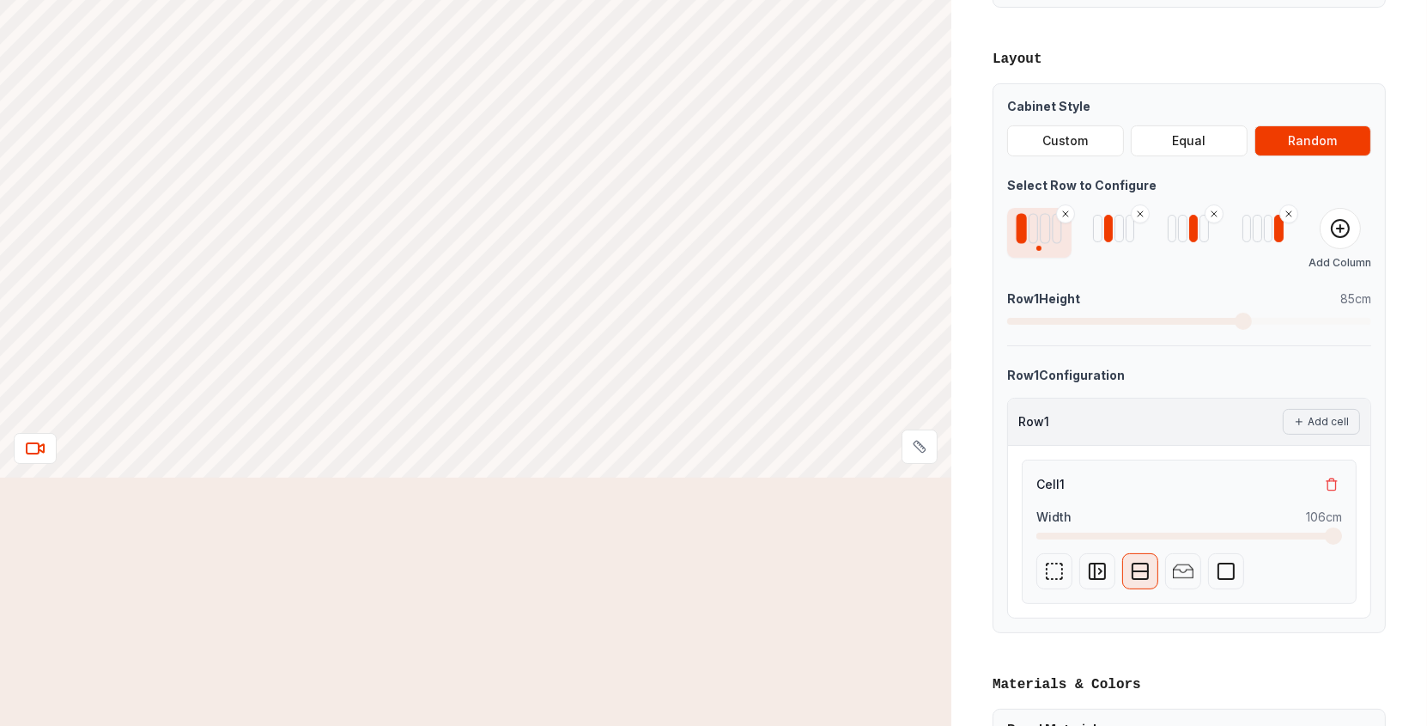
scroll to position [429, 0]
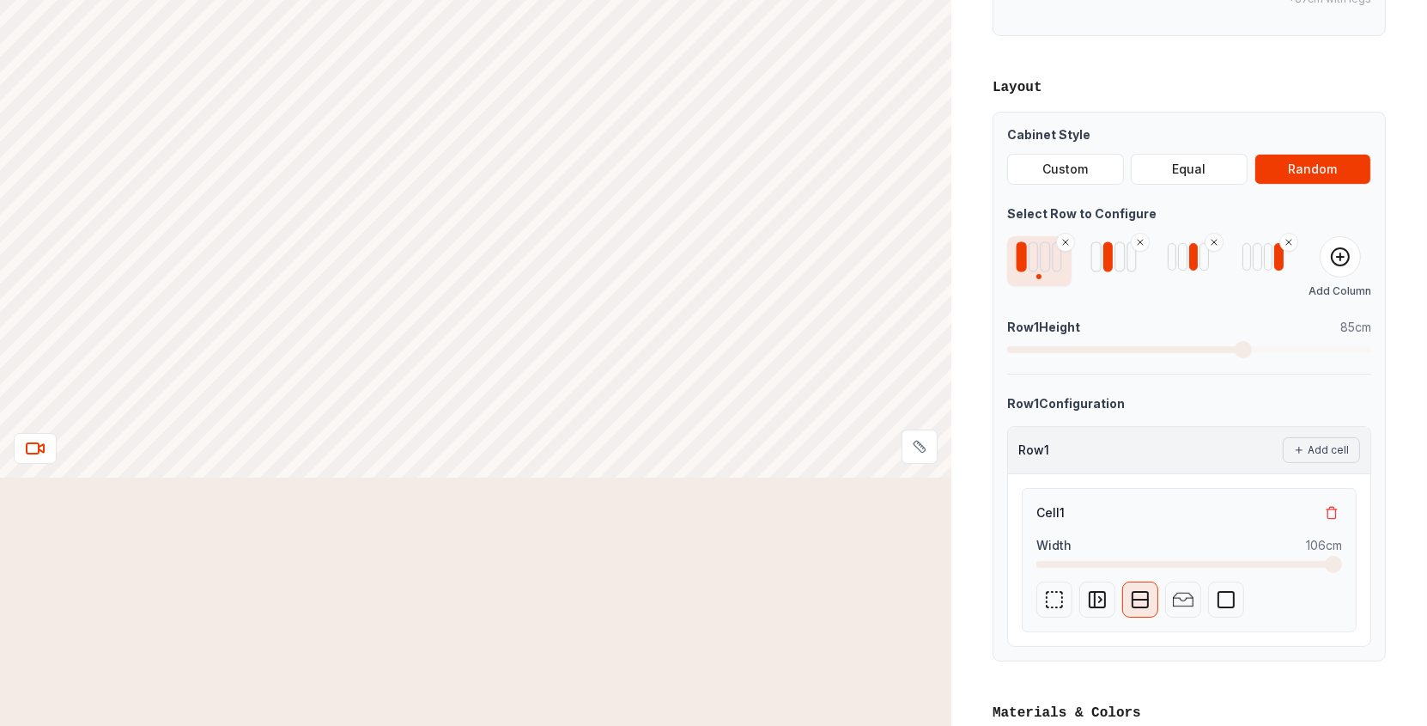
click at [1129, 252] on div at bounding box center [1131, 256] width 10 height 30
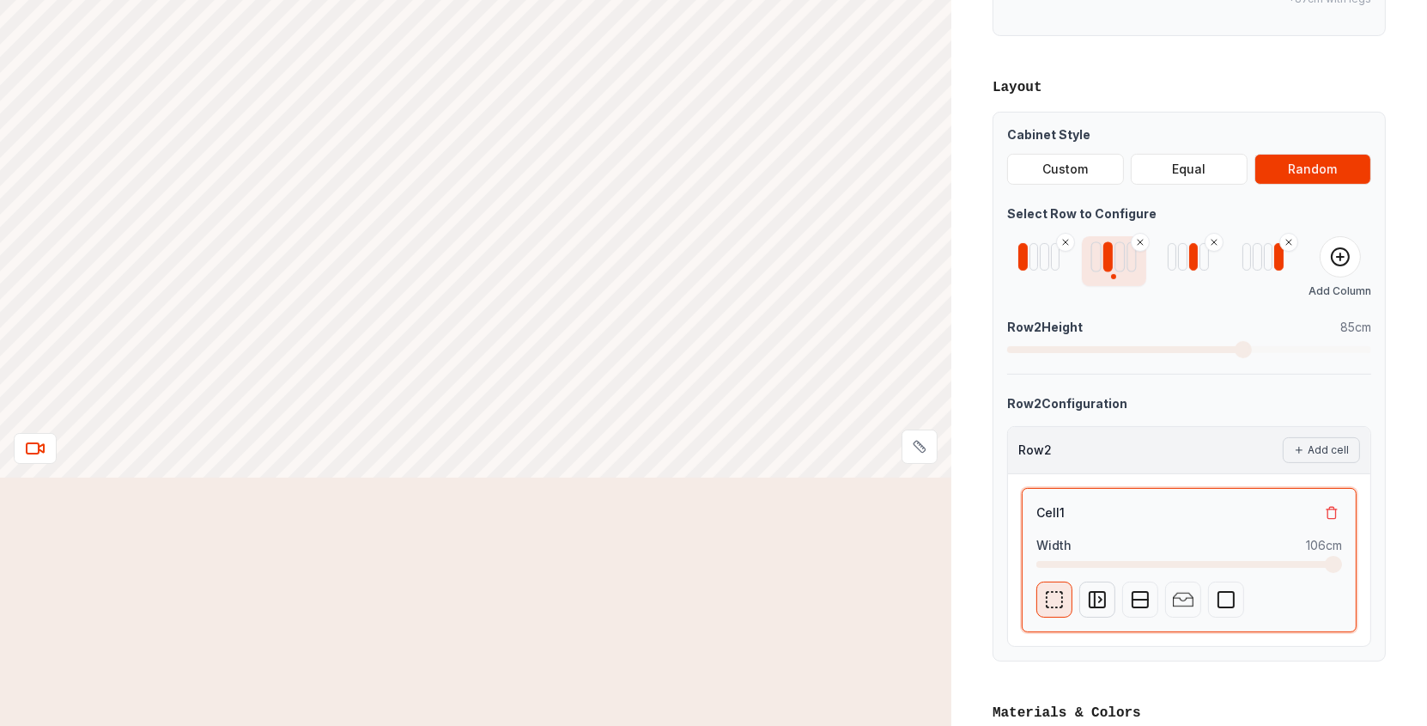
click at [1101, 604] on icon "button" at bounding box center [1097, 599] width 21 height 21
click at [1091, 480] on div "Left-Swing Door" at bounding box center [1096, 476] width 122 height 17
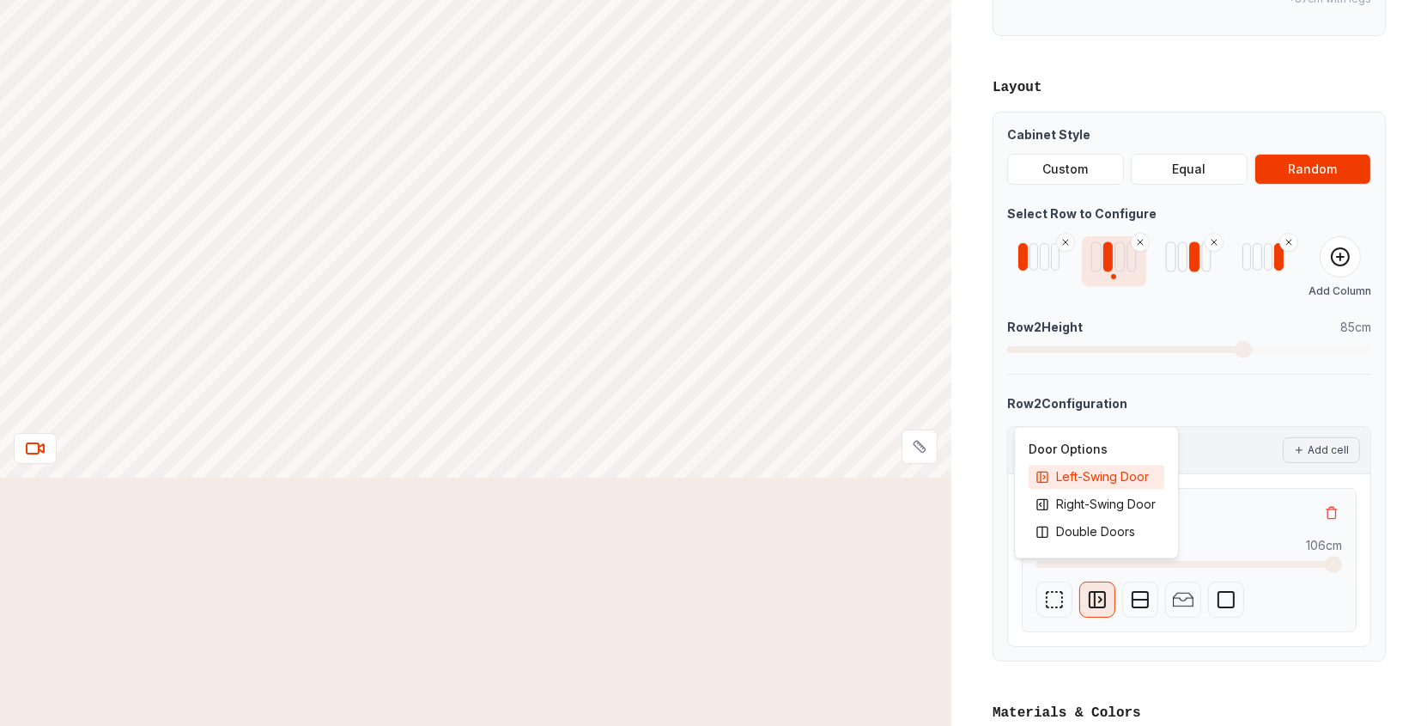
click at [1194, 263] on div at bounding box center [1194, 256] width 10 height 30
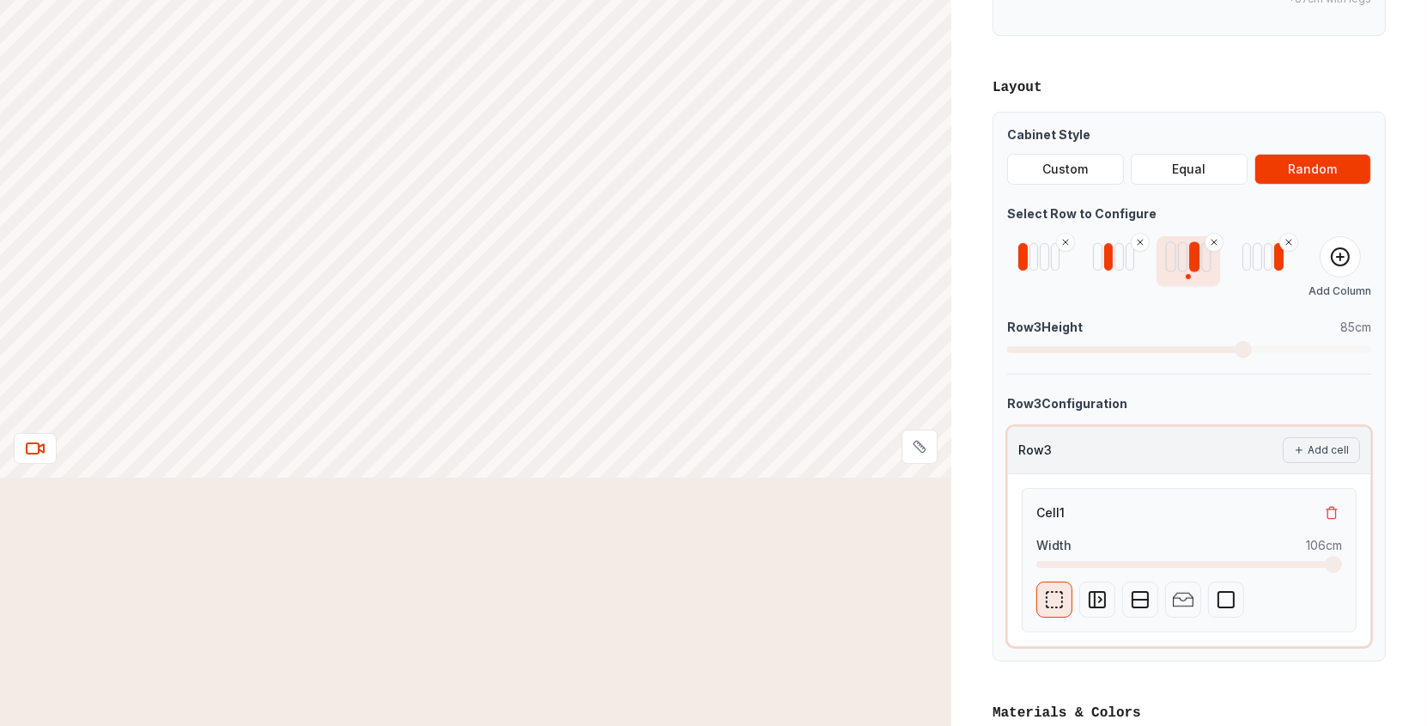
click at [1181, 269] on div at bounding box center [1182, 256] width 10 height 30
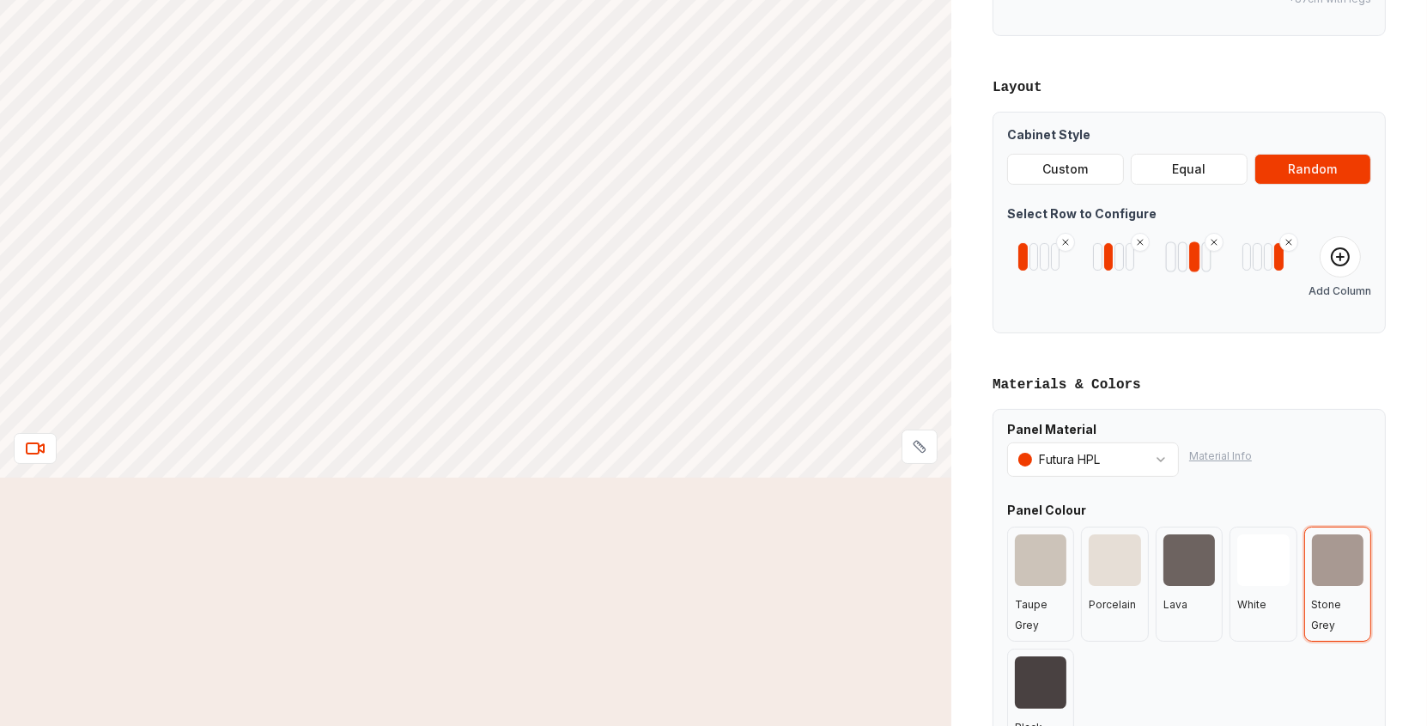
click at [1198, 258] on div at bounding box center [1194, 256] width 10 height 30
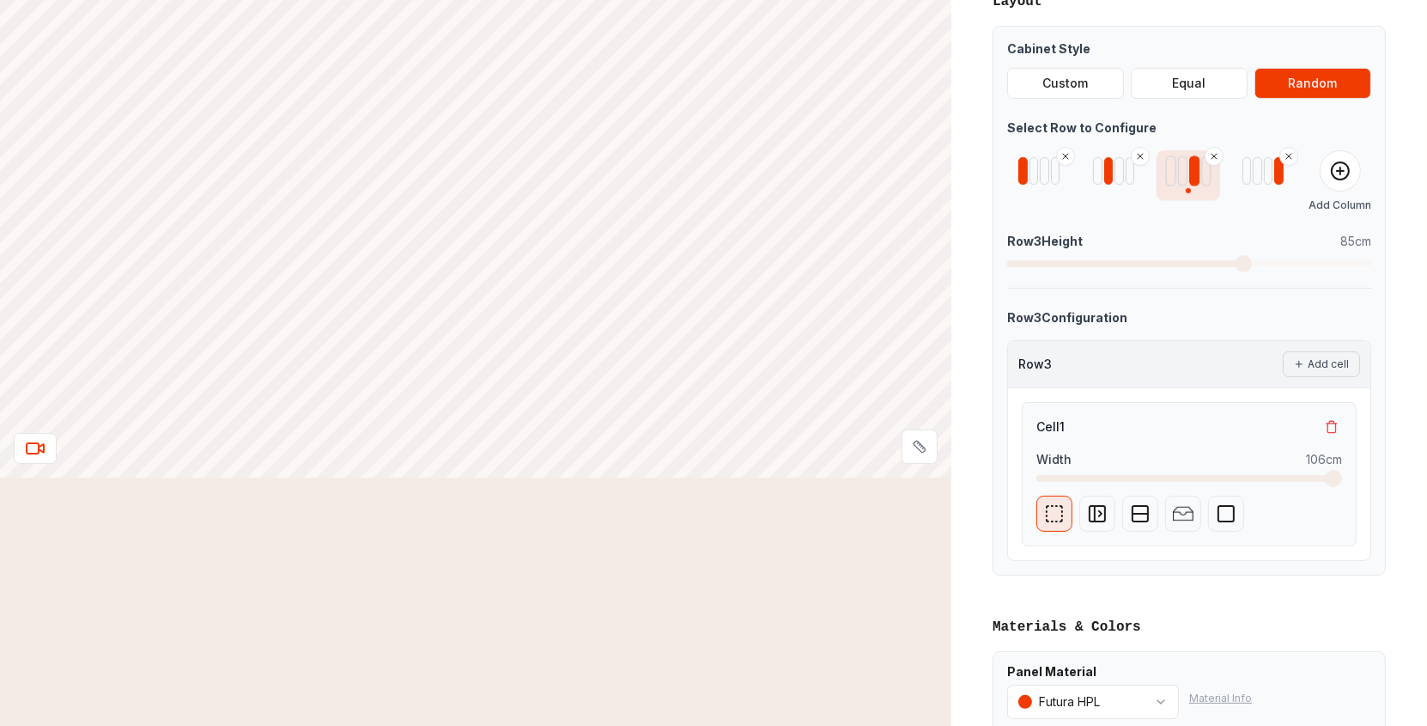
scroll to position [543, 0]
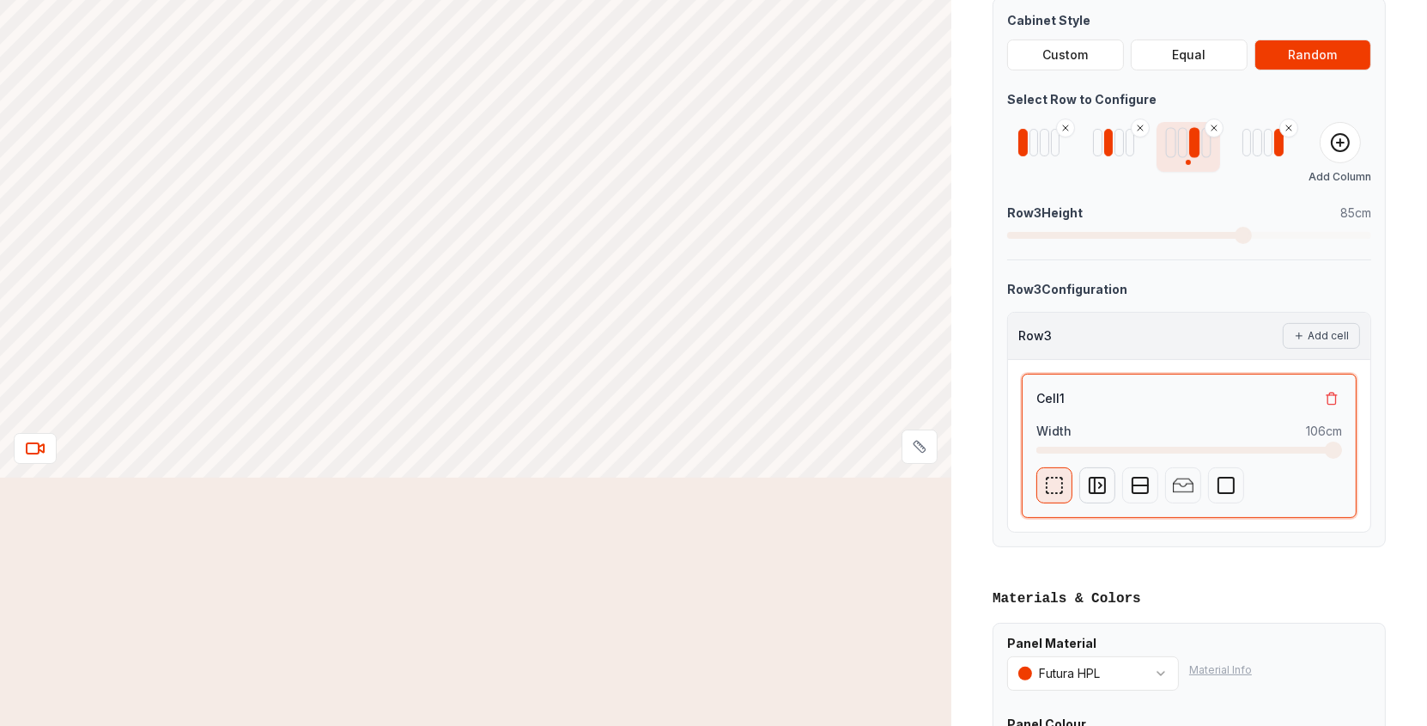
click at [1096, 483] on icon "button" at bounding box center [1097, 485] width 21 height 21
click at [1106, 578] on div "Right-Swing Door" at bounding box center [1096, 582] width 122 height 17
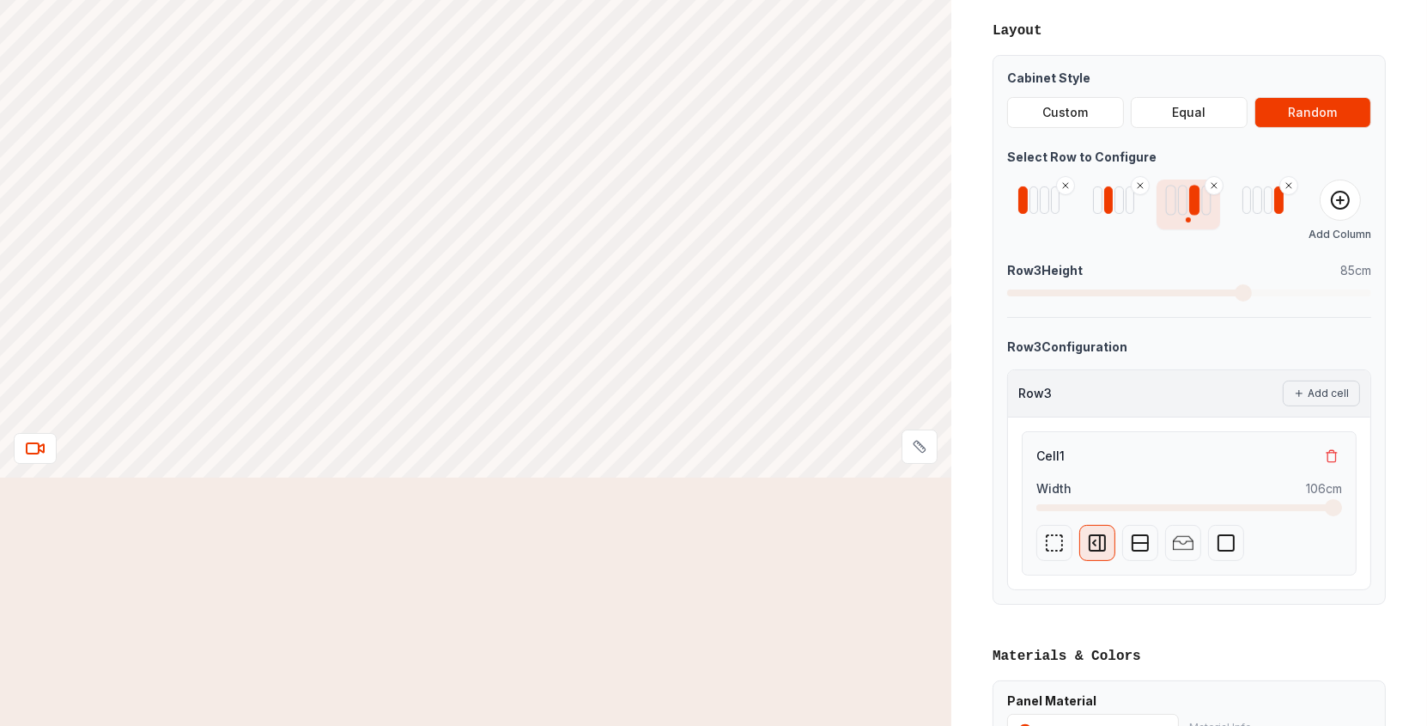
scroll to position [629, 0]
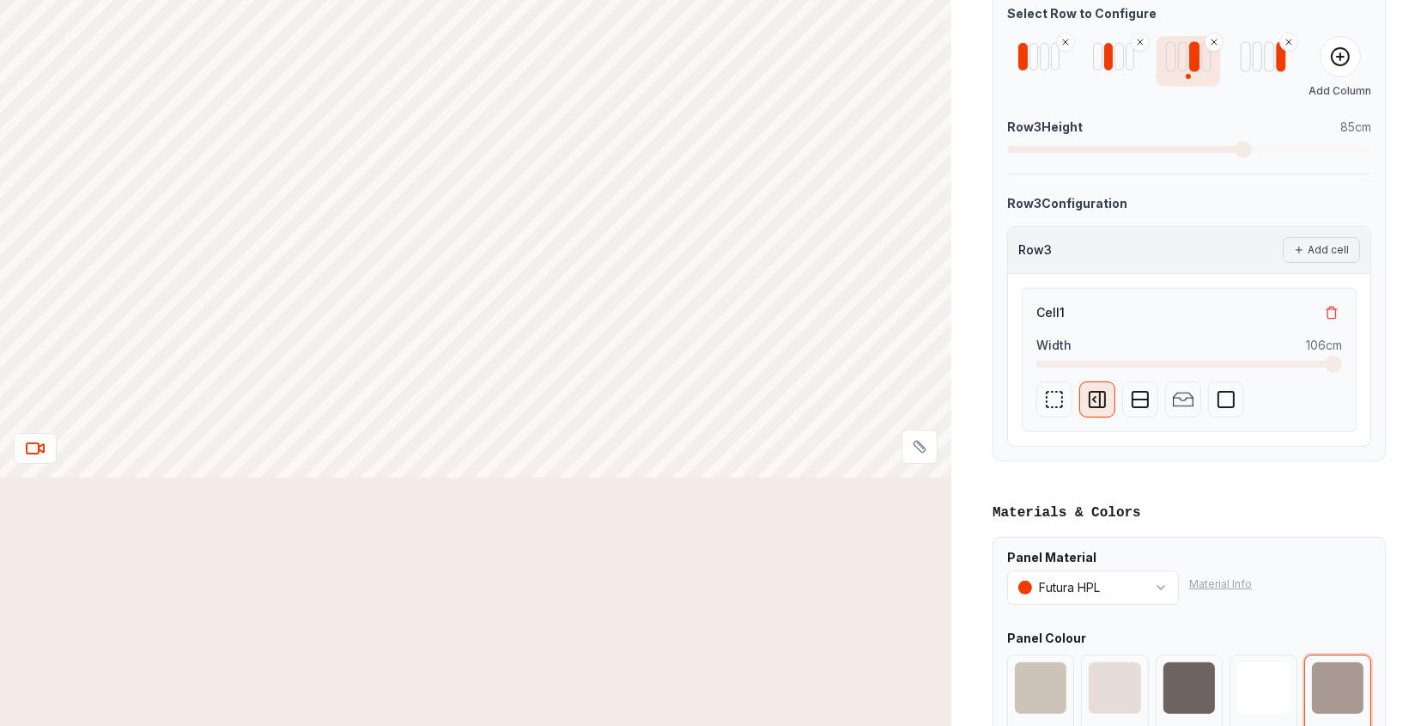
click at [1267, 60] on div at bounding box center [1269, 56] width 10 height 30
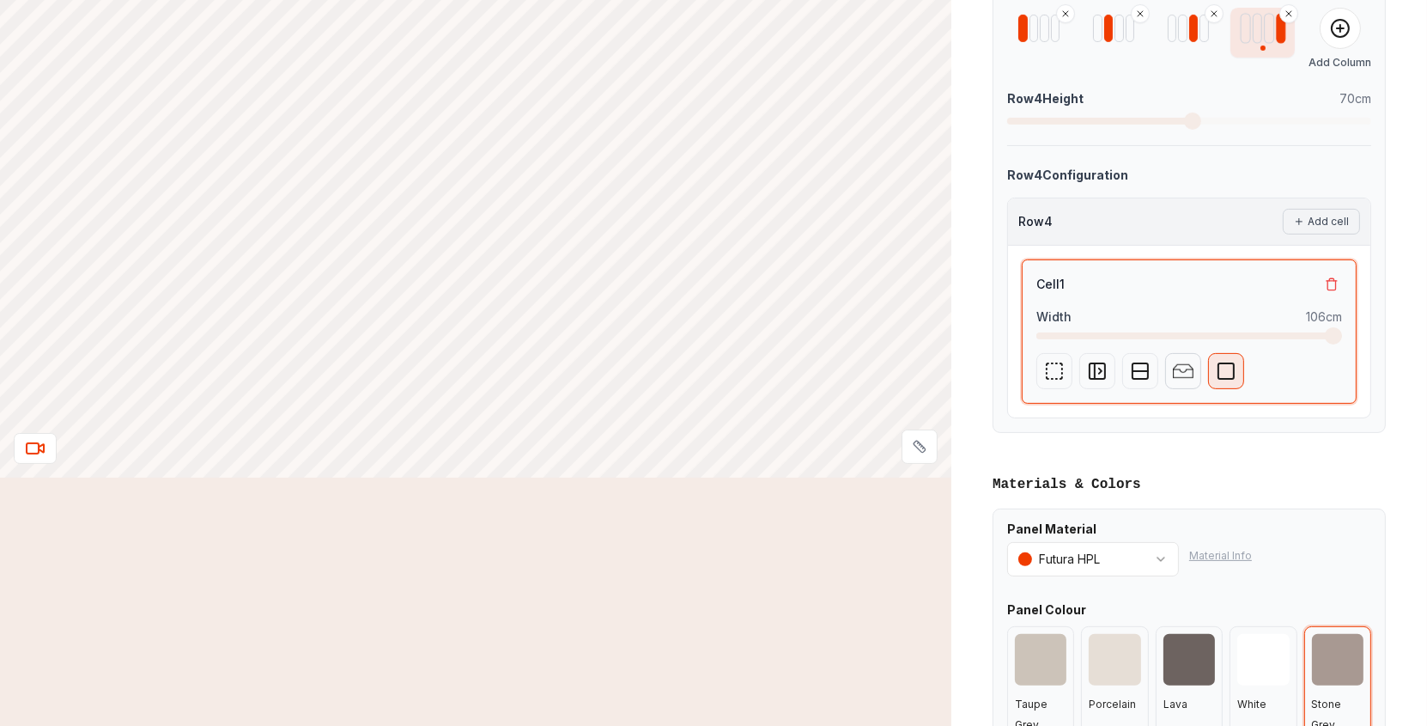
click at [1182, 370] on img "button" at bounding box center [1183, 371] width 21 height 21
click at [1213, 470] on button "4" at bounding box center [1217, 481] width 66 height 33
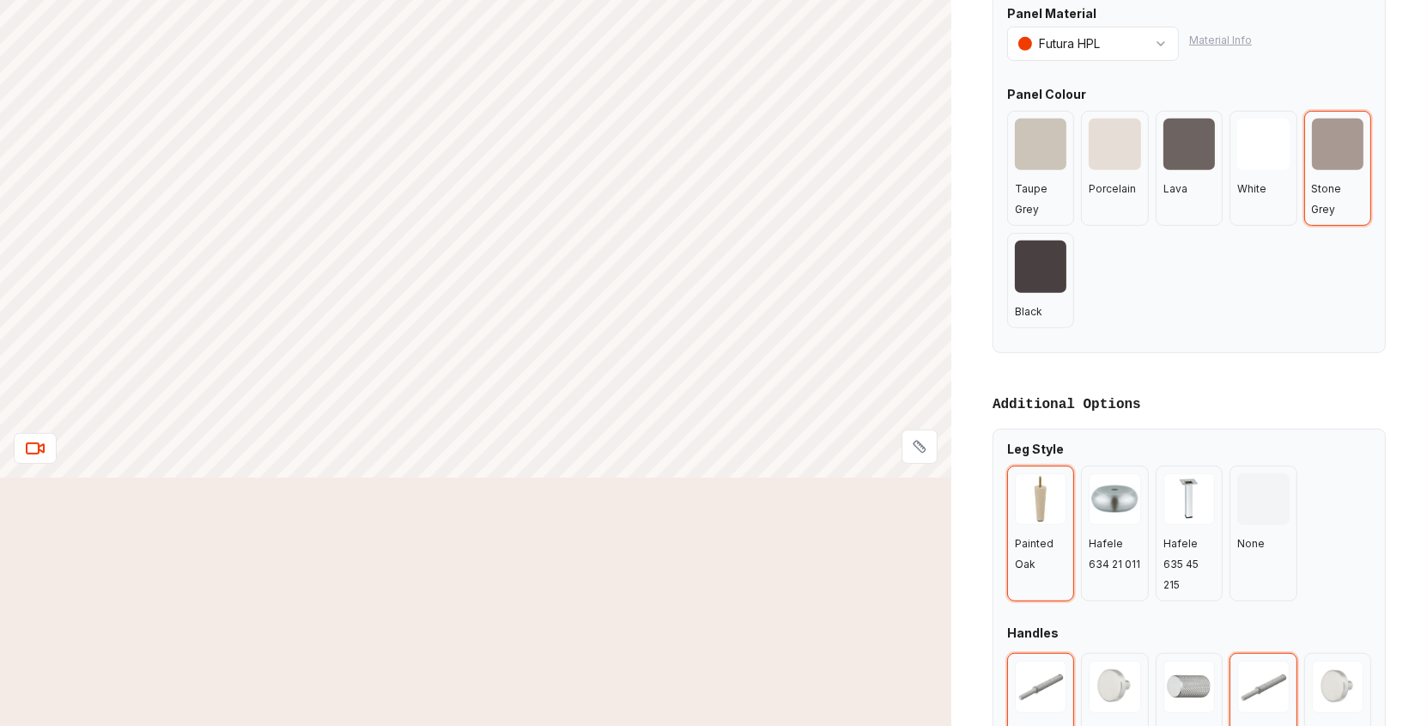
scroll to position [1345, 0]
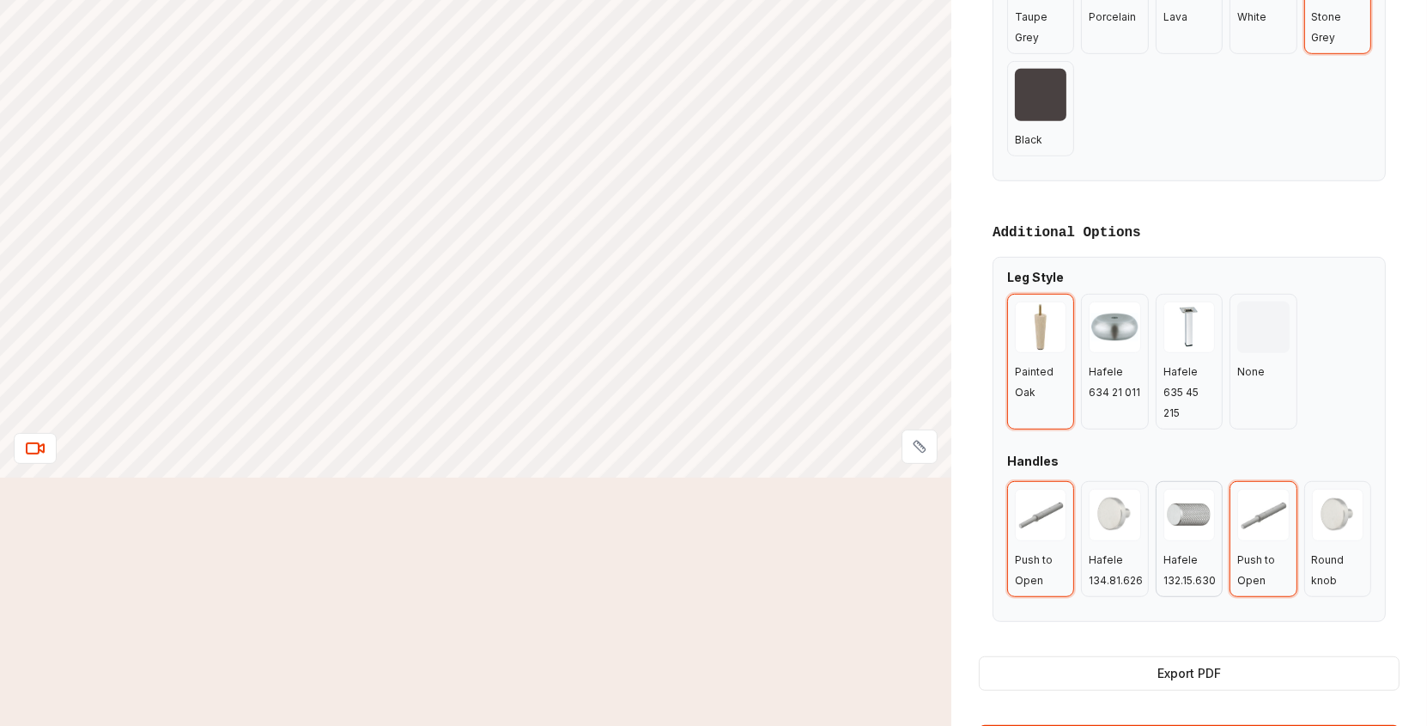
click at [1184, 520] on div at bounding box center [1189, 515] width 52 height 52
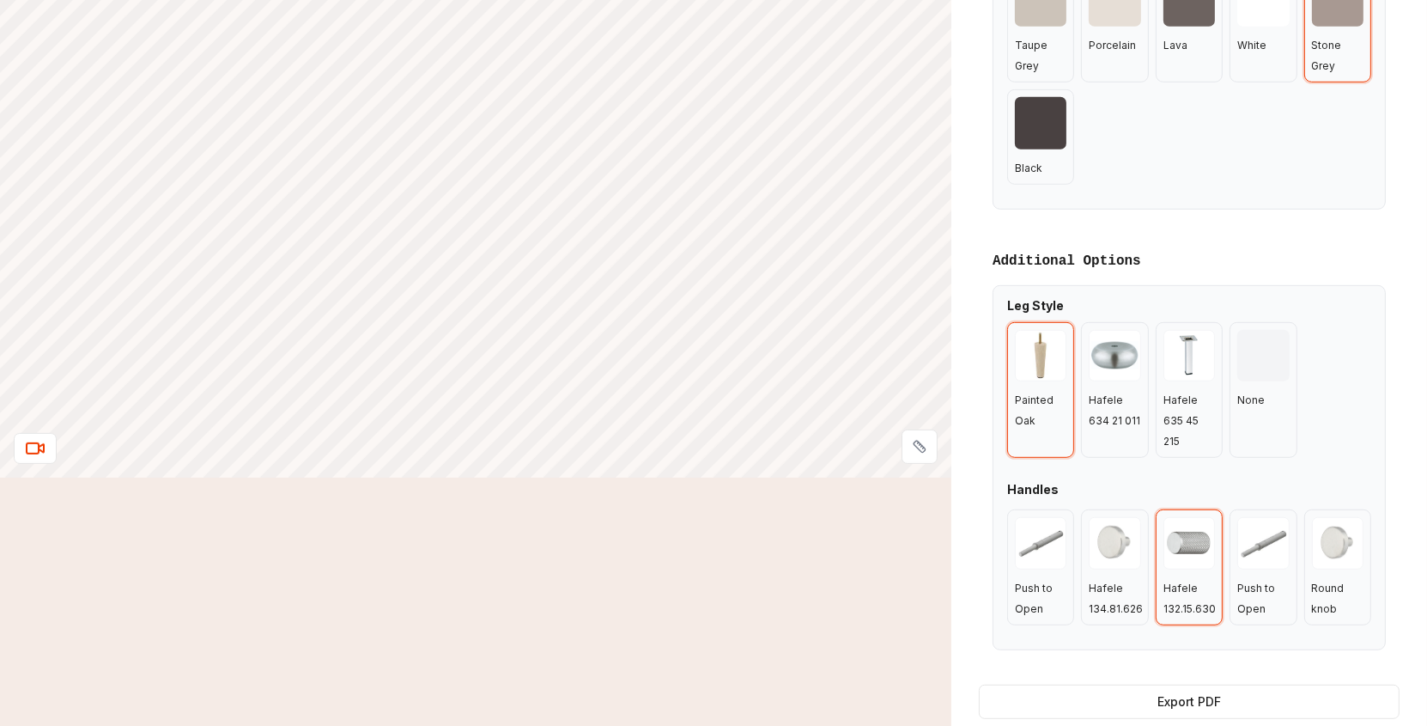
scroll to position [1374, 0]
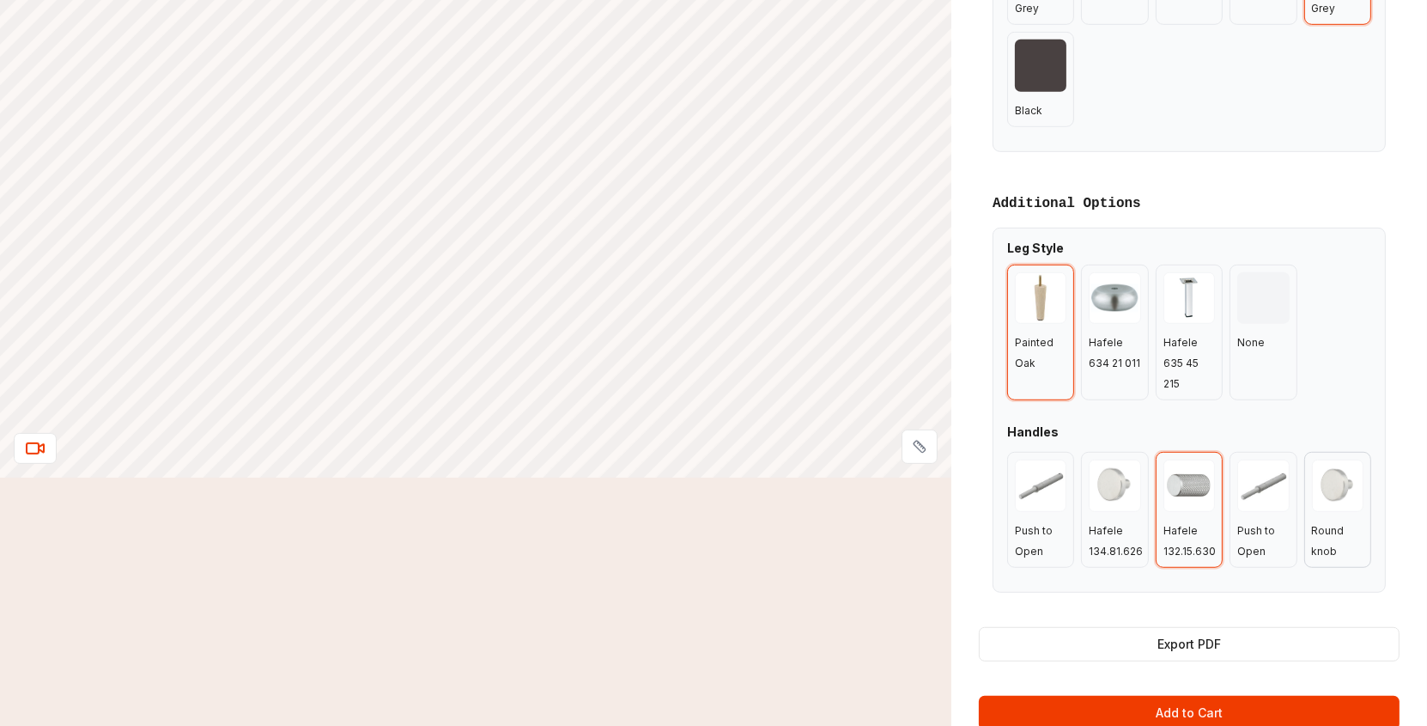
click at [1328, 496] on div at bounding box center [1338, 485] width 52 height 52
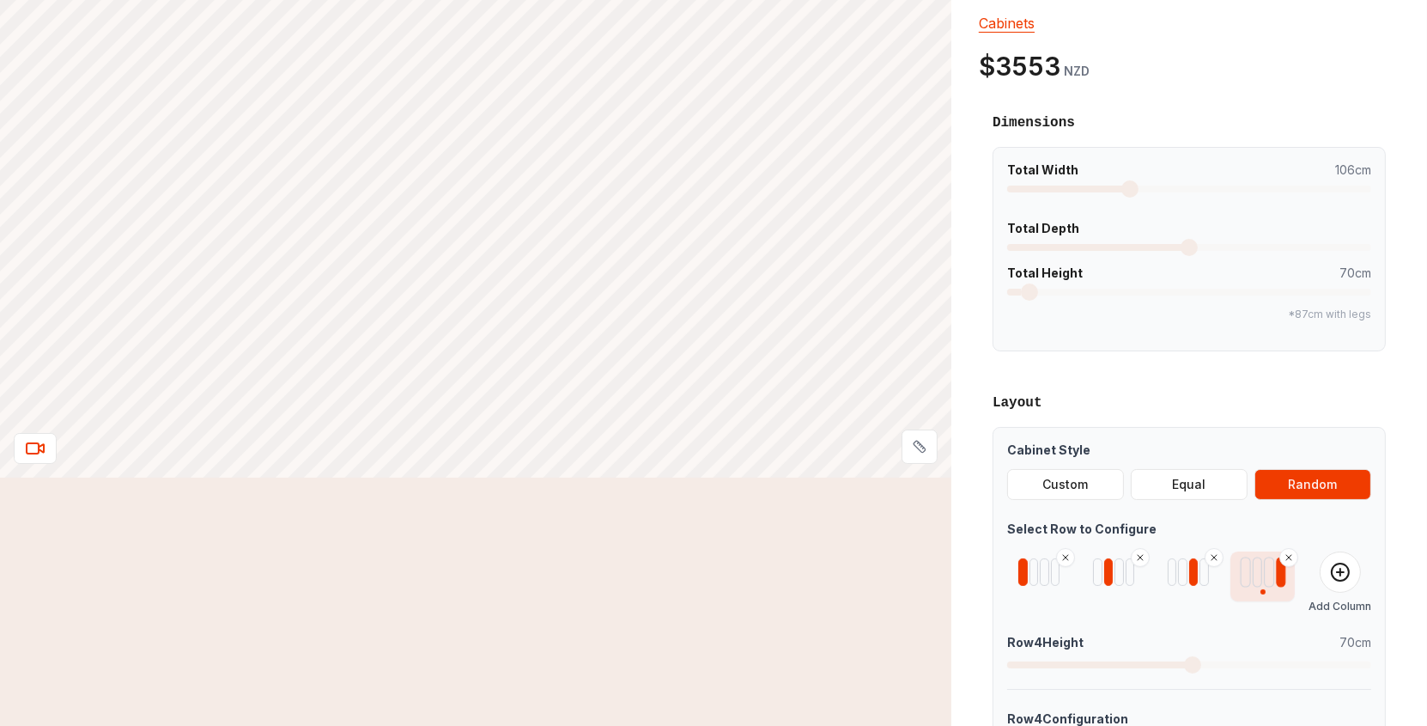
scroll to position [0, 0]
